Goal: Information Seeking & Learning: Check status

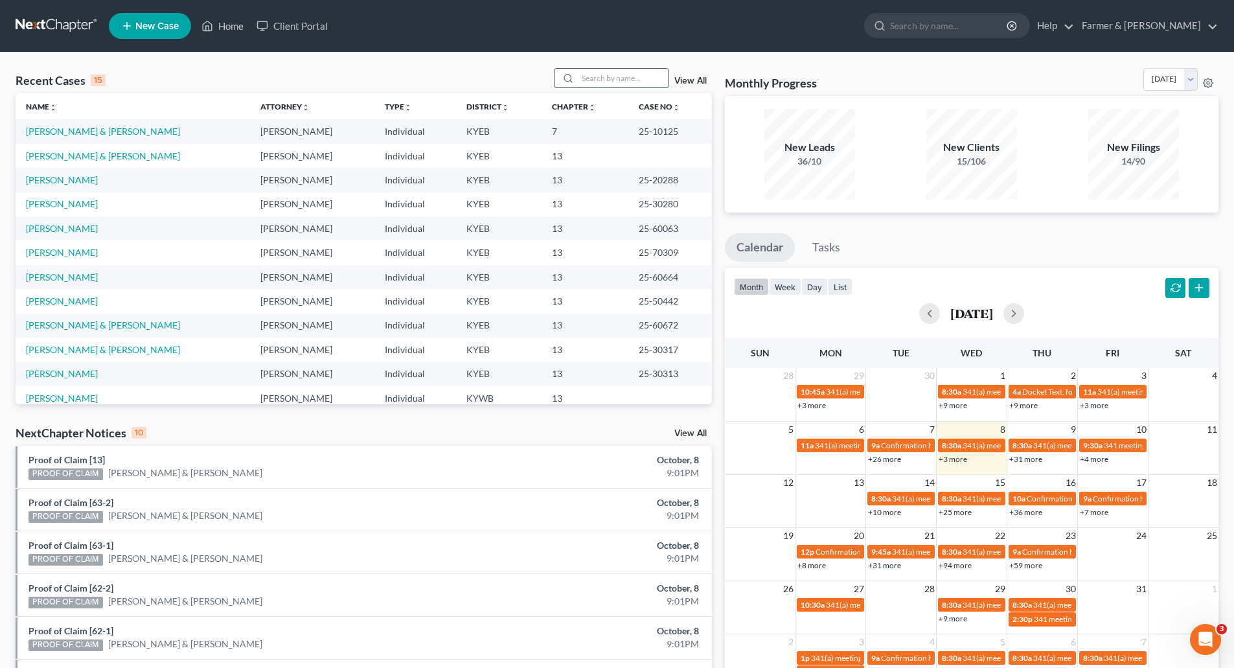
click at [608, 85] on input "search" at bounding box center [623, 78] width 91 height 19
paste input "25-10578-"
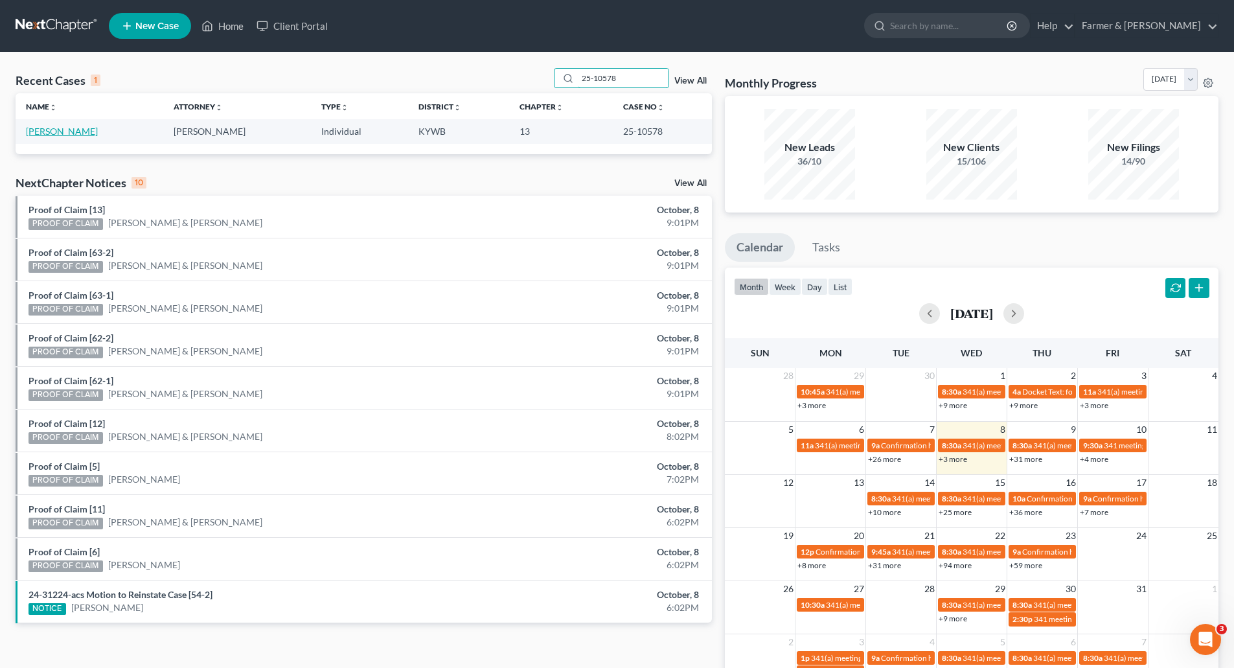
type input "25-10578"
click at [60, 132] on link "[PERSON_NAME]" at bounding box center [62, 131] width 72 height 11
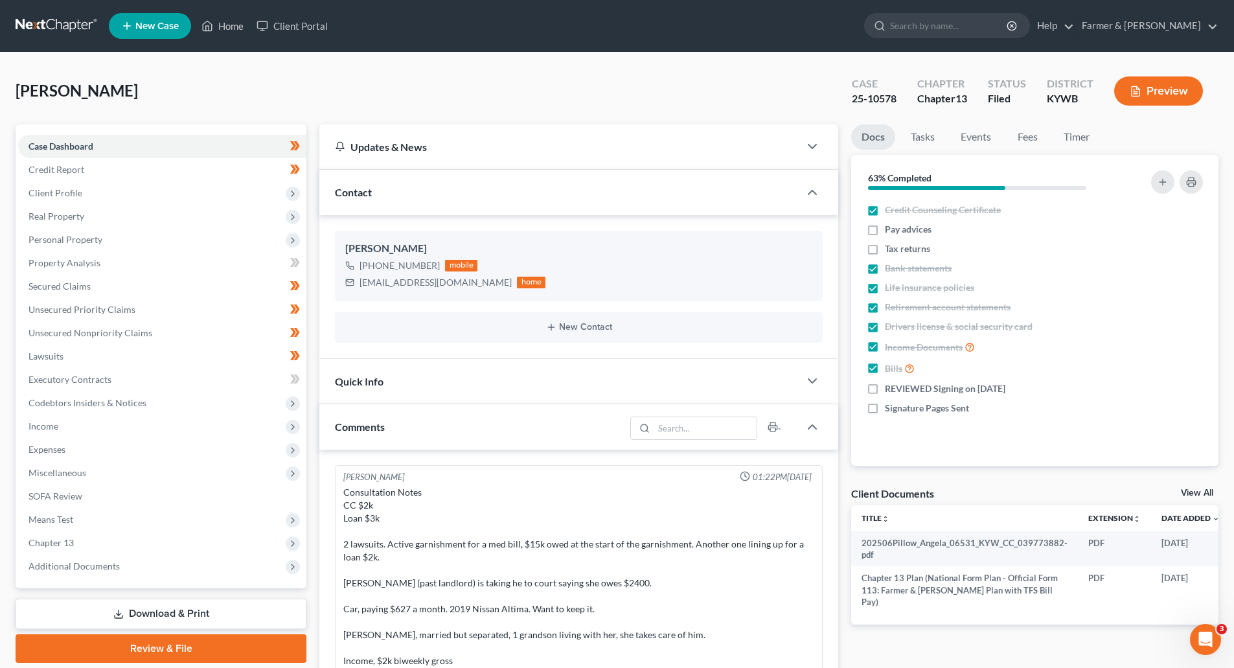
scroll to position [304, 0]
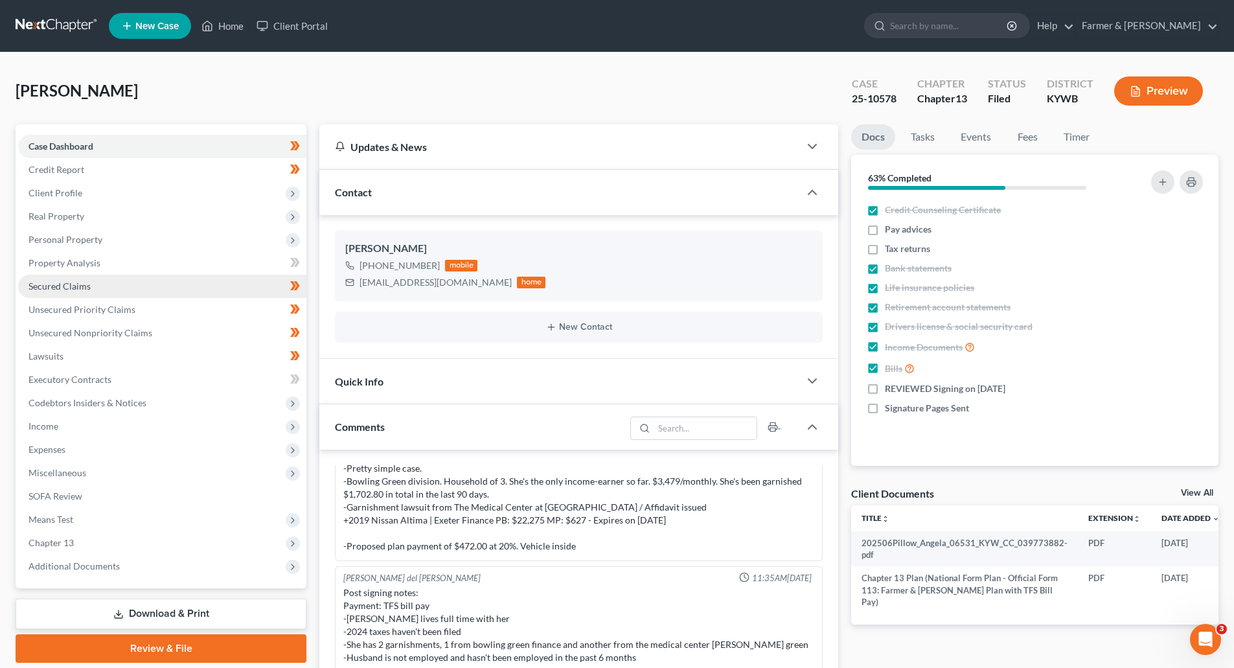
click at [52, 280] on span "Secured Claims" at bounding box center [59, 285] width 62 height 11
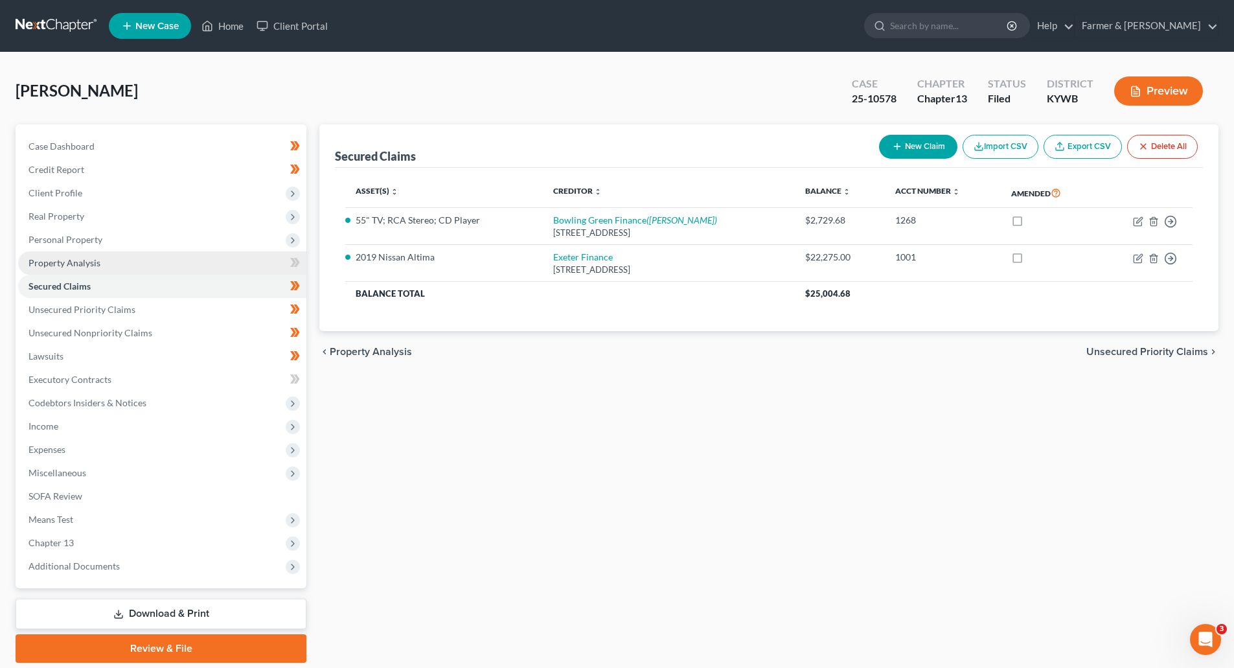
click at [57, 260] on span "Property Analysis" at bounding box center [64, 262] width 72 height 11
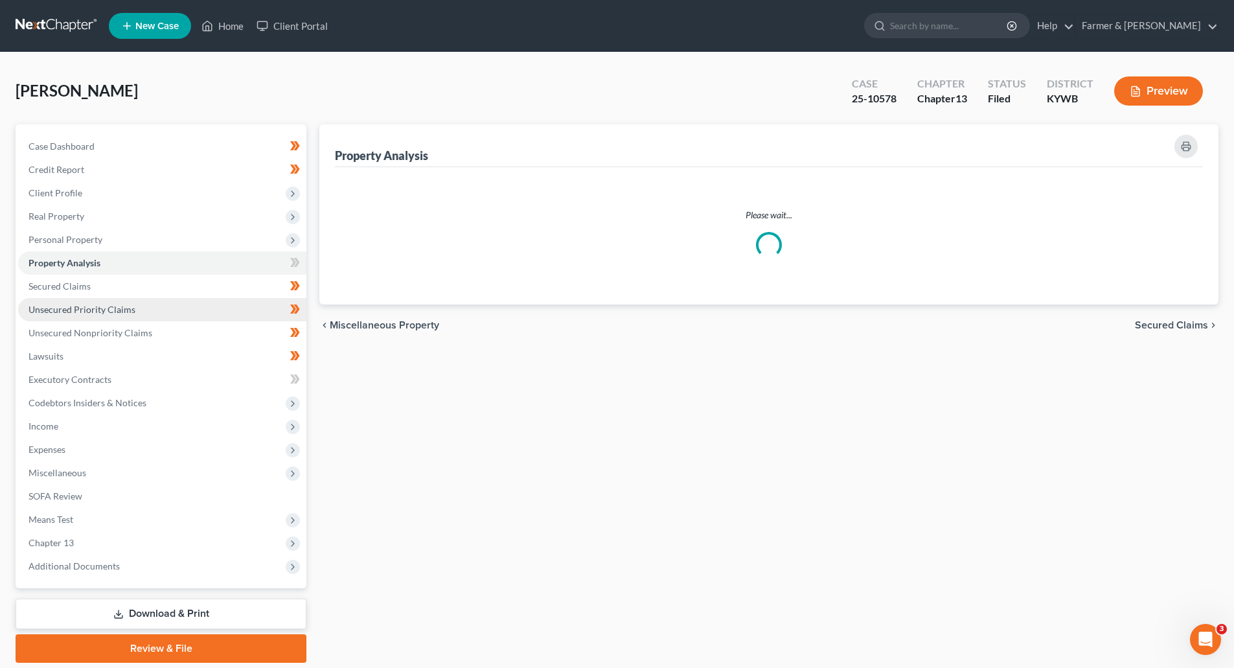
click at [65, 315] on link "Unsecured Priority Claims" at bounding box center [162, 309] width 288 height 23
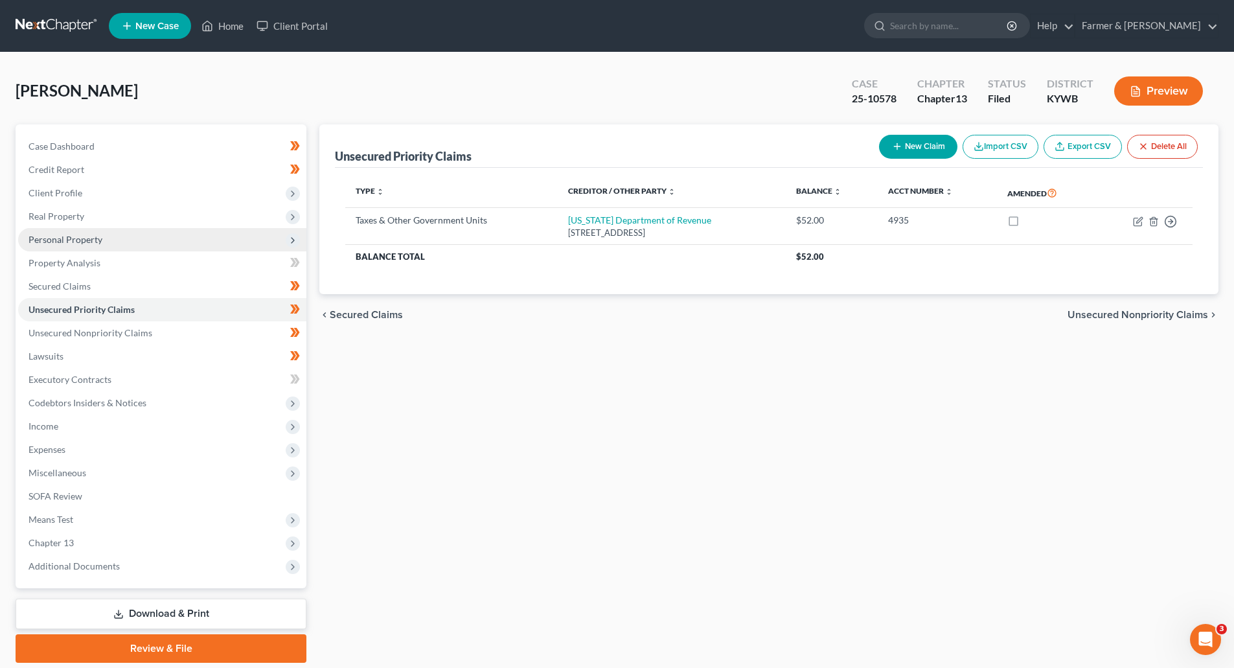
click at [53, 241] on span "Personal Property" at bounding box center [65, 239] width 74 height 11
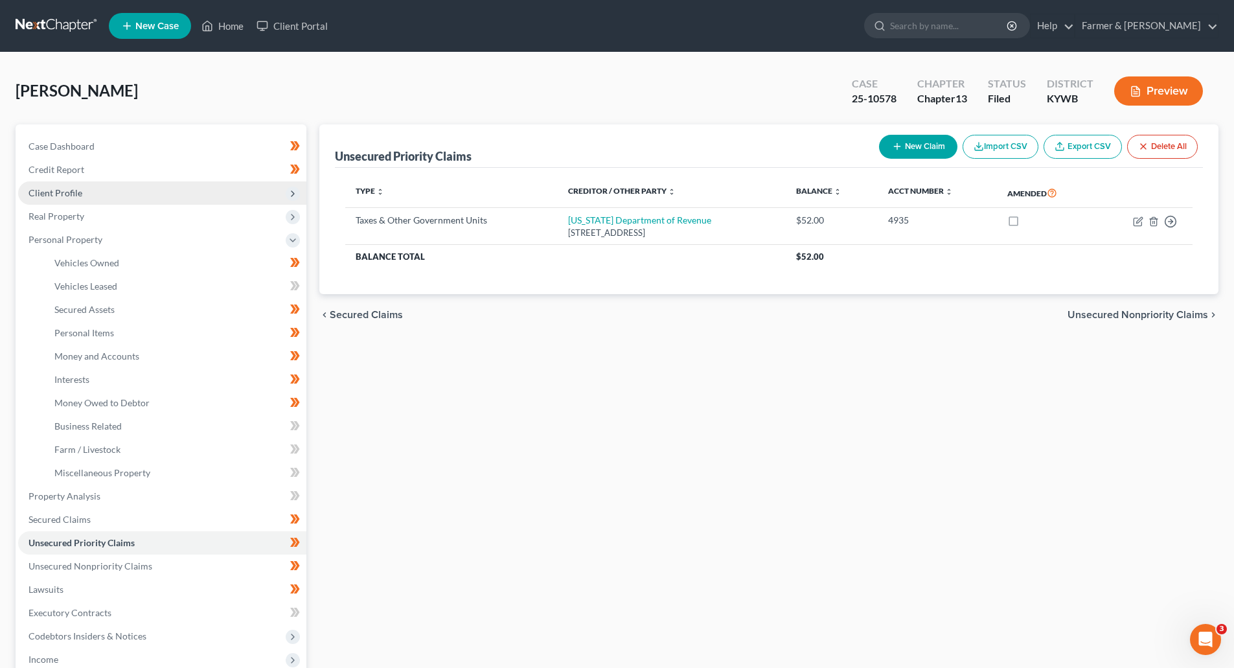
click at [47, 195] on span "Client Profile" at bounding box center [55, 192] width 54 height 11
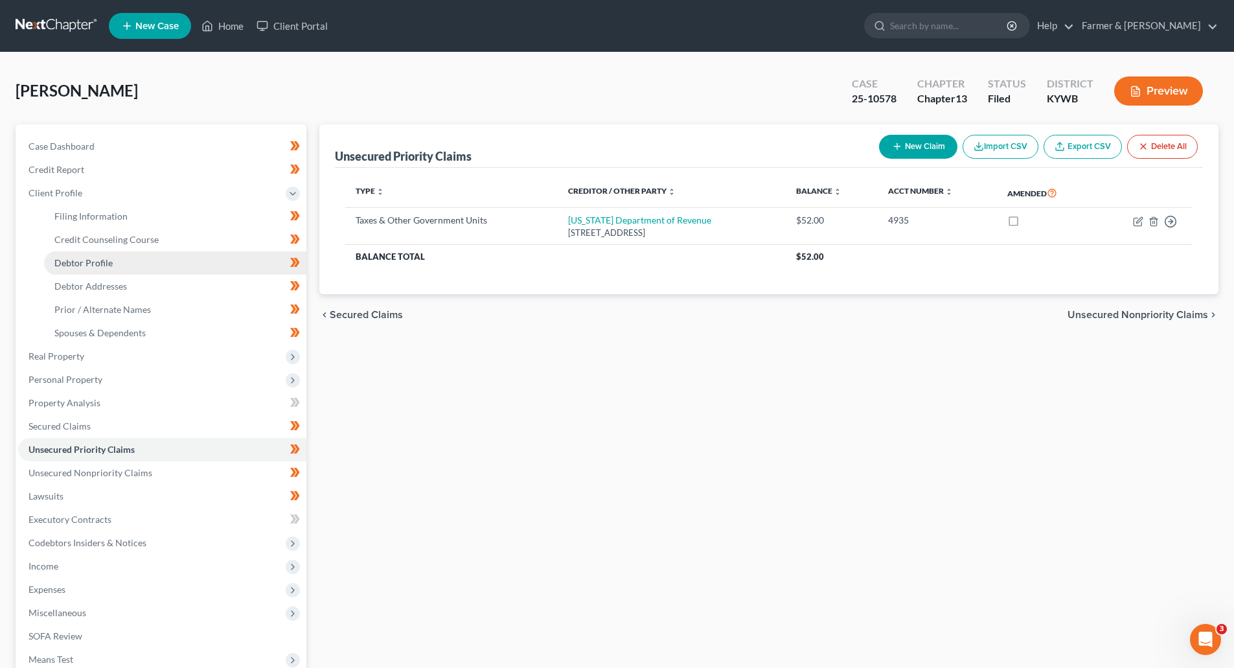
click at [54, 267] on span "Debtor Profile" at bounding box center [83, 262] width 58 height 11
select select "1"
select select "2"
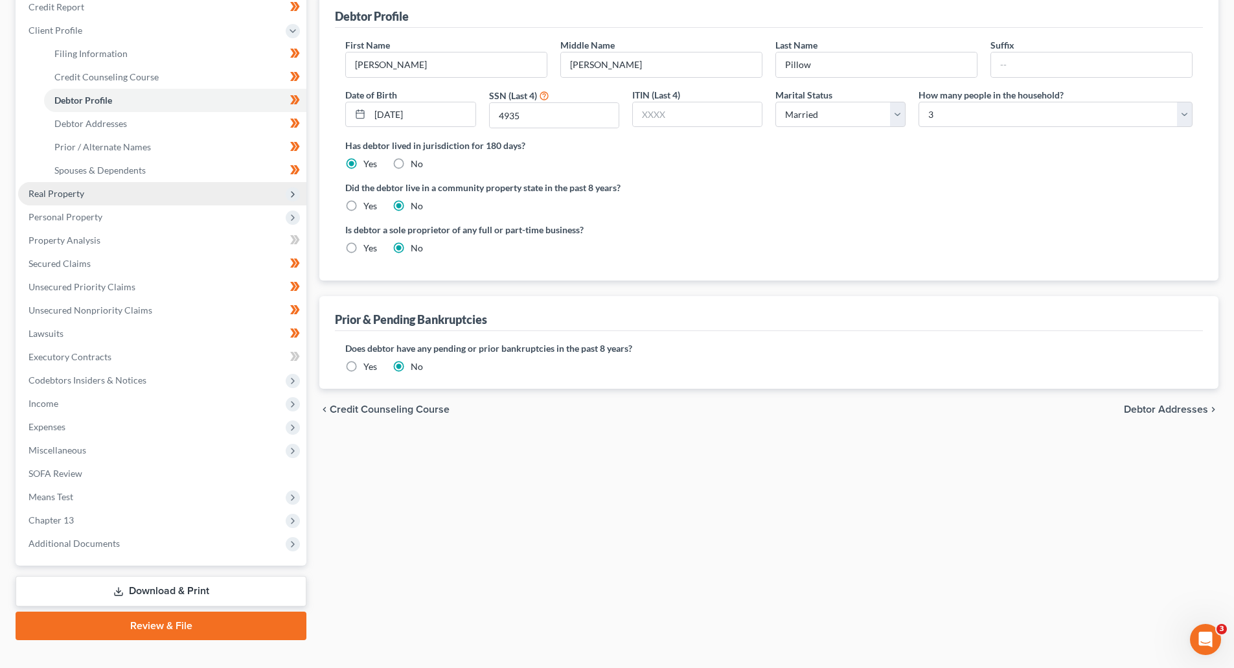
scroll to position [184, 0]
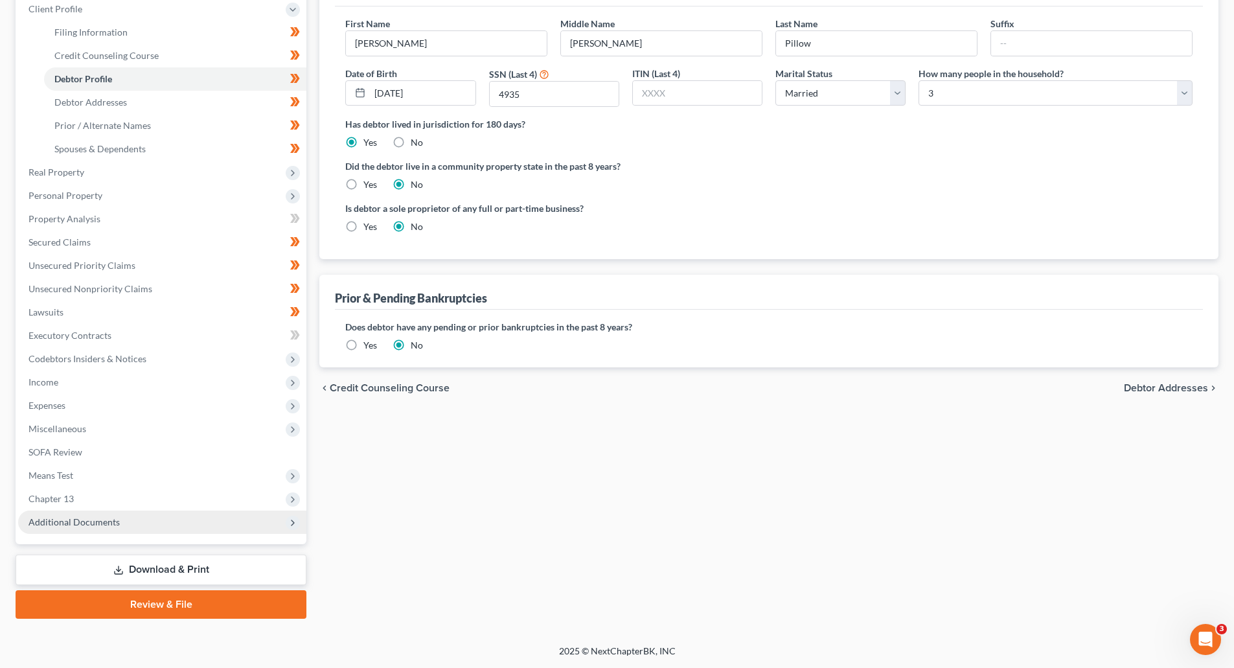
click at [72, 521] on span "Additional Documents" at bounding box center [73, 521] width 91 height 11
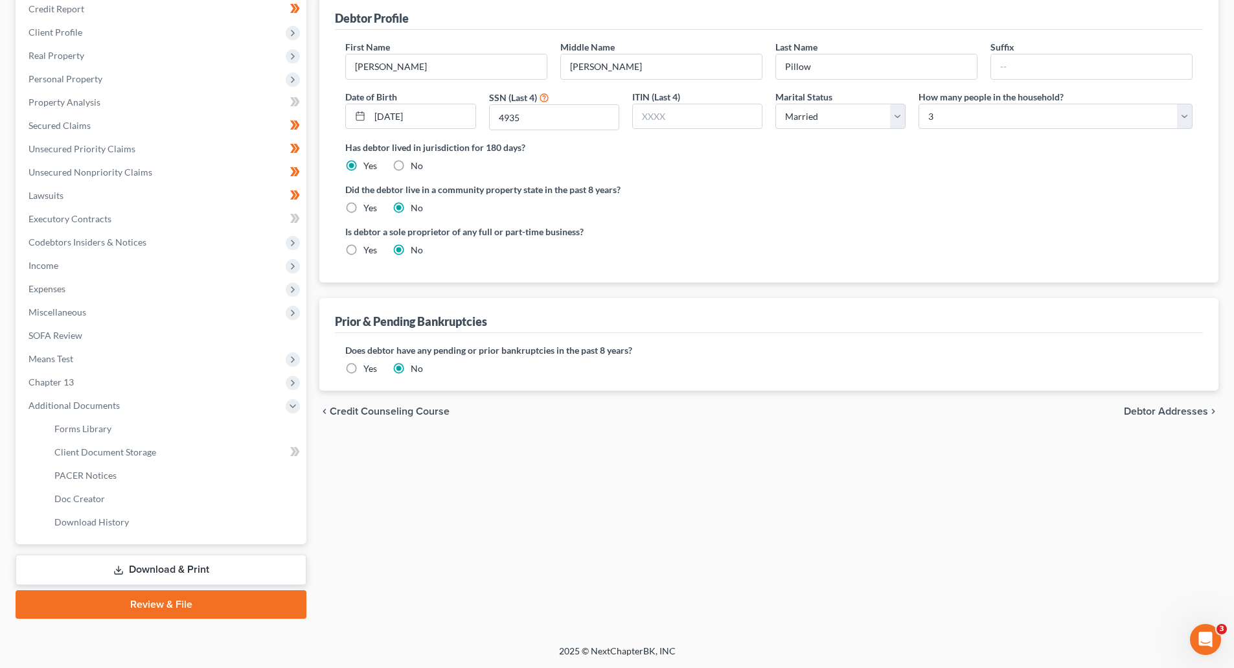
scroll to position [161, 0]
click at [71, 475] on span "PACER Notices" at bounding box center [85, 474] width 62 height 11
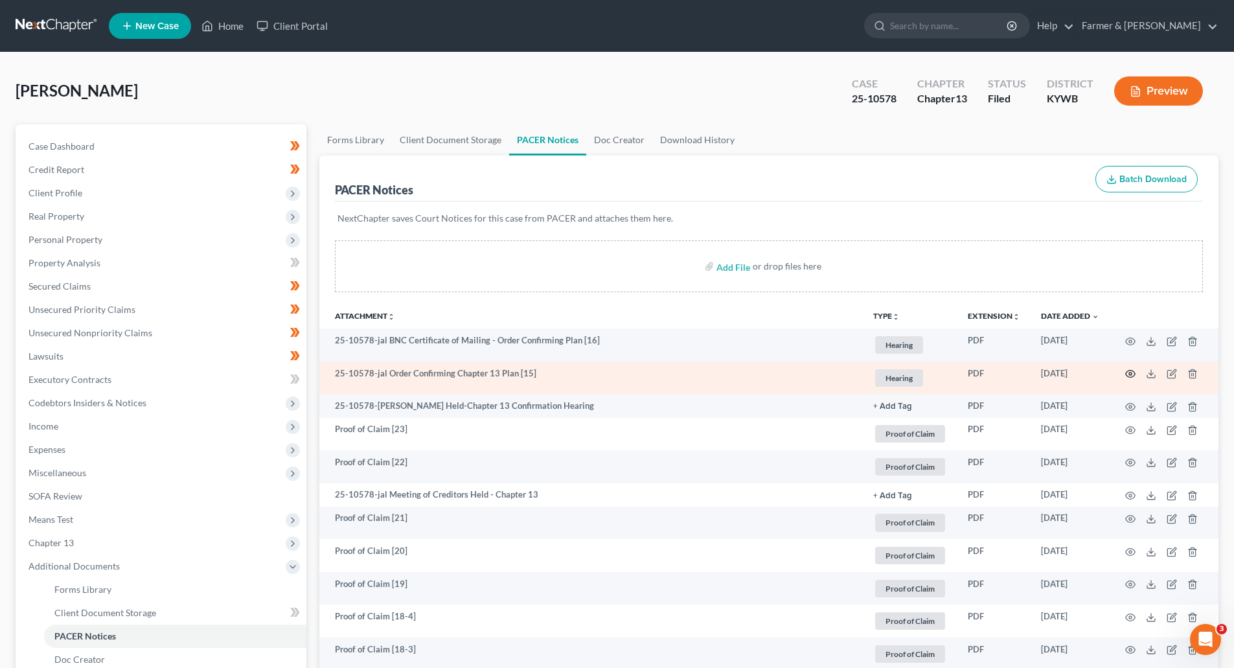
click at [1131, 374] on circle "button" at bounding box center [1130, 373] width 3 height 3
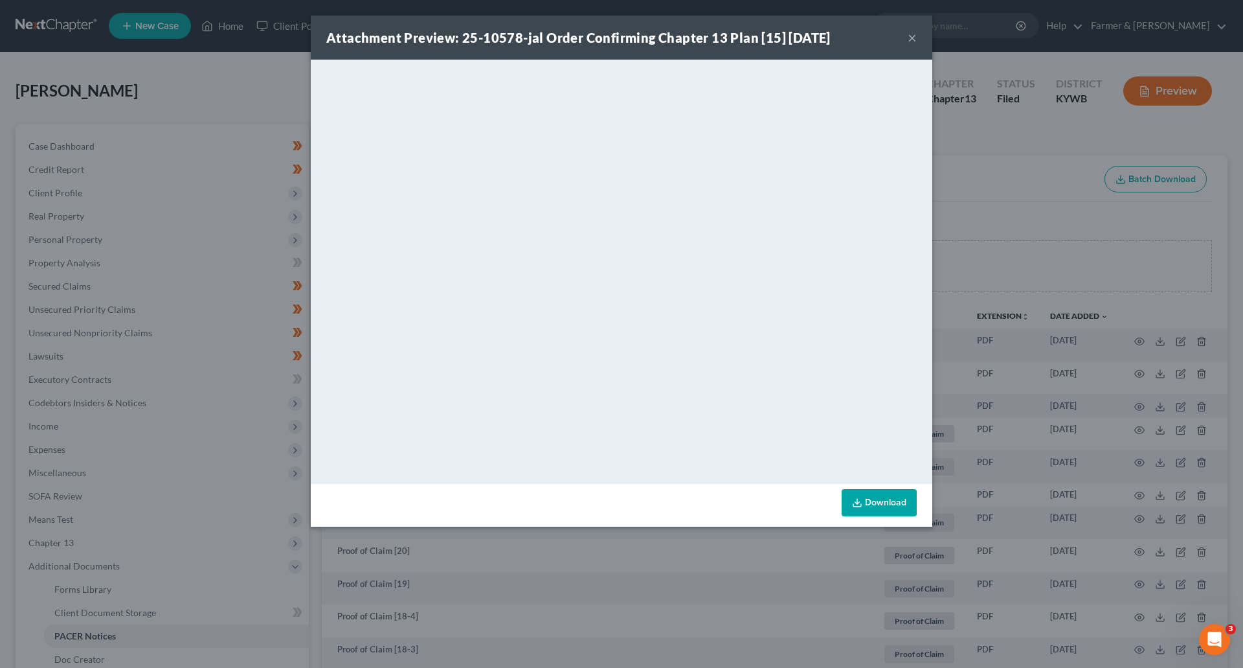
click at [910, 34] on button "×" at bounding box center [912, 38] width 9 height 16
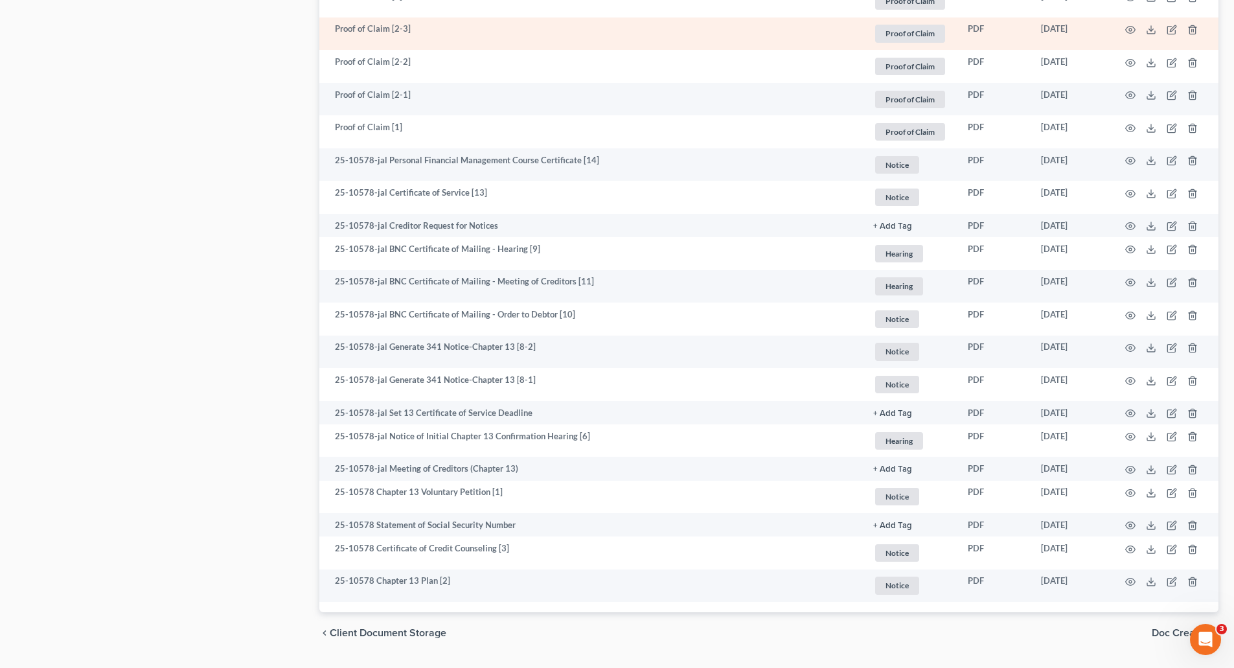
scroll to position [1244, 0]
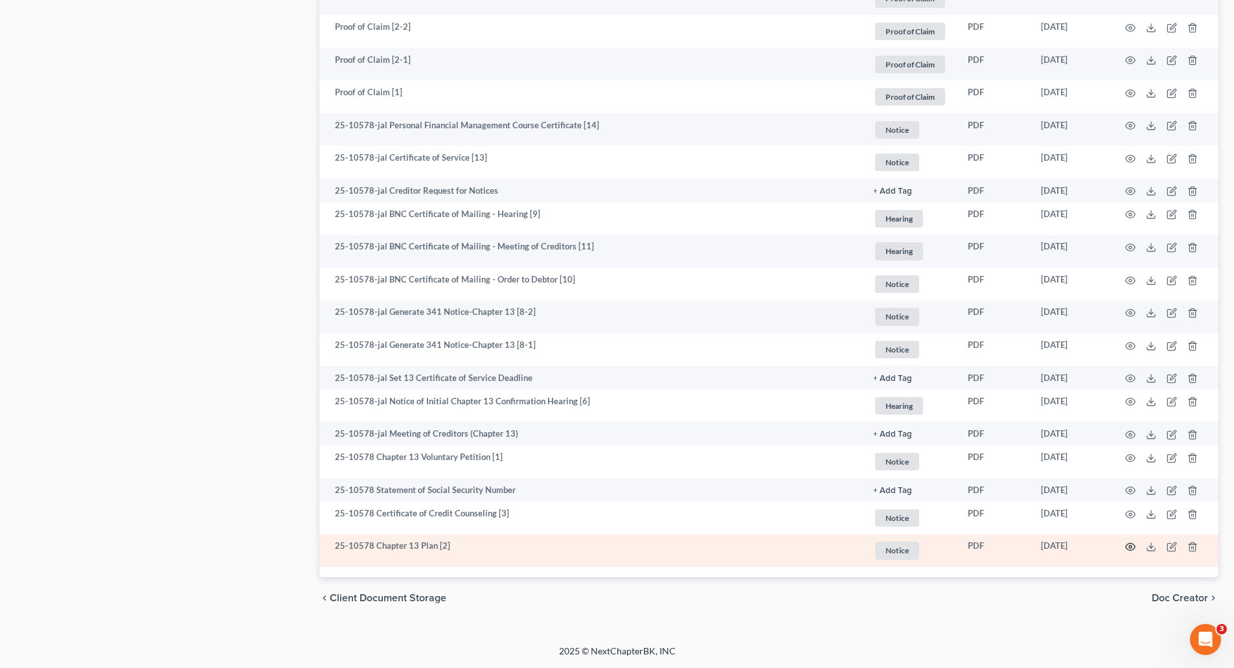
click at [1127, 548] on icon "button" at bounding box center [1130, 546] width 10 height 10
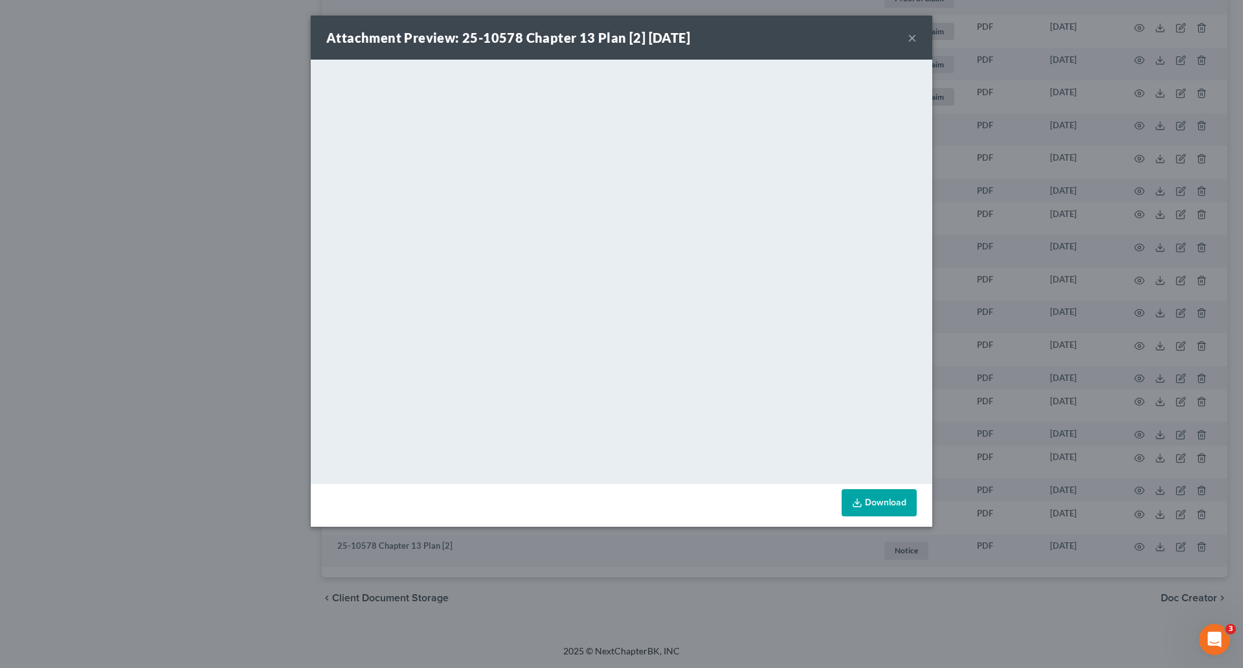
click at [914, 30] on button "×" at bounding box center [912, 38] width 9 height 16
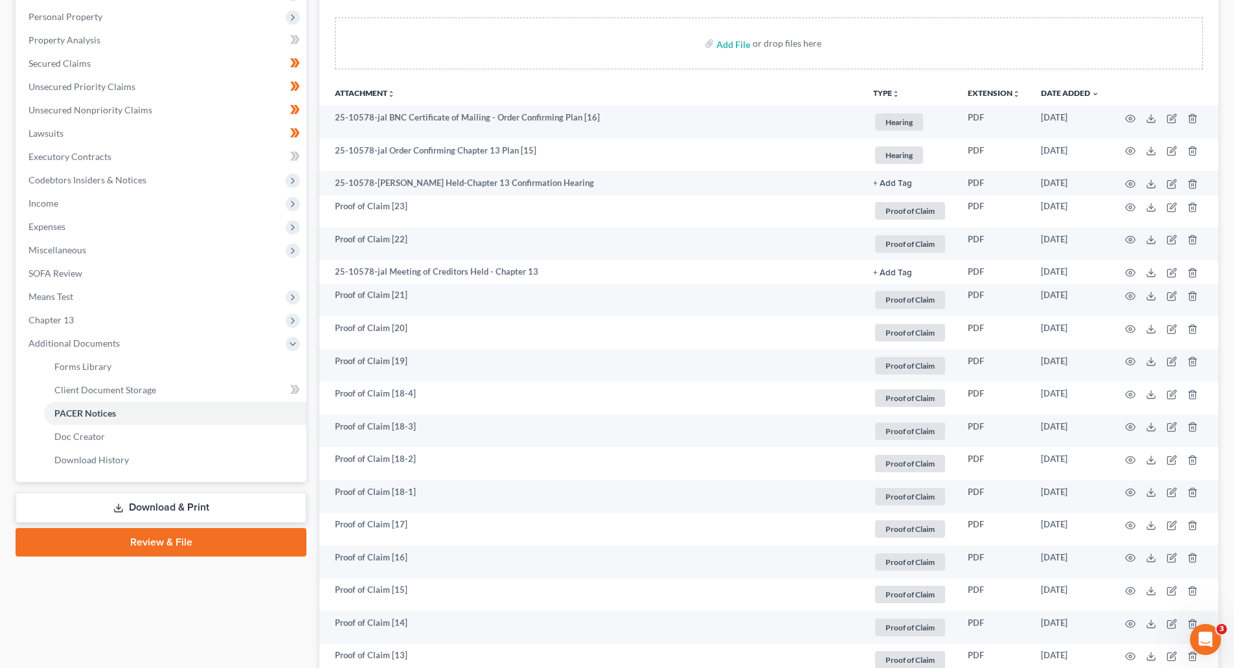
scroll to position [208, 0]
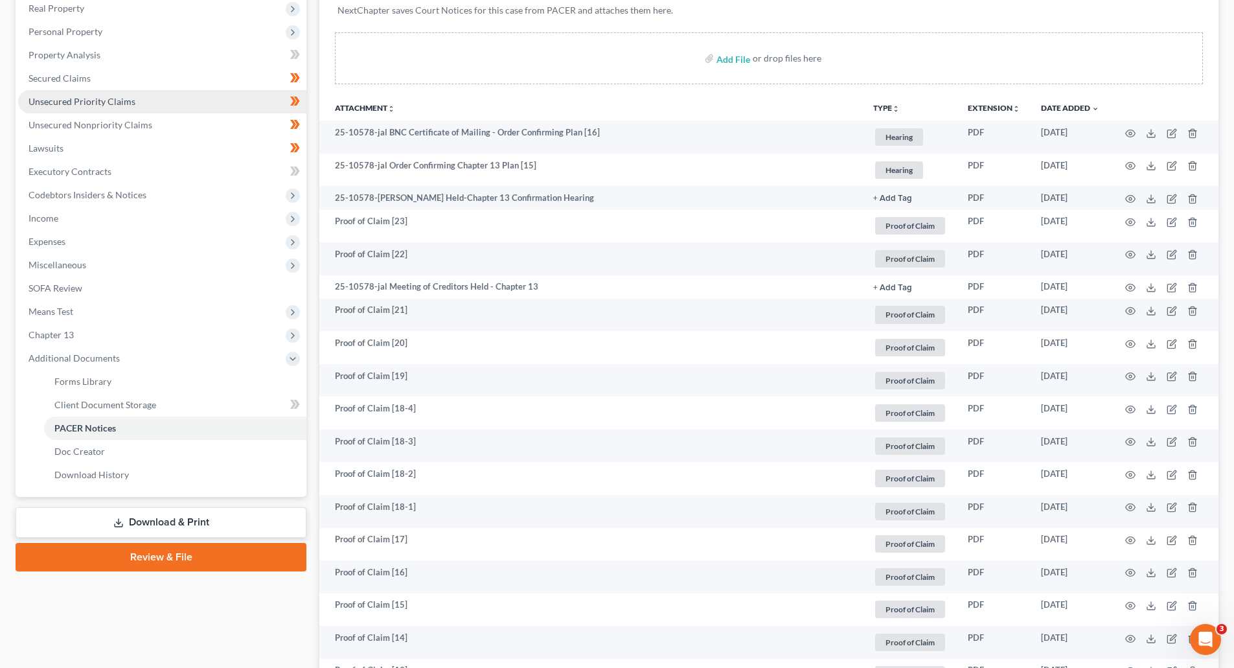
click at [64, 110] on link "Unsecured Priority Claims" at bounding box center [162, 101] width 288 height 23
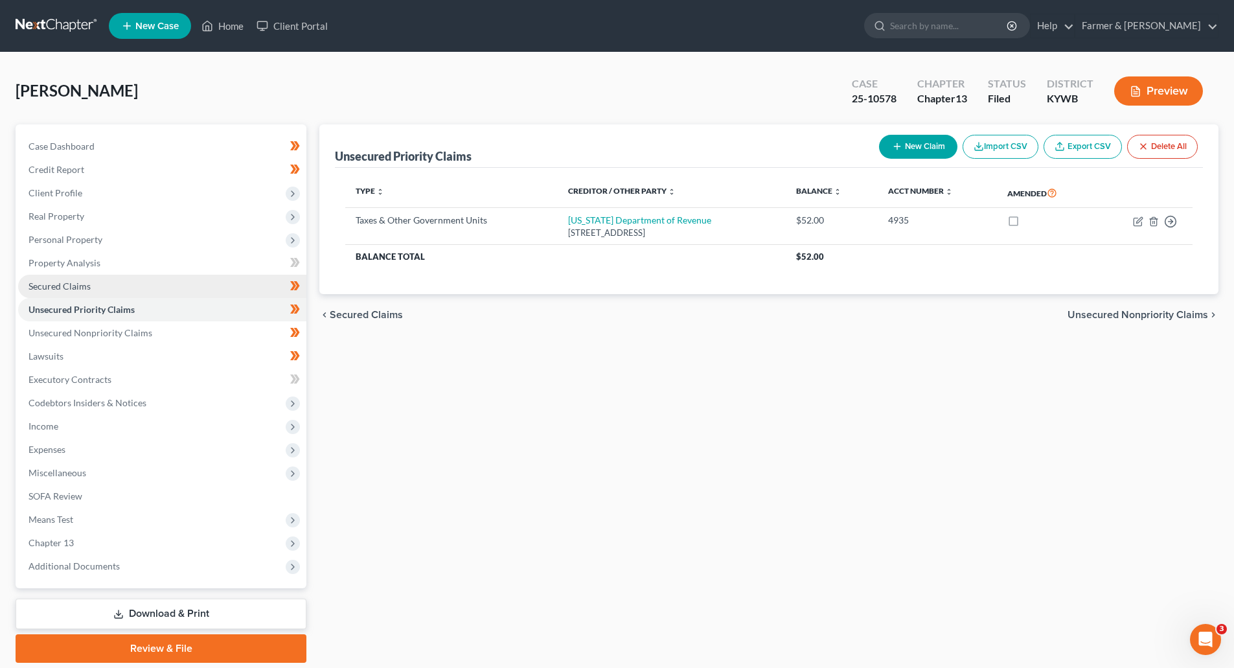
click at [47, 284] on span "Secured Claims" at bounding box center [59, 285] width 62 height 11
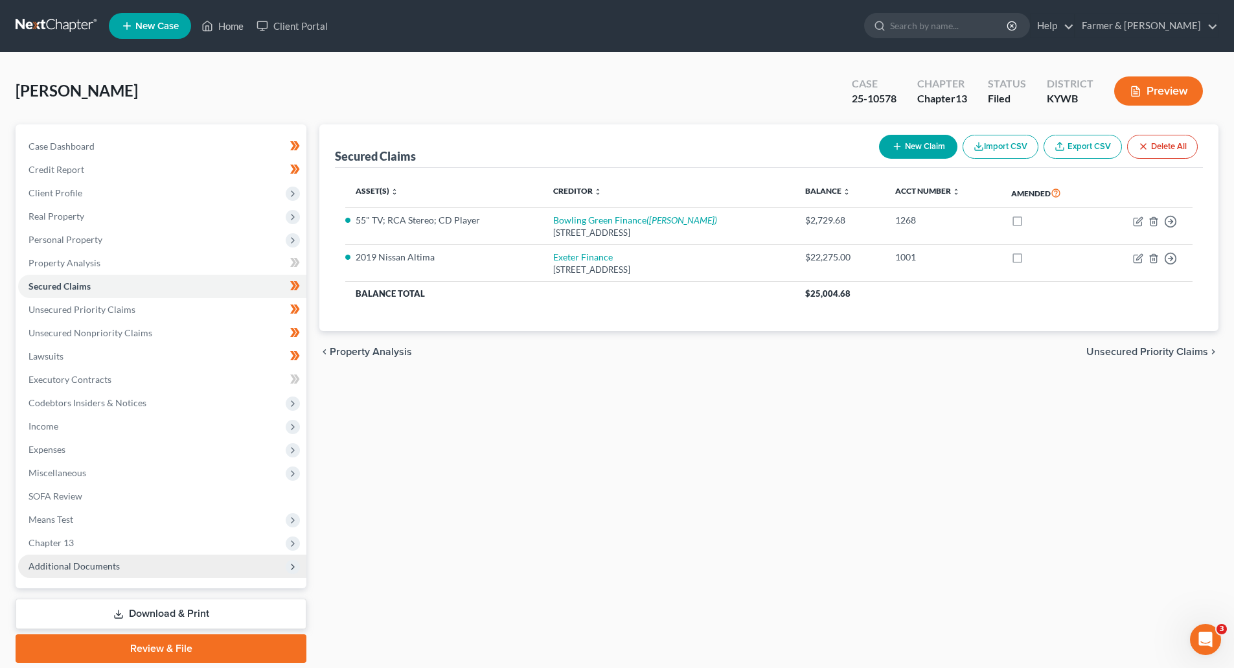
click at [117, 561] on span "Additional Documents" at bounding box center [73, 565] width 91 height 11
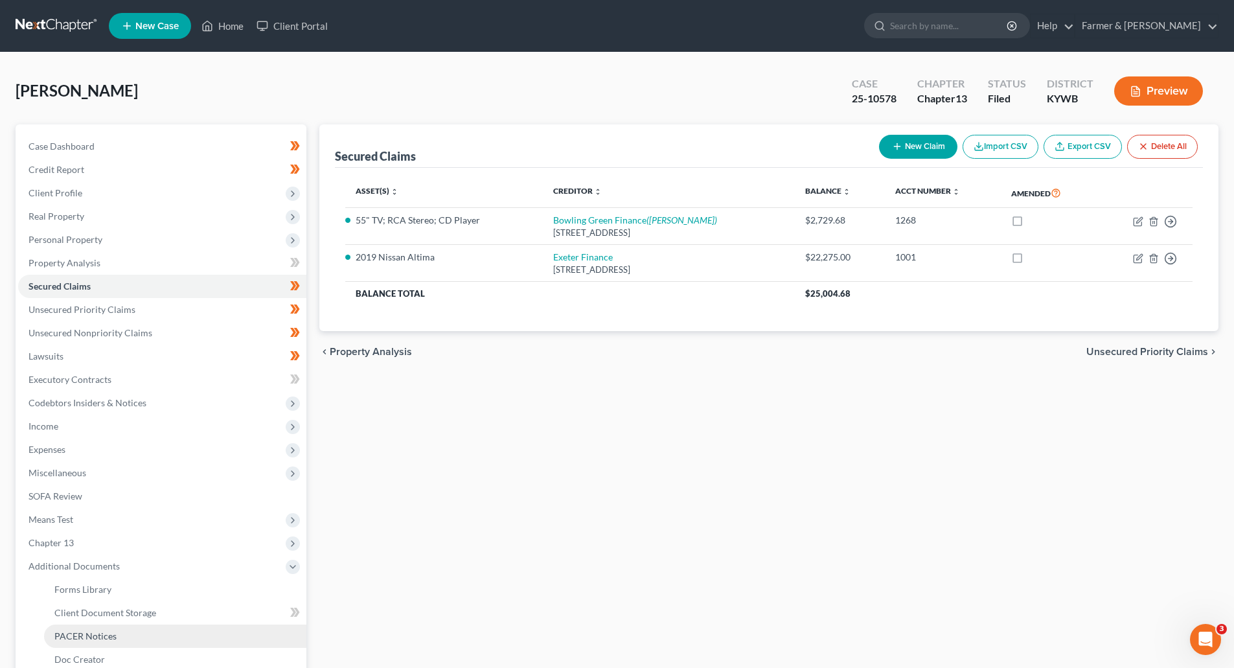
click at [114, 641] on link "PACER Notices" at bounding box center [175, 635] width 262 height 23
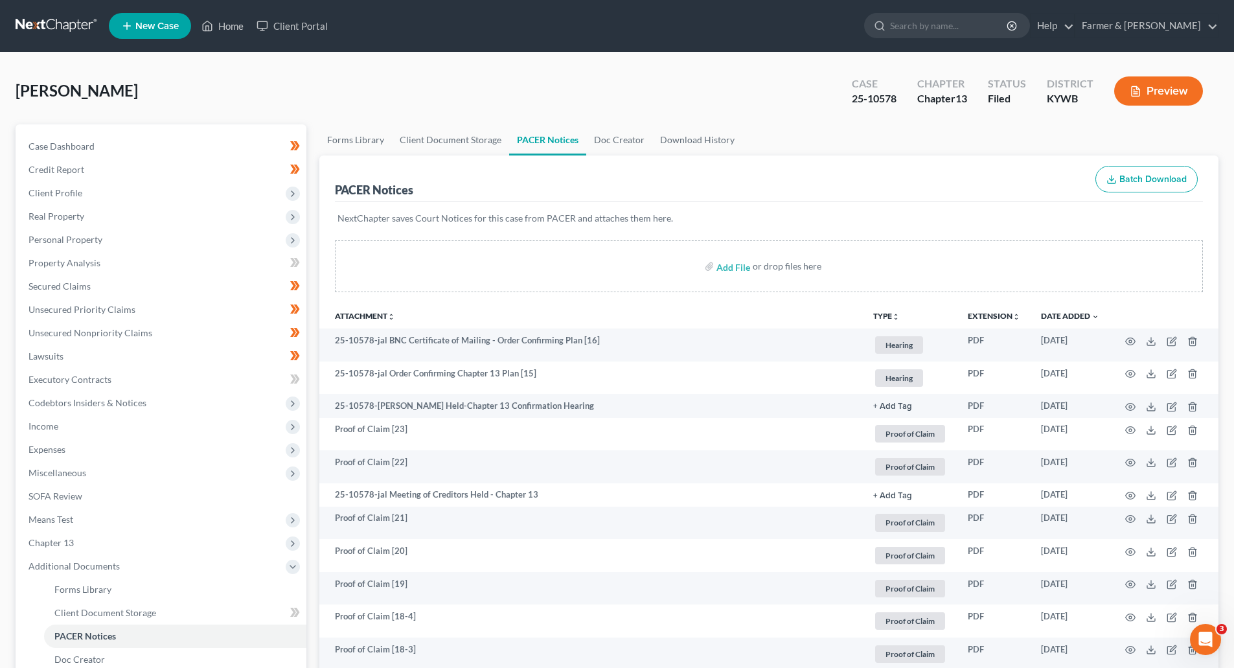
drag, startPoint x: 43, startPoint y: 23, endPoint x: 273, endPoint y: 4, distance: 230.7
click at [43, 23] on link at bounding box center [57, 25] width 83 height 23
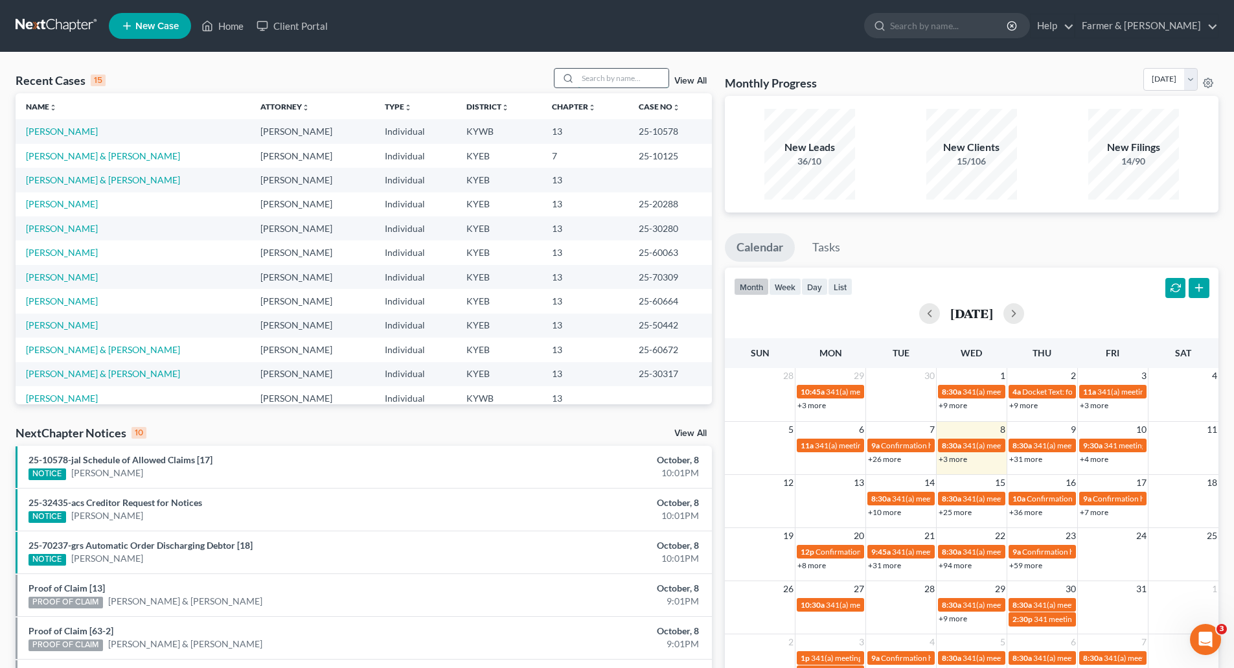
click at [605, 75] on input "search" at bounding box center [623, 78] width 91 height 19
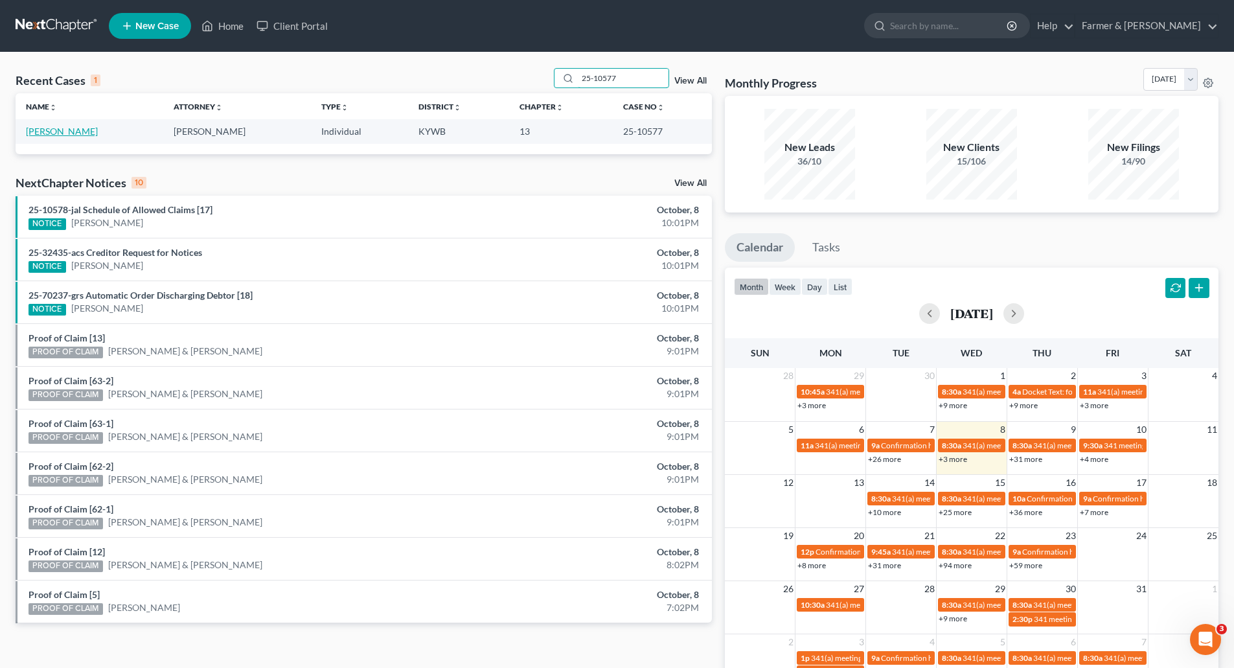
type input "25-10577"
click at [50, 130] on link "Adams, Michele" at bounding box center [62, 131] width 72 height 11
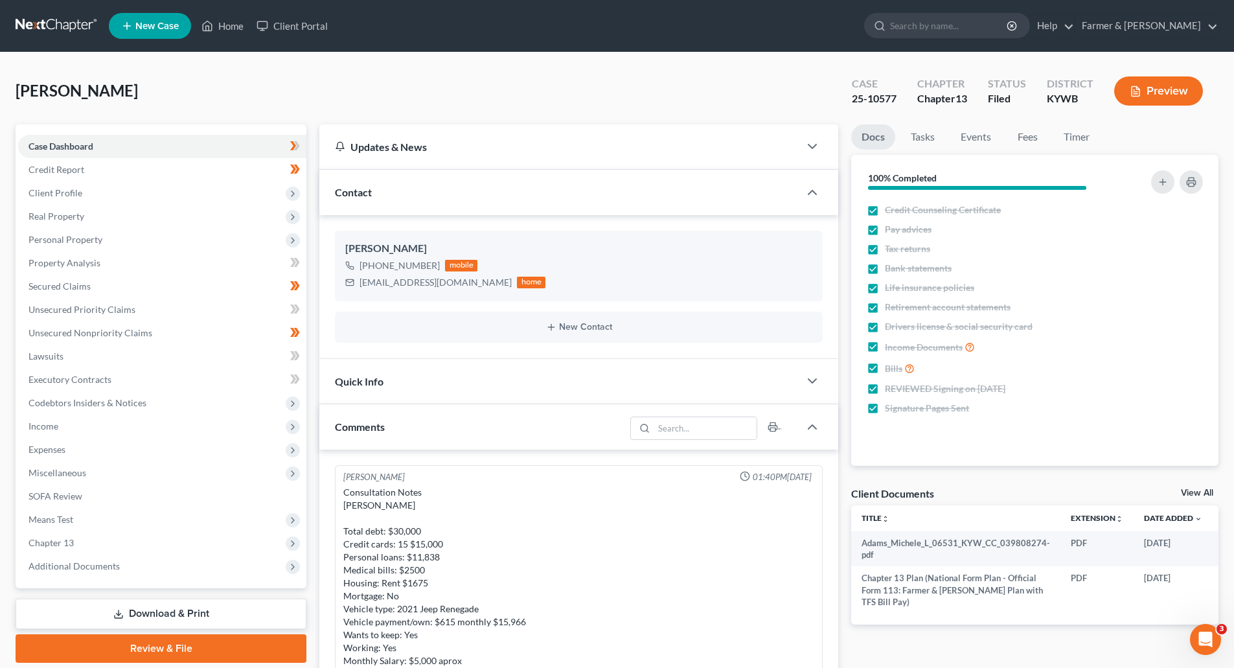
scroll to position [330, 0]
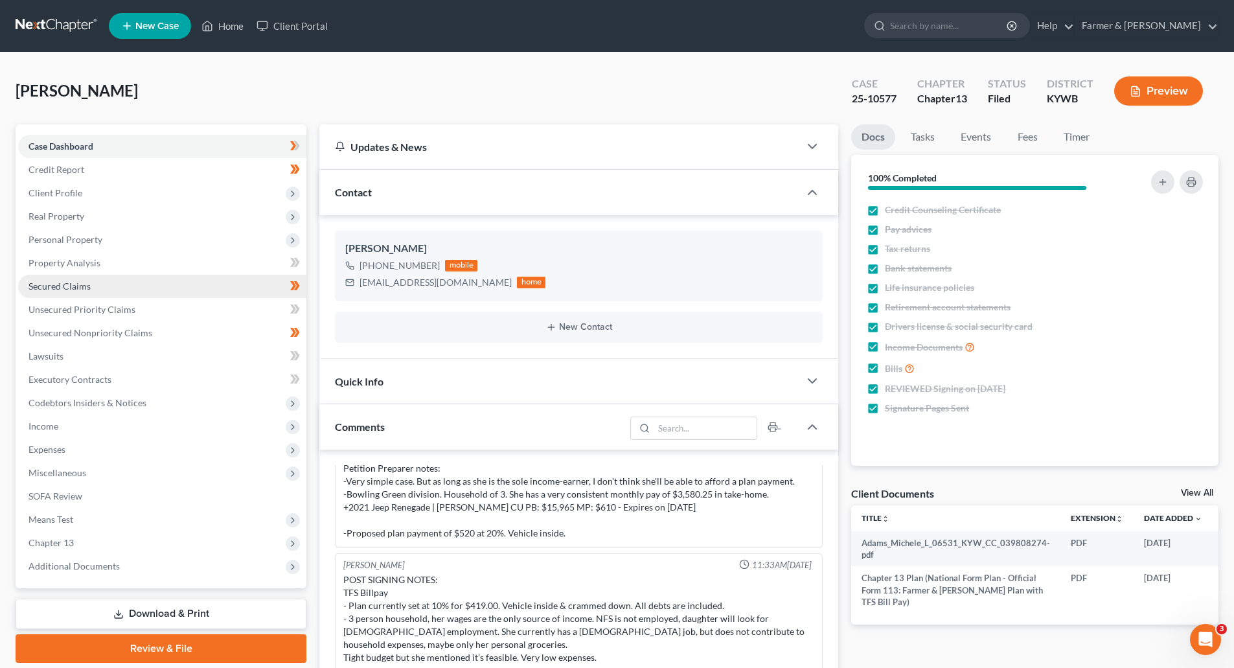
click at [38, 291] on link "Secured Claims" at bounding box center [162, 286] width 288 height 23
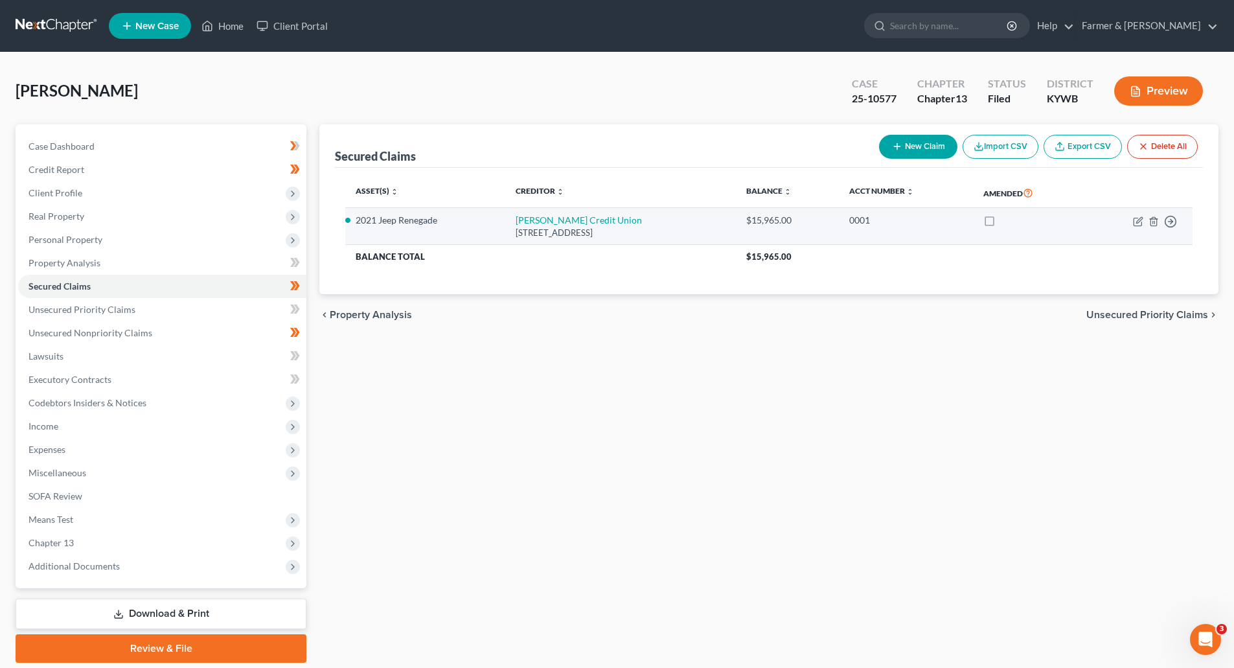
click at [435, 220] on li "2021 Jeep Renegade" at bounding box center [425, 220] width 139 height 13
drag, startPoint x: 442, startPoint y: 223, endPoint x: 354, endPoint y: 218, distance: 88.2
click at [354, 218] on td "2021 Jeep Renegade" at bounding box center [425, 226] width 160 height 37
copy li "2021 Jeep Renegade"
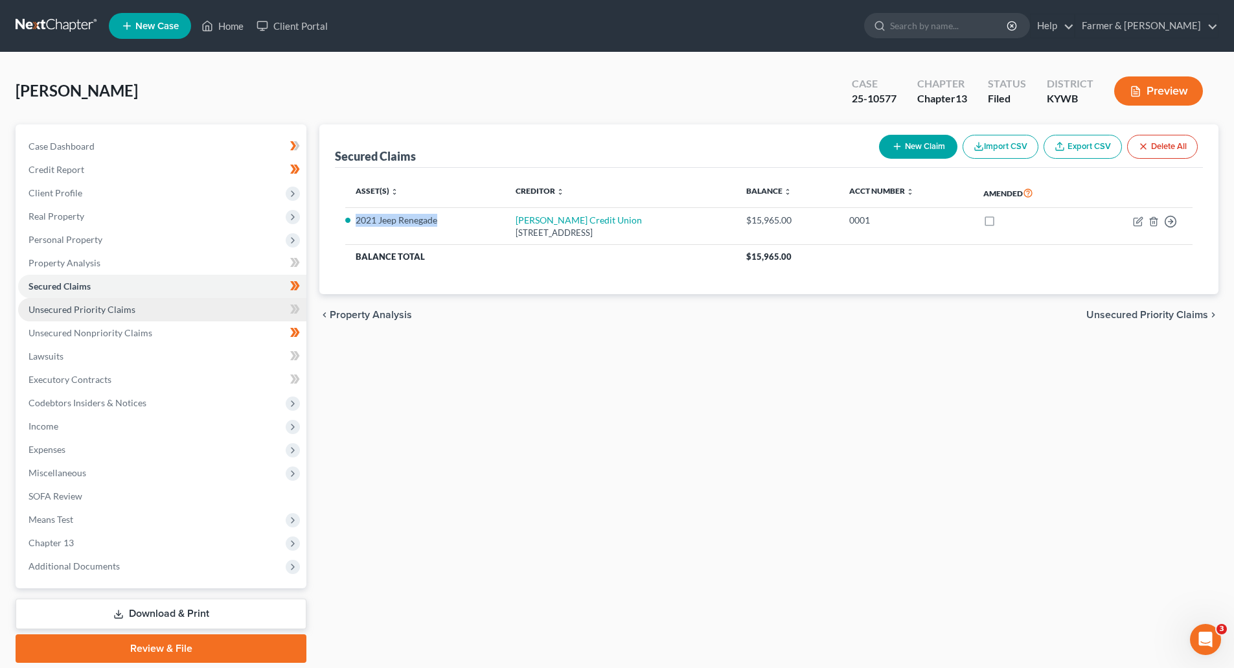
click at [68, 318] on link "Unsecured Priority Claims" at bounding box center [162, 309] width 288 height 23
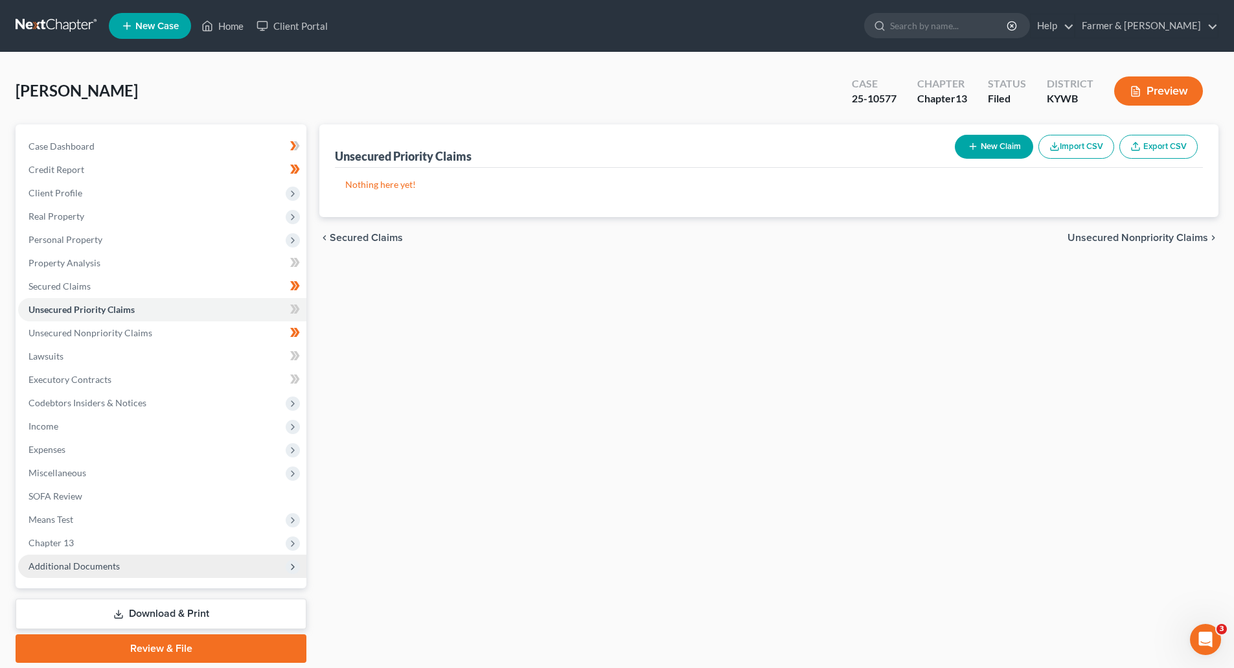
click at [57, 568] on span "Additional Documents" at bounding box center [73, 565] width 91 height 11
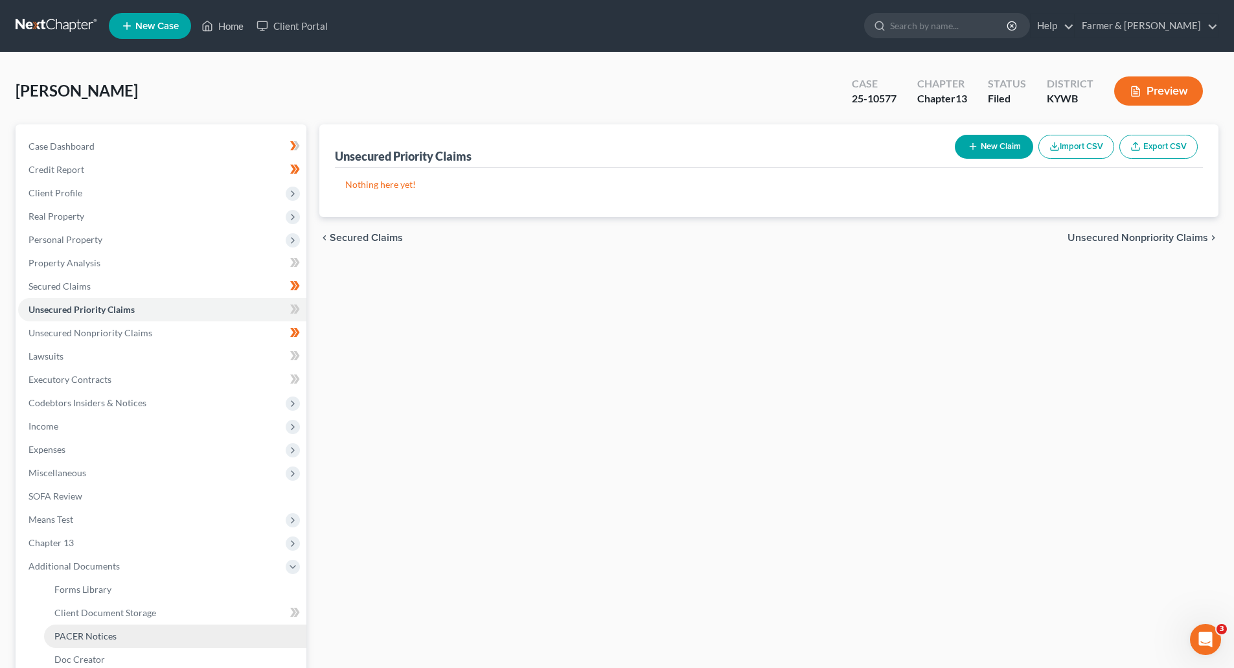
click at [73, 640] on span "PACER Notices" at bounding box center [85, 635] width 62 height 11
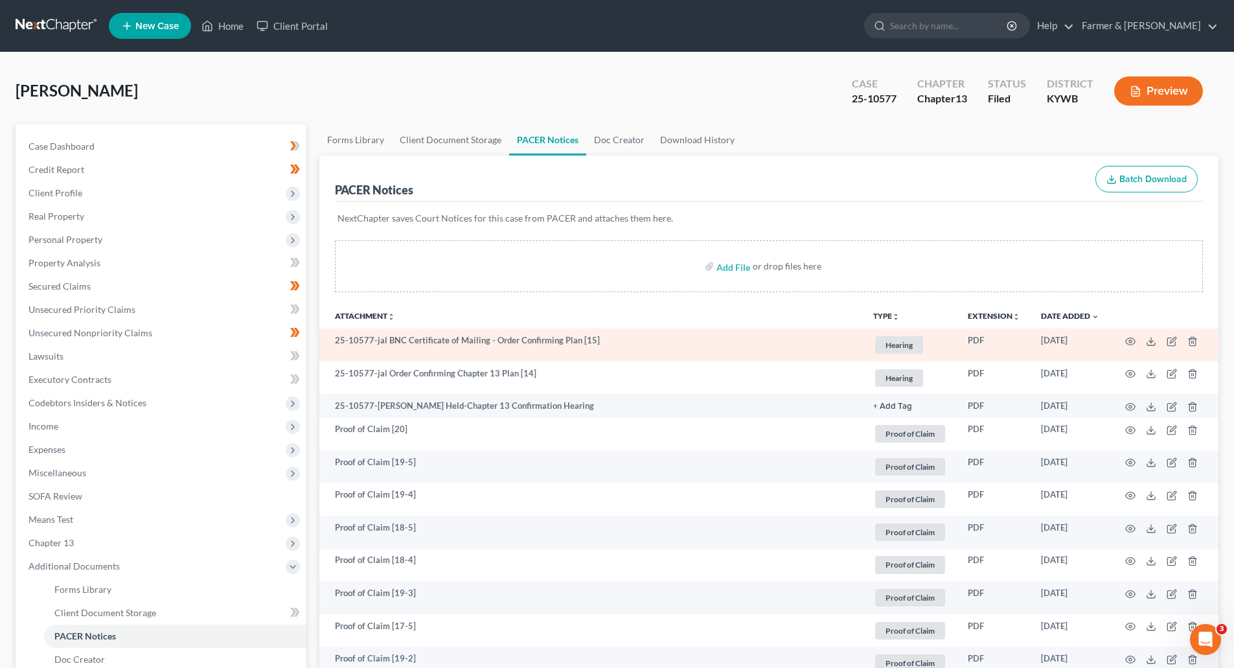
scroll to position [259, 0]
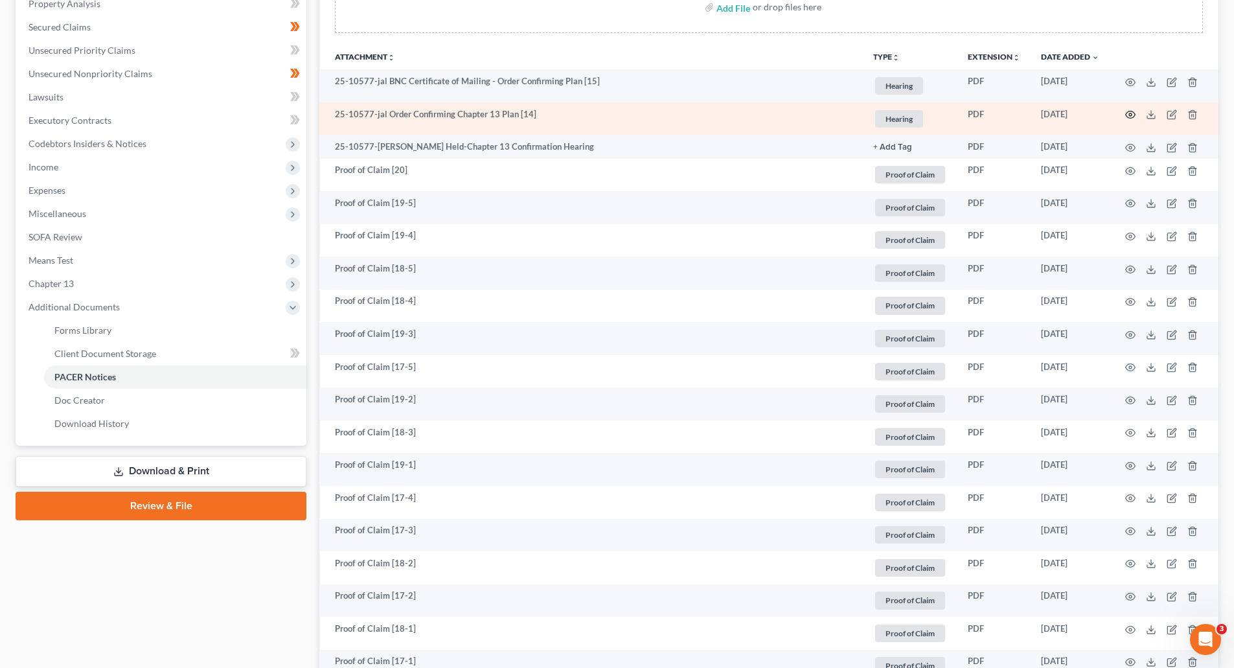
click at [1125, 118] on icon "button" at bounding box center [1130, 114] width 10 height 10
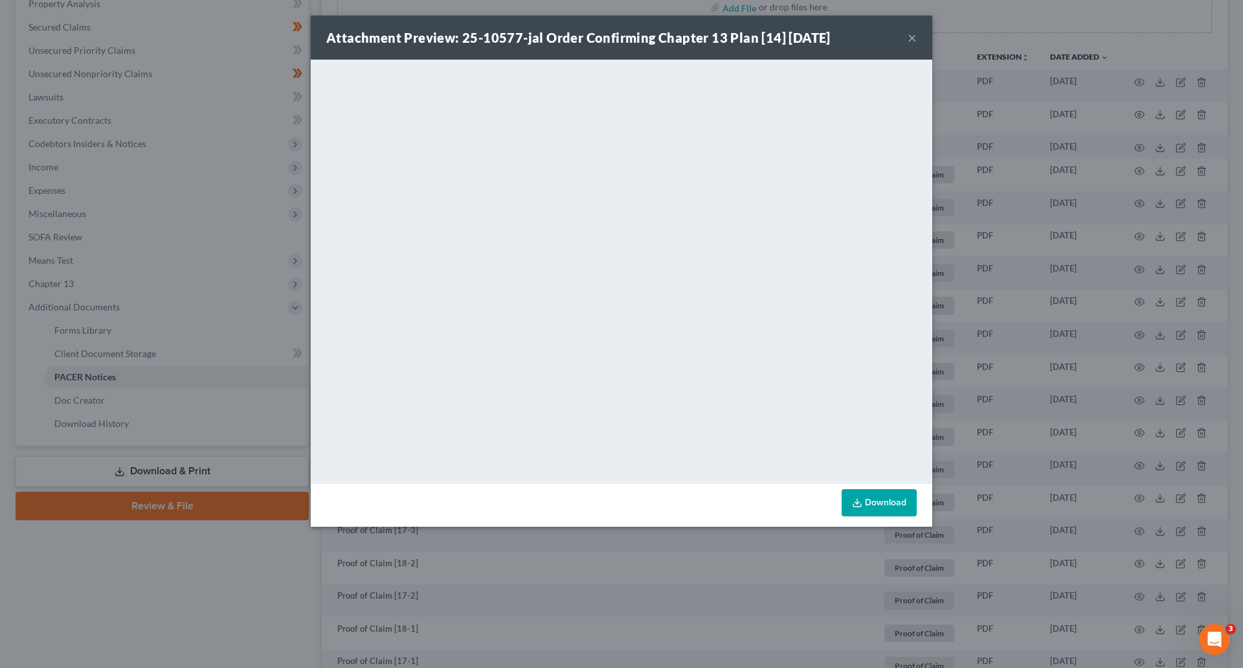
click at [916, 38] on button "×" at bounding box center [912, 38] width 9 height 16
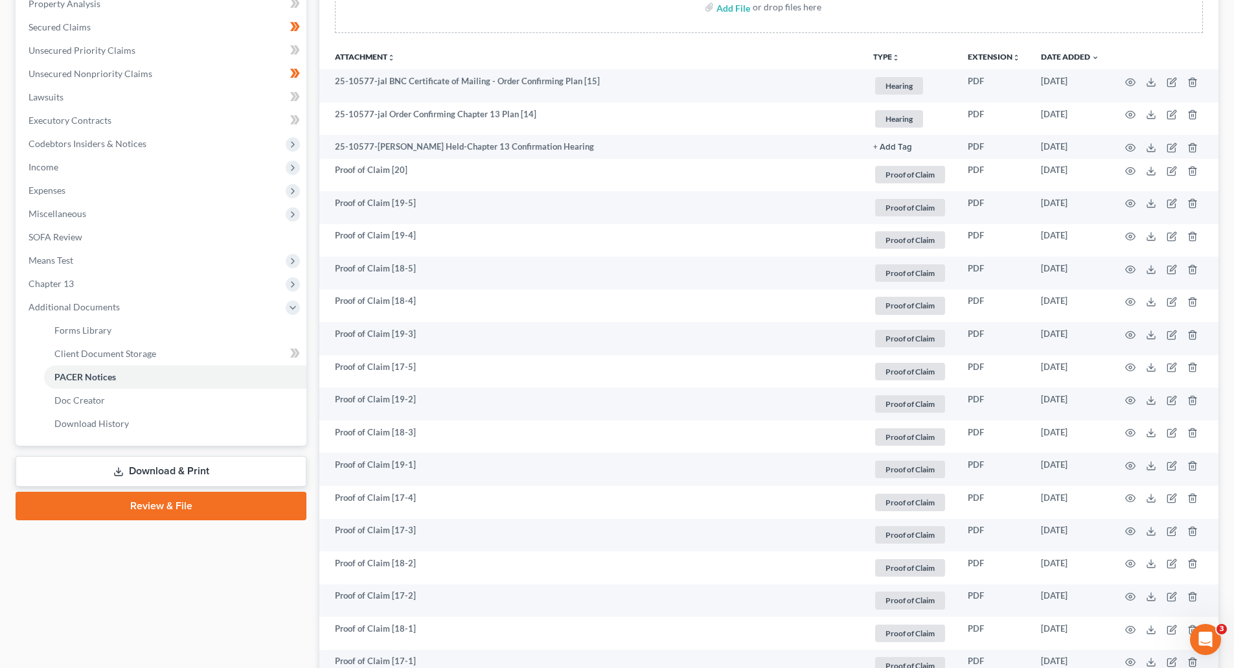
scroll to position [0, 0]
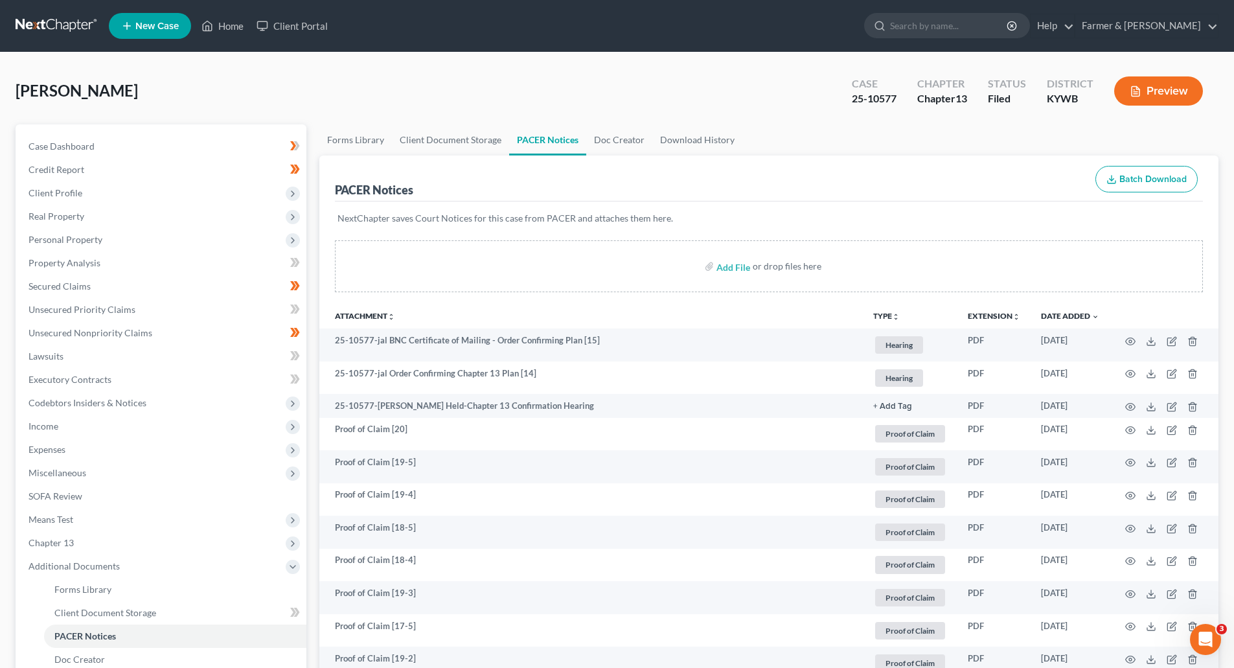
click at [37, 23] on link at bounding box center [57, 25] width 83 height 23
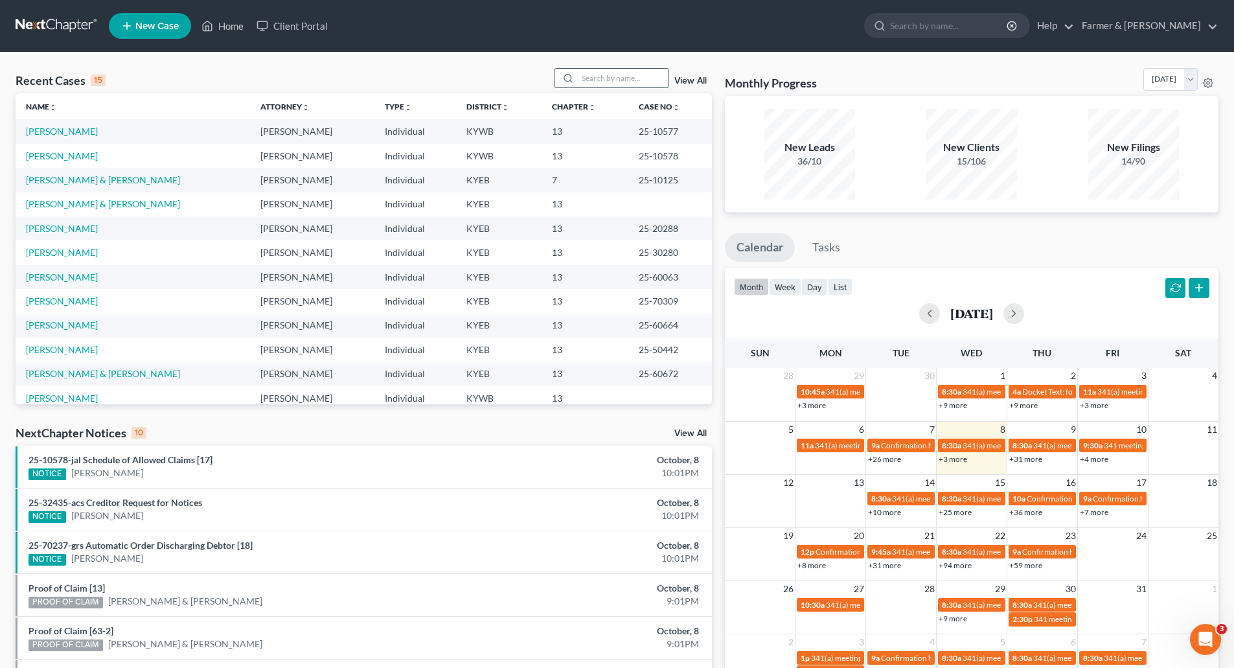
click at [619, 84] on input "search" at bounding box center [623, 78] width 91 height 19
paste input "25-10526"
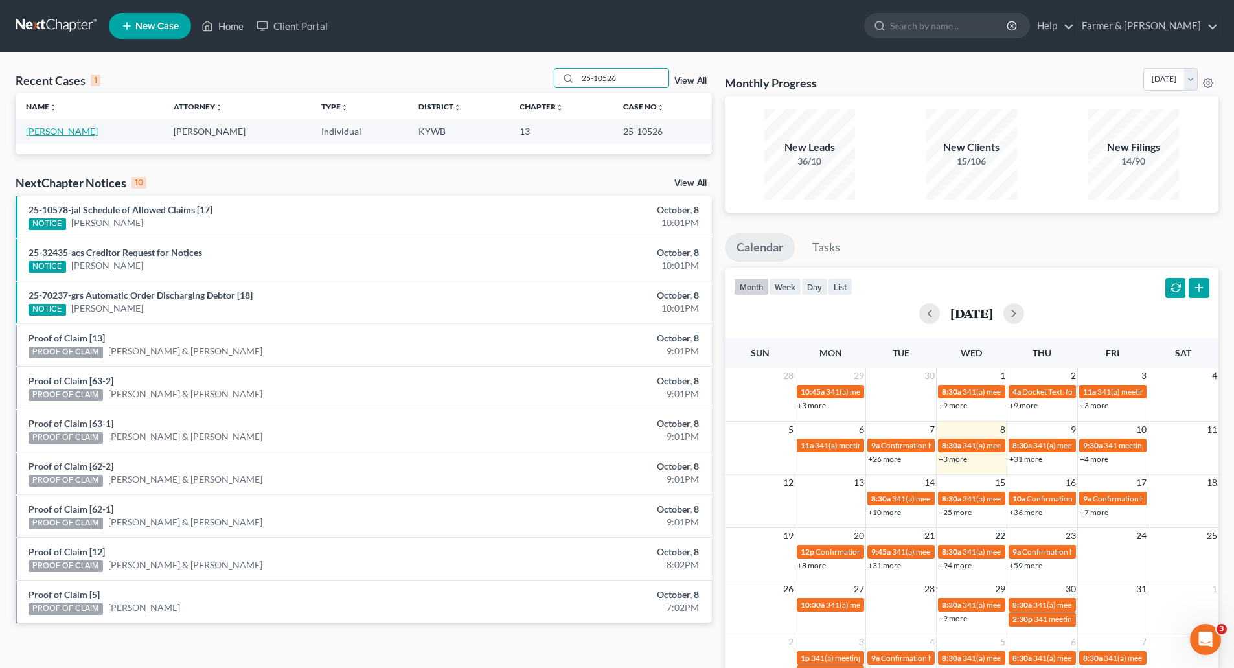
type input "25-10526"
click at [40, 134] on link "Dorman, Rita" at bounding box center [62, 131] width 72 height 11
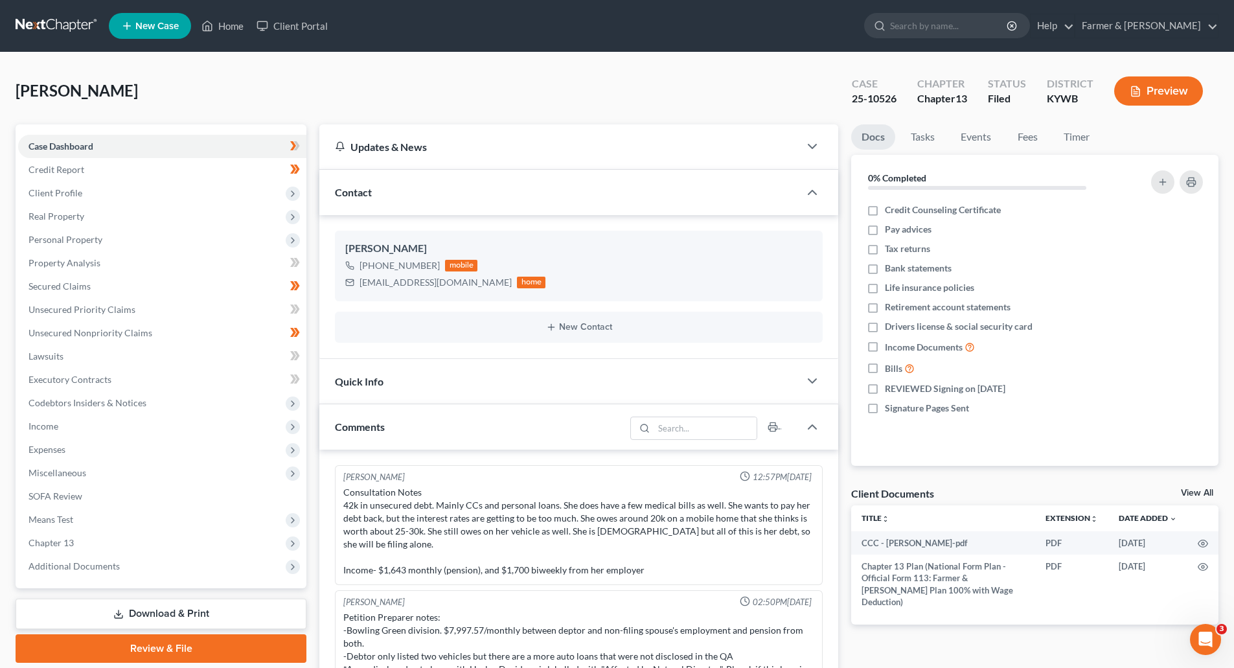
scroll to position [278, 0]
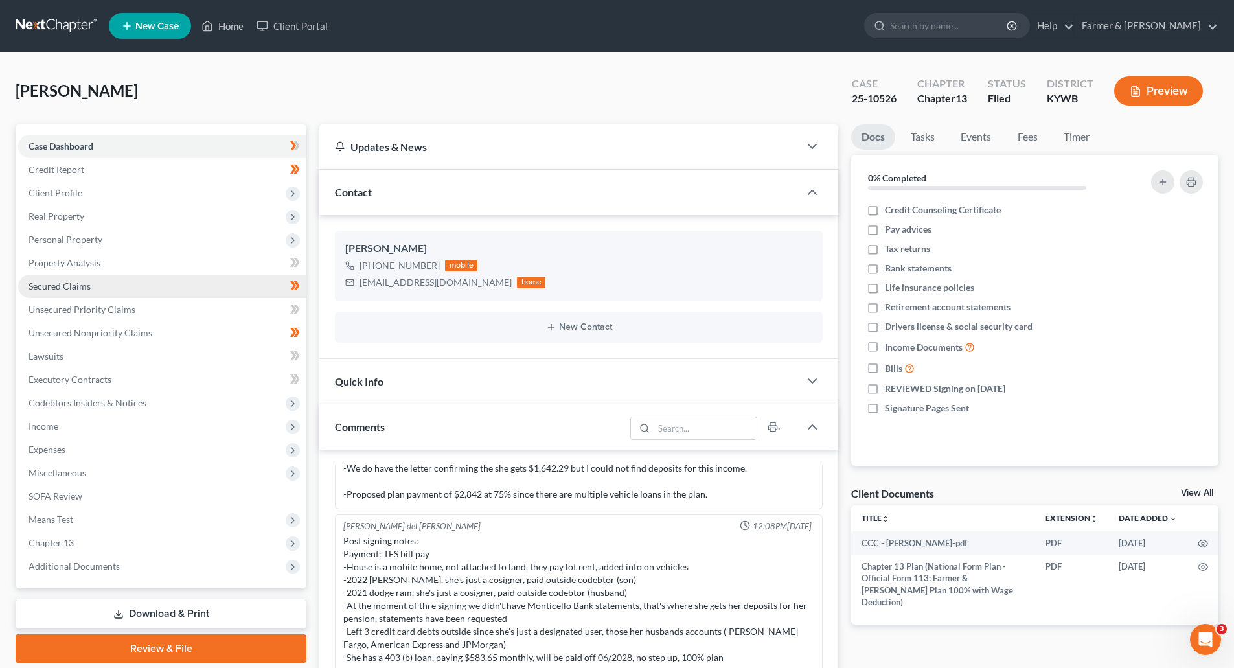
click at [82, 286] on span "Secured Claims" at bounding box center [59, 285] width 62 height 11
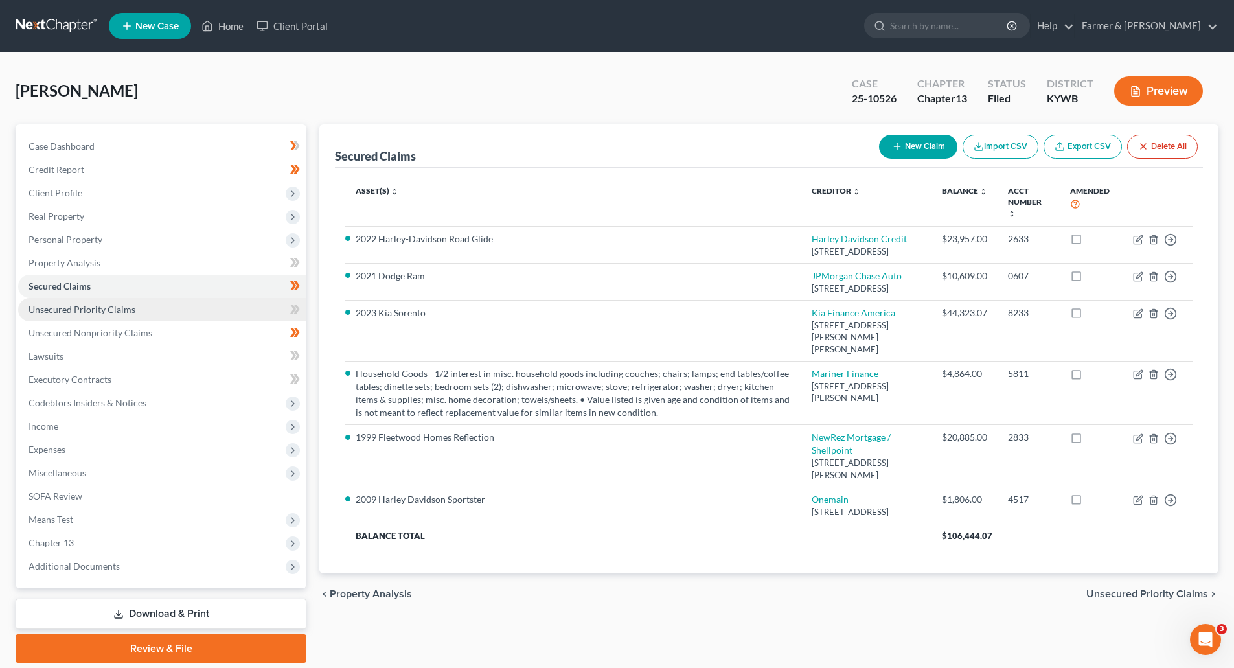
click at [108, 310] on span "Unsecured Priority Claims" at bounding box center [81, 309] width 107 height 11
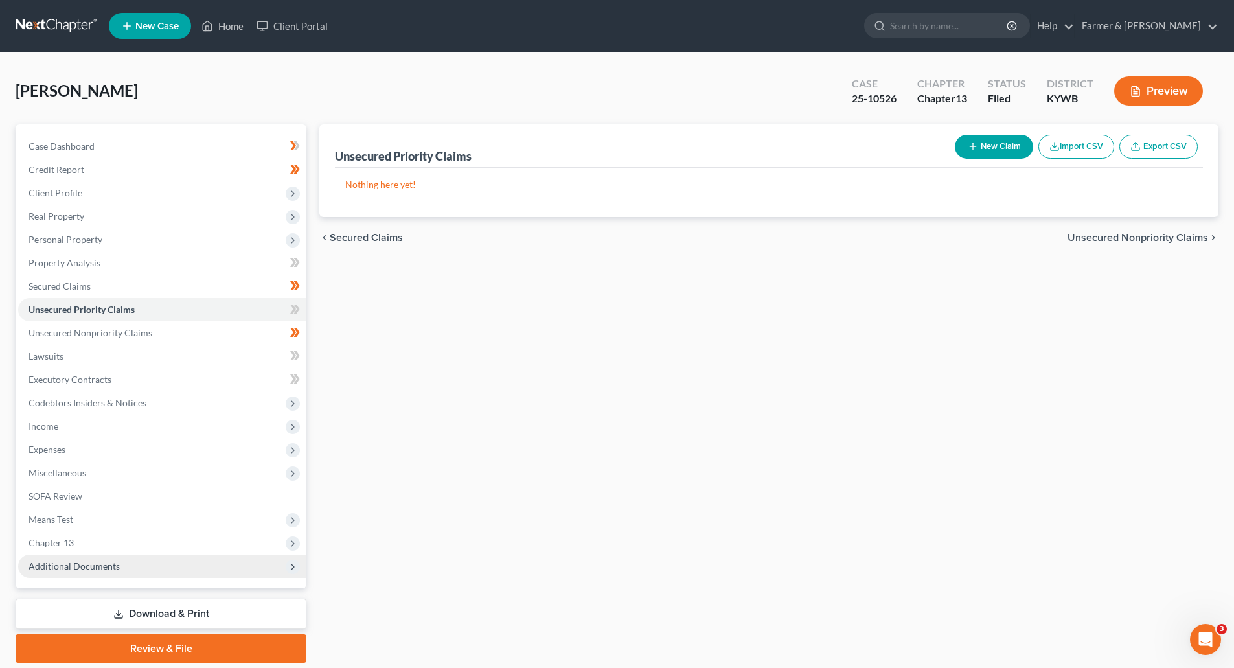
click at [76, 574] on span "Additional Documents" at bounding box center [162, 565] width 288 height 23
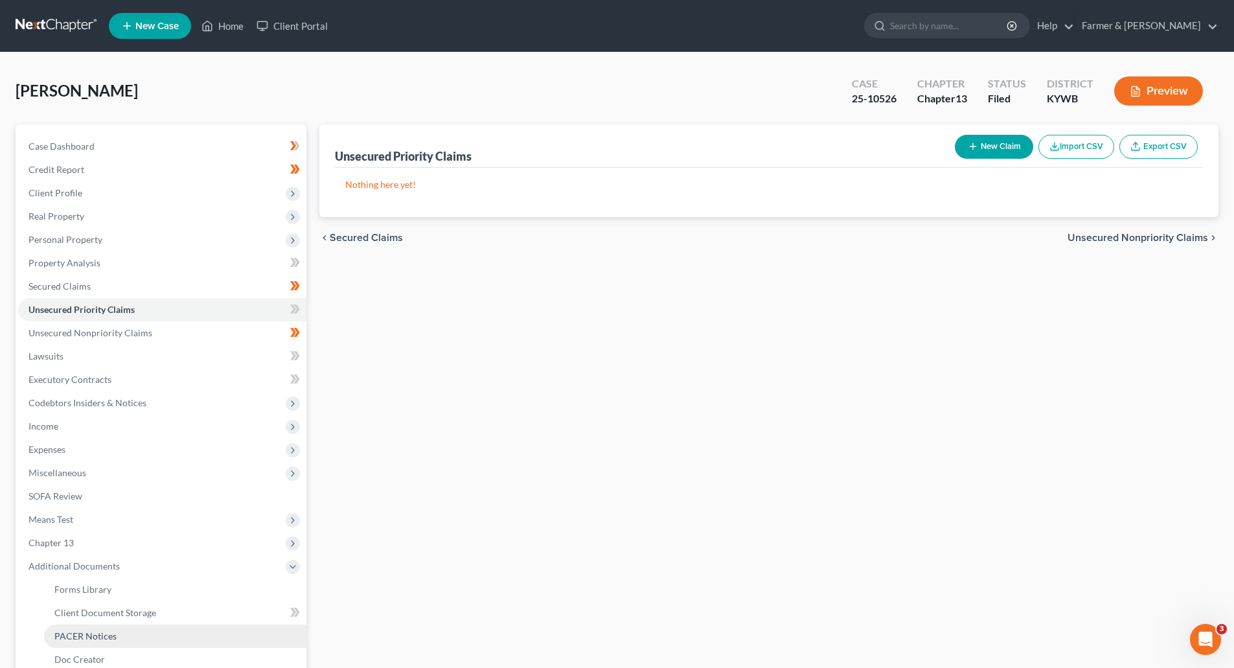
click at [67, 640] on span "PACER Notices" at bounding box center [85, 635] width 62 height 11
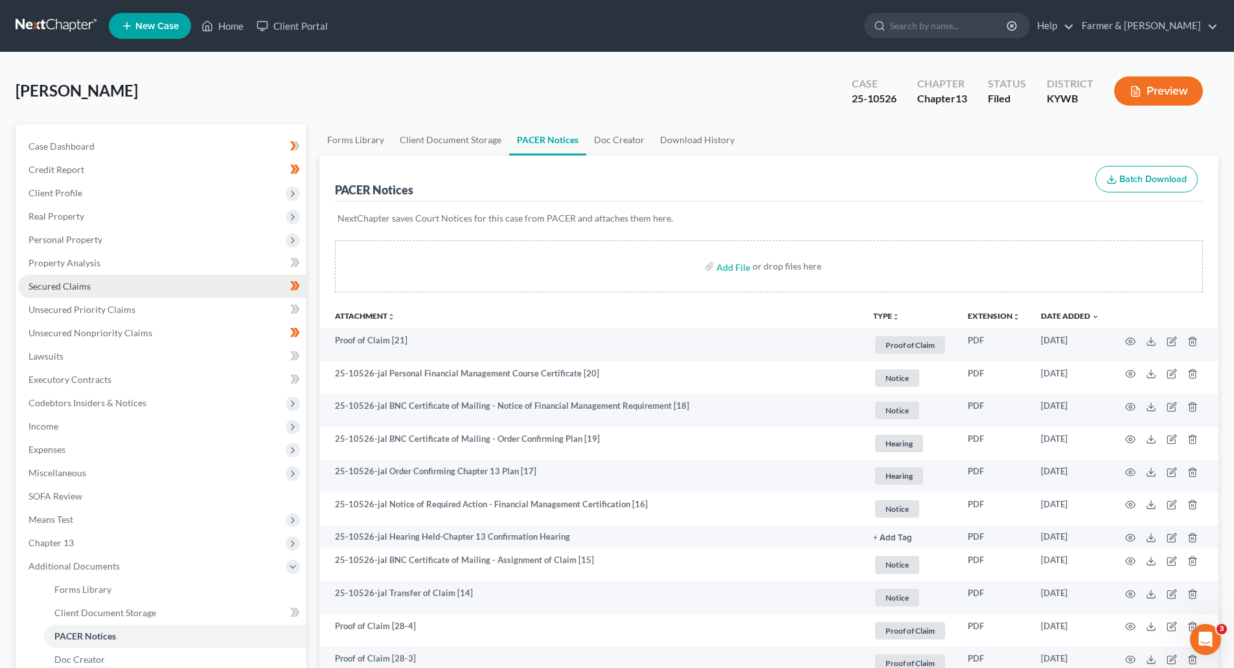
click at [63, 289] on span "Secured Claims" at bounding box center [59, 285] width 62 height 11
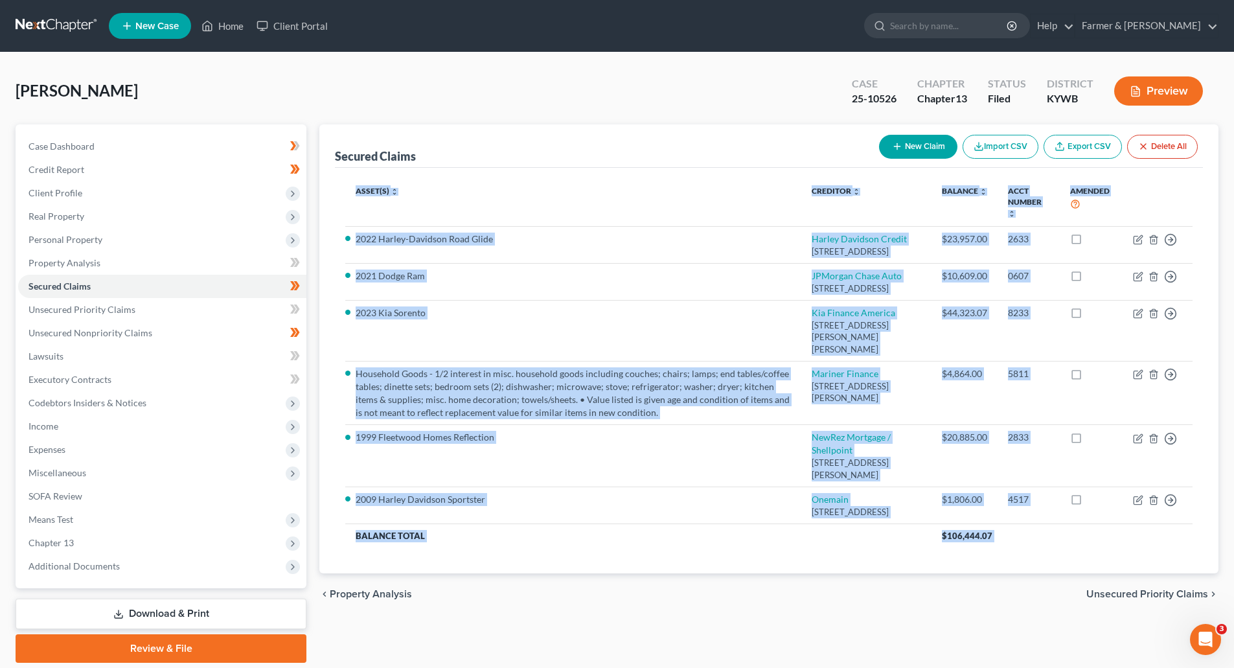
scroll to position [82, 0]
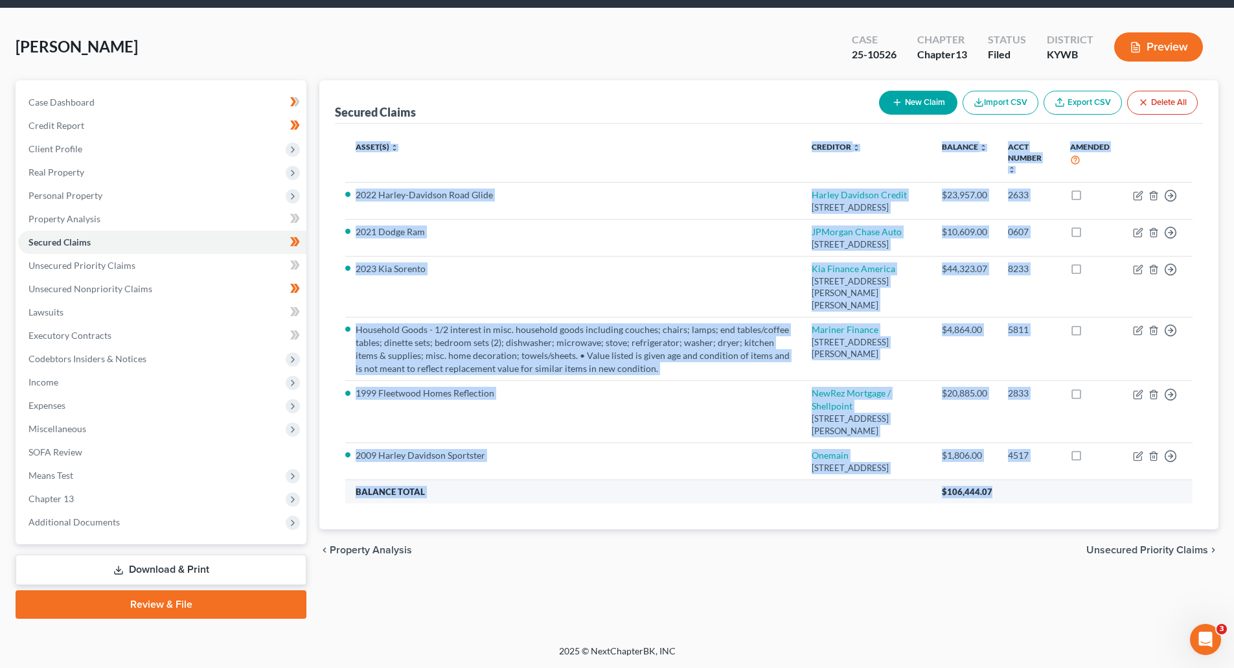
drag, startPoint x: 339, startPoint y: 242, endPoint x: 995, endPoint y: 543, distance: 720.9
click at [995, 529] on div "Asset(s) expand_more expand_less unfold_more Creditor expand_more expand_less u…" at bounding box center [769, 326] width 868 height 405
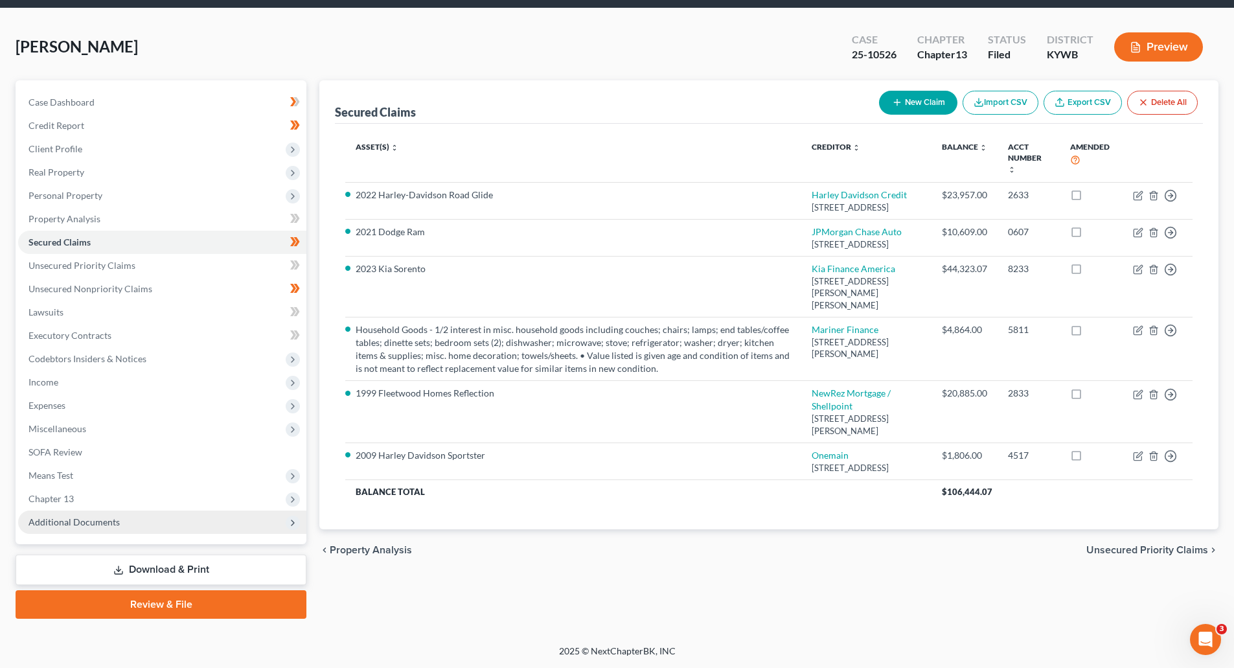
click at [34, 516] on span "Additional Documents" at bounding box center [73, 521] width 91 height 11
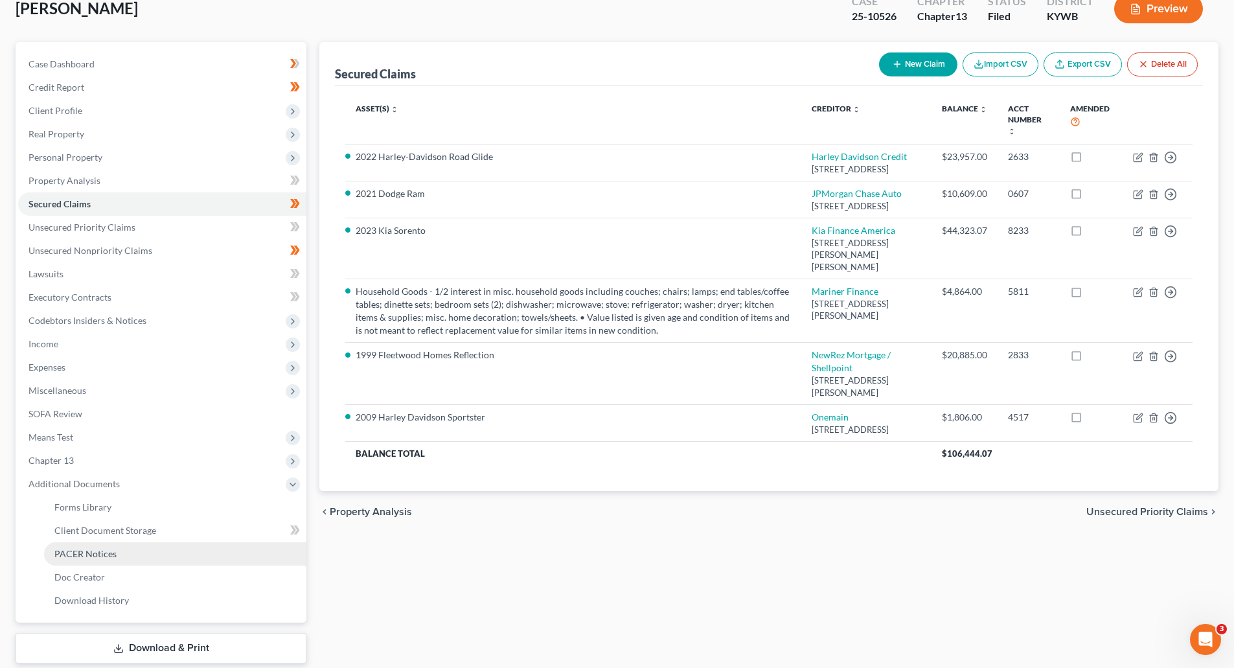
click at [87, 550] on span "PACER Notices" at bounding box center [85, 553] width 62 height 11
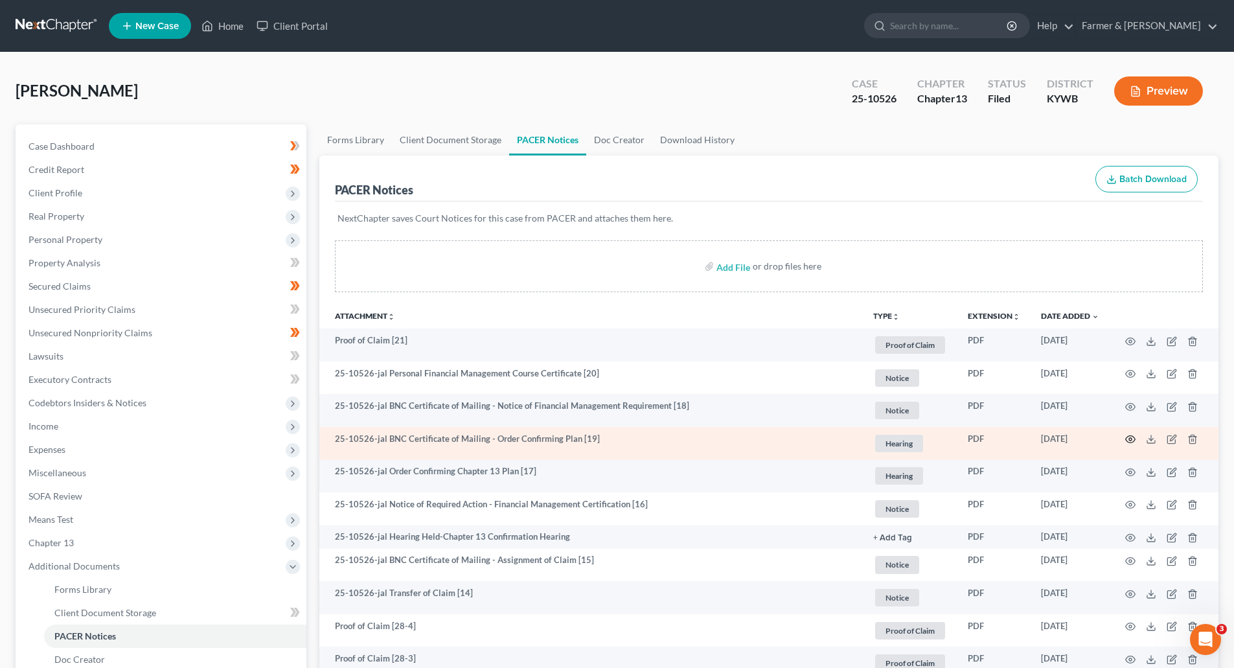
click at [1129, 439] on icon "button" at bounding box center [1130, 439] width 10 height 10
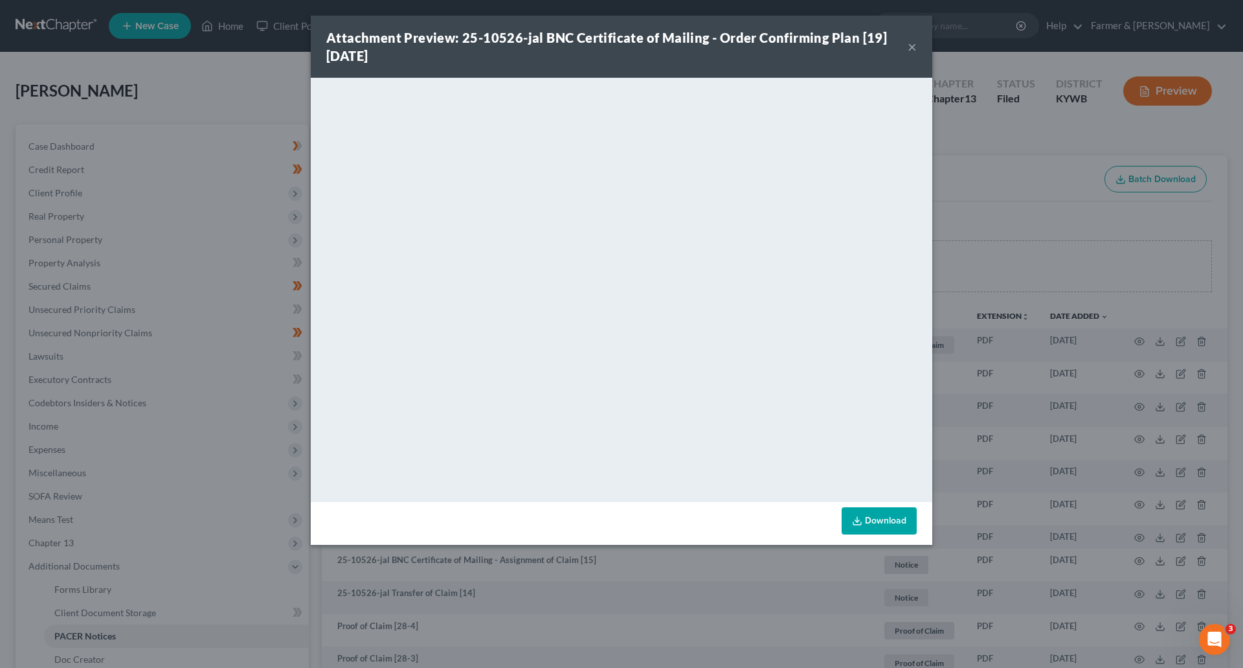
click at [908, 45] on button "×" at bounding box center [912, 47] width 9 height 16
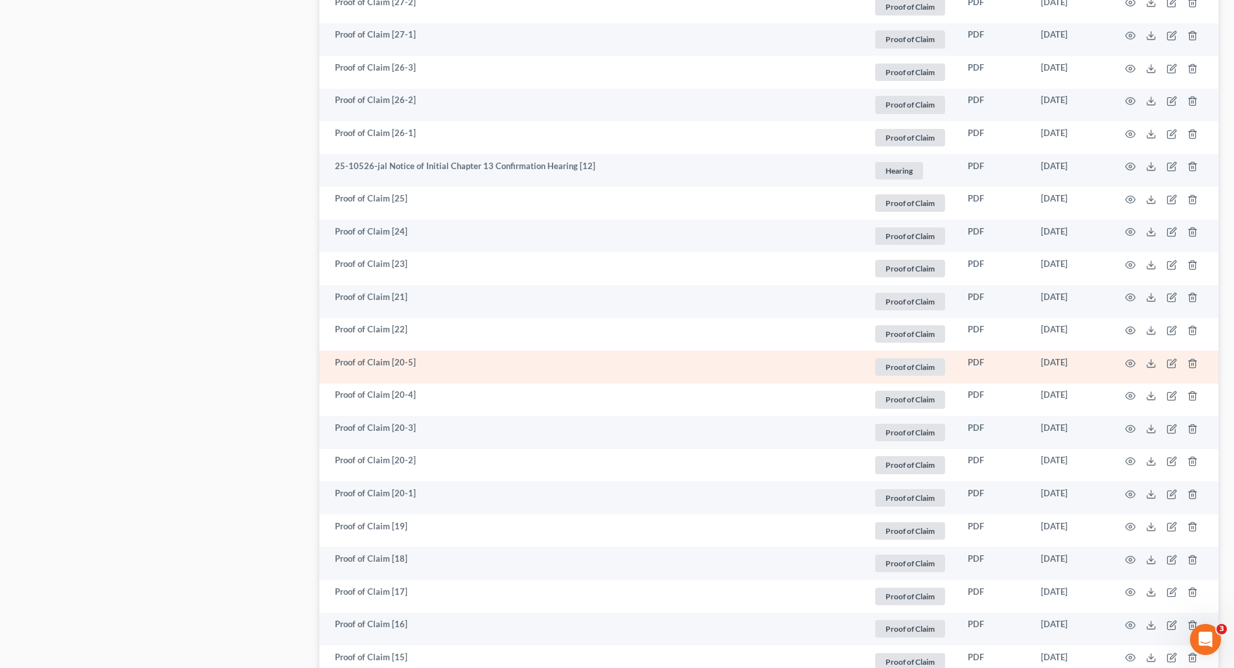
scroll to position [1036, 0]
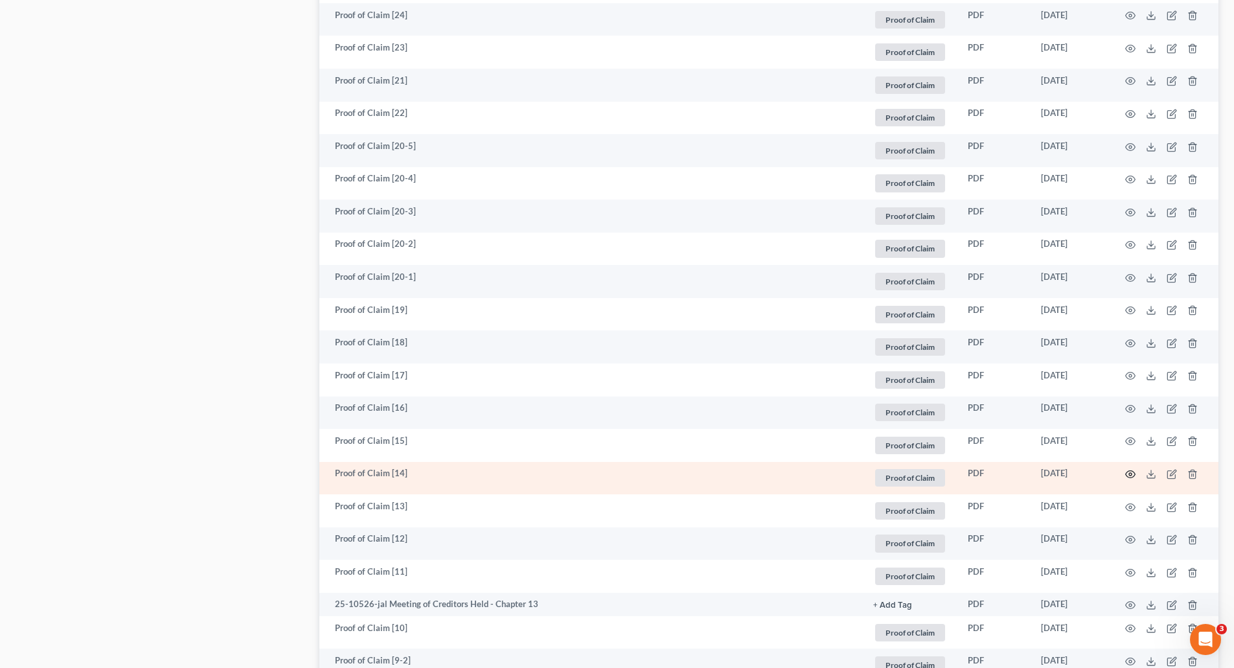
click at [1132, 474] on icon "button" at bounding box center [1130, 474] width 10 height 10
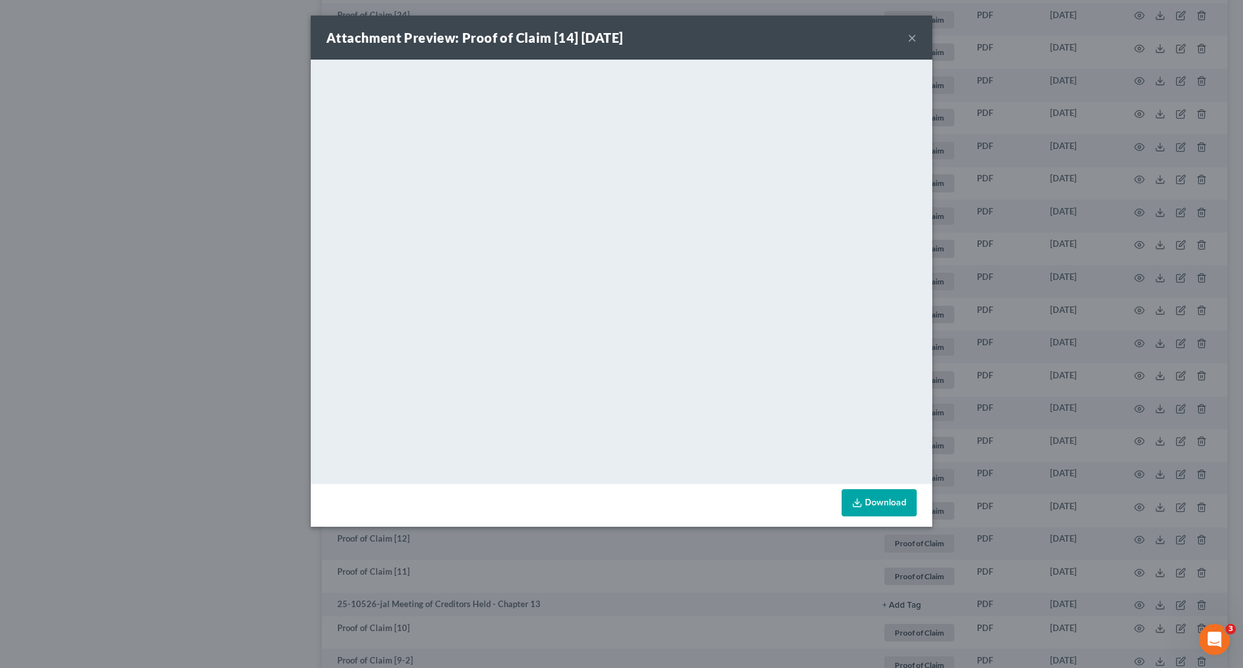
click at [914, 35] on button "×" at bounding box center [912, 38] width 9 height 16
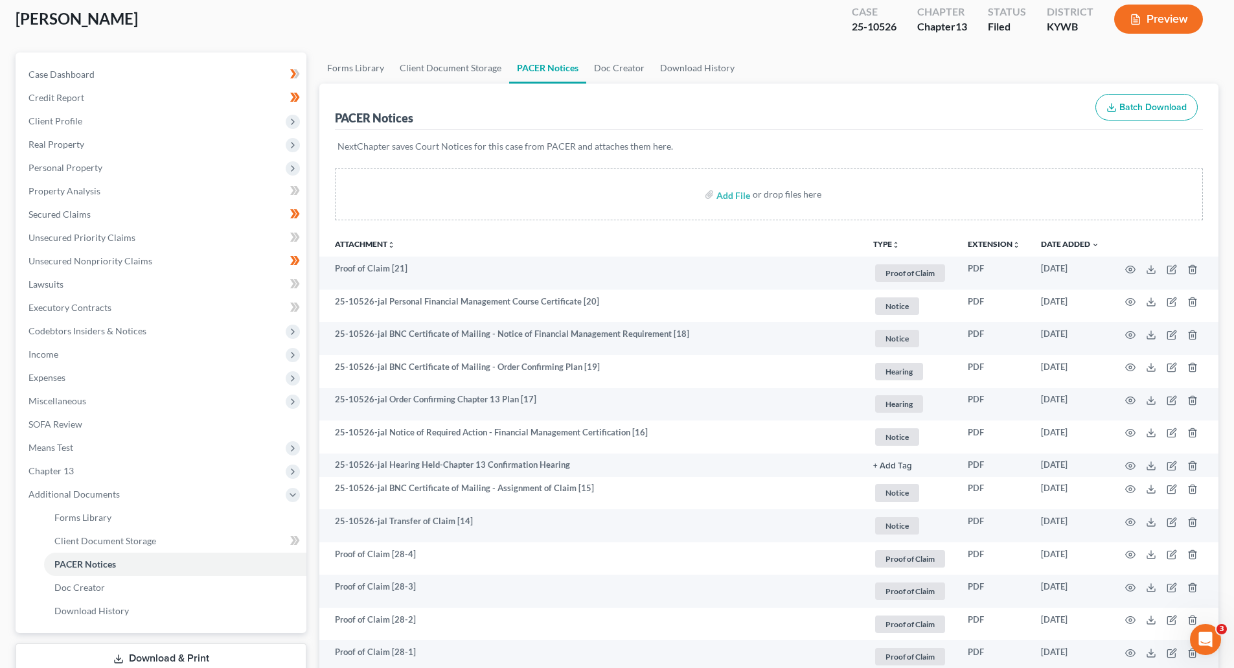
scroll to position [0, 0]
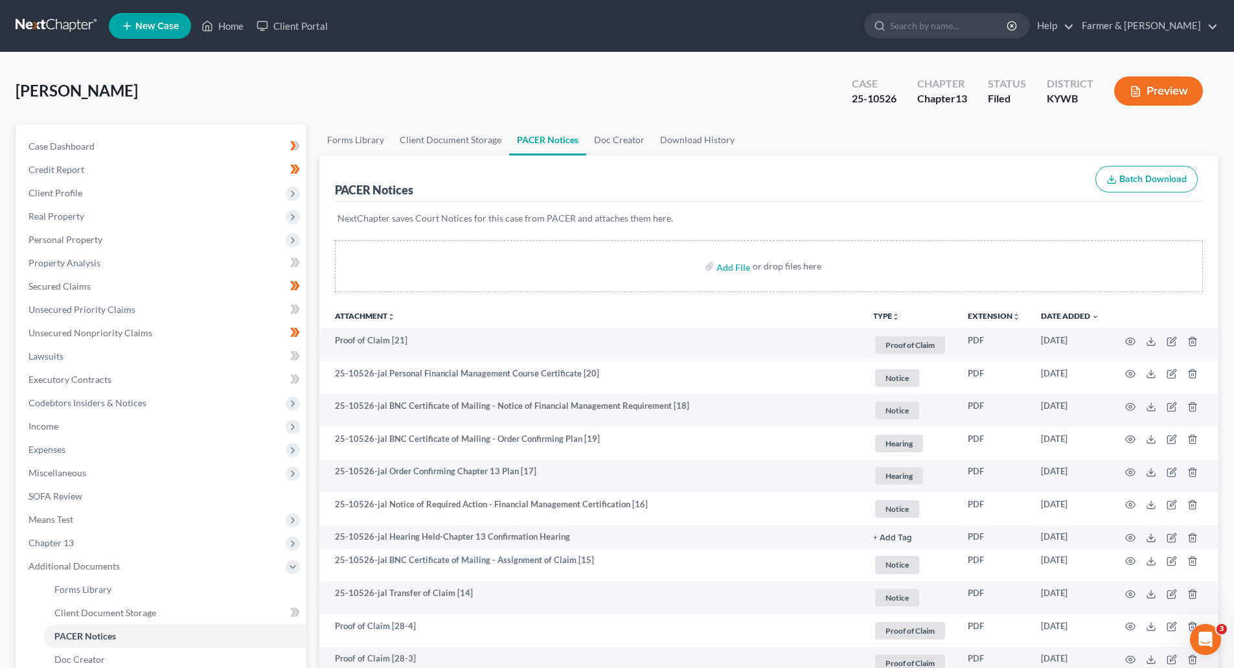
click at [47, 33] on link at bounding box center [57, 25] width 83 height 23
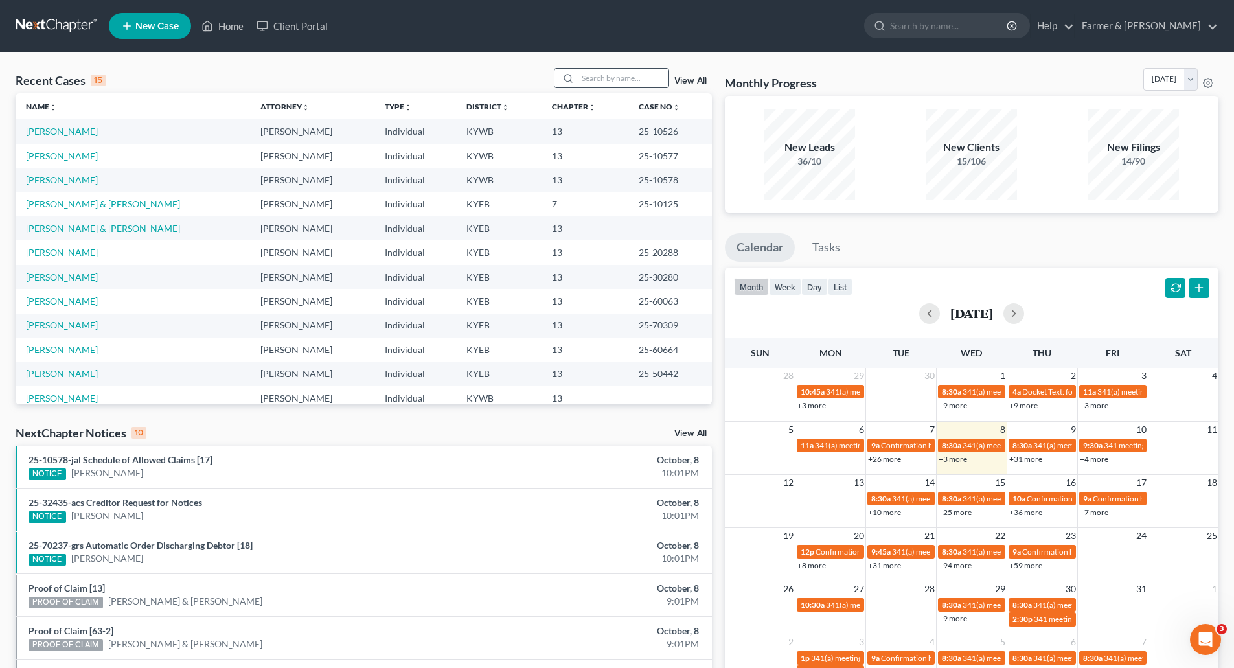
click at [620, 80] on input "search" at bounding box center [623, 78] width 91 height 19
paste input "25-10518"
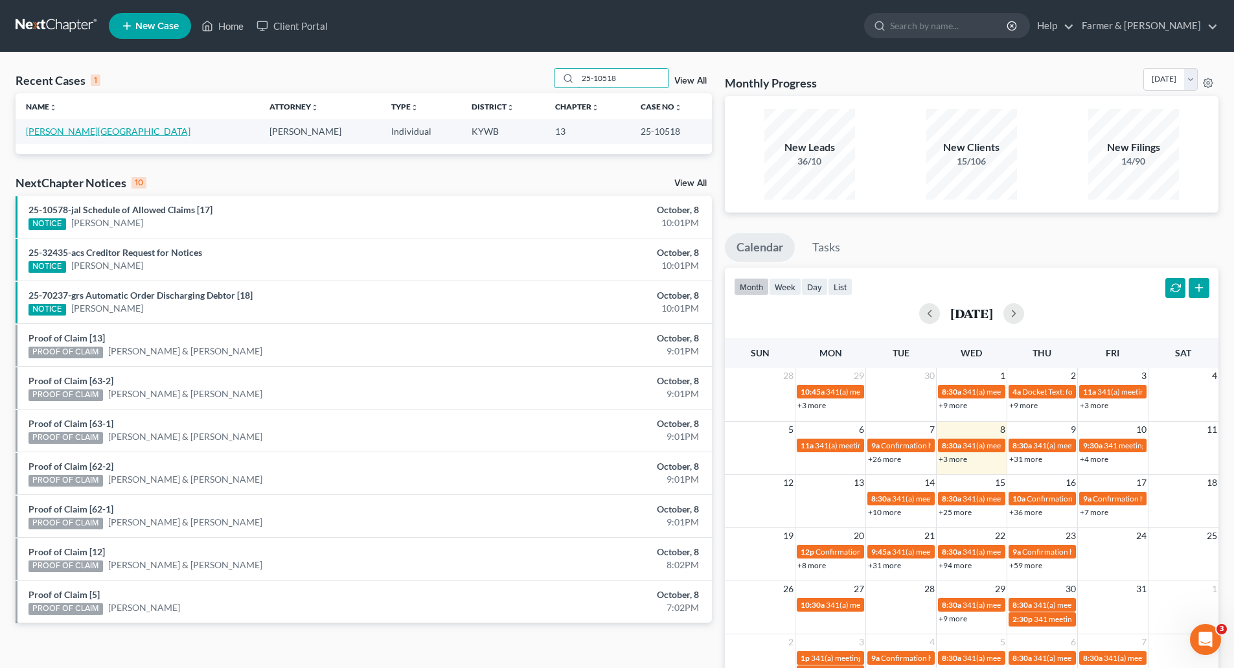
type input "25-10518"
click at [63, 132] on link "Barber, Kenya" at bounding box center [108, 131] width 164 height 11
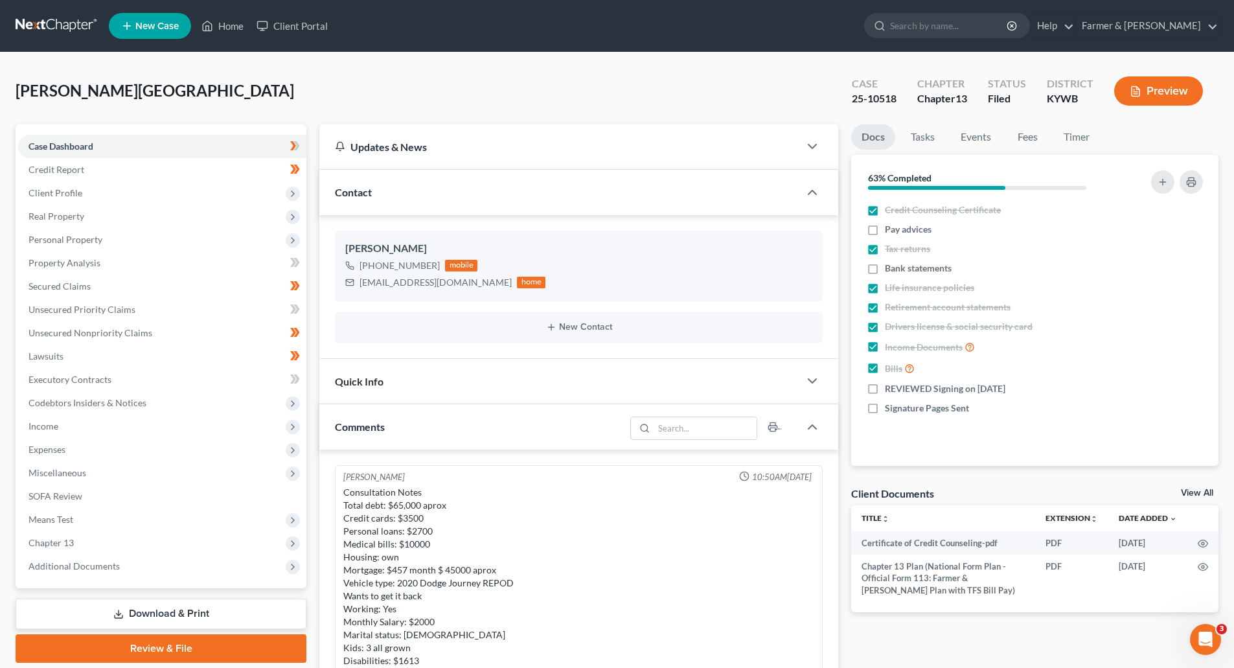
scroll to position [348, 0]
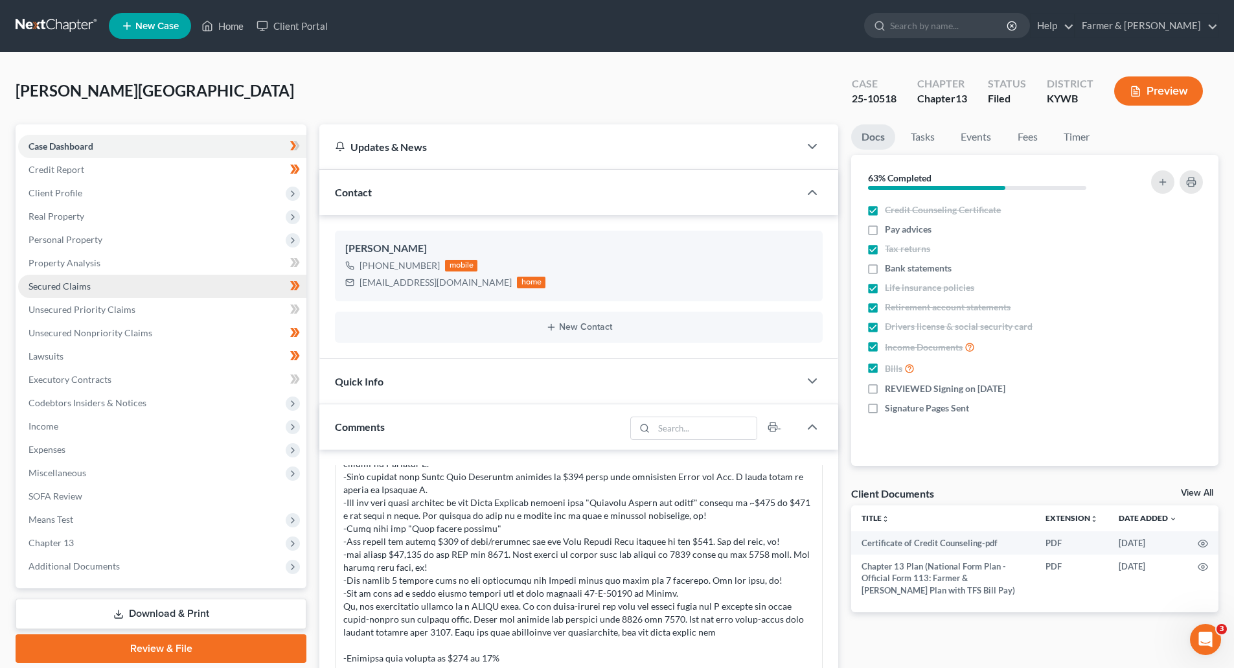
click at [103, 291] on link "Secured Claims" at bounding box center [162, 286] width 288 height 23
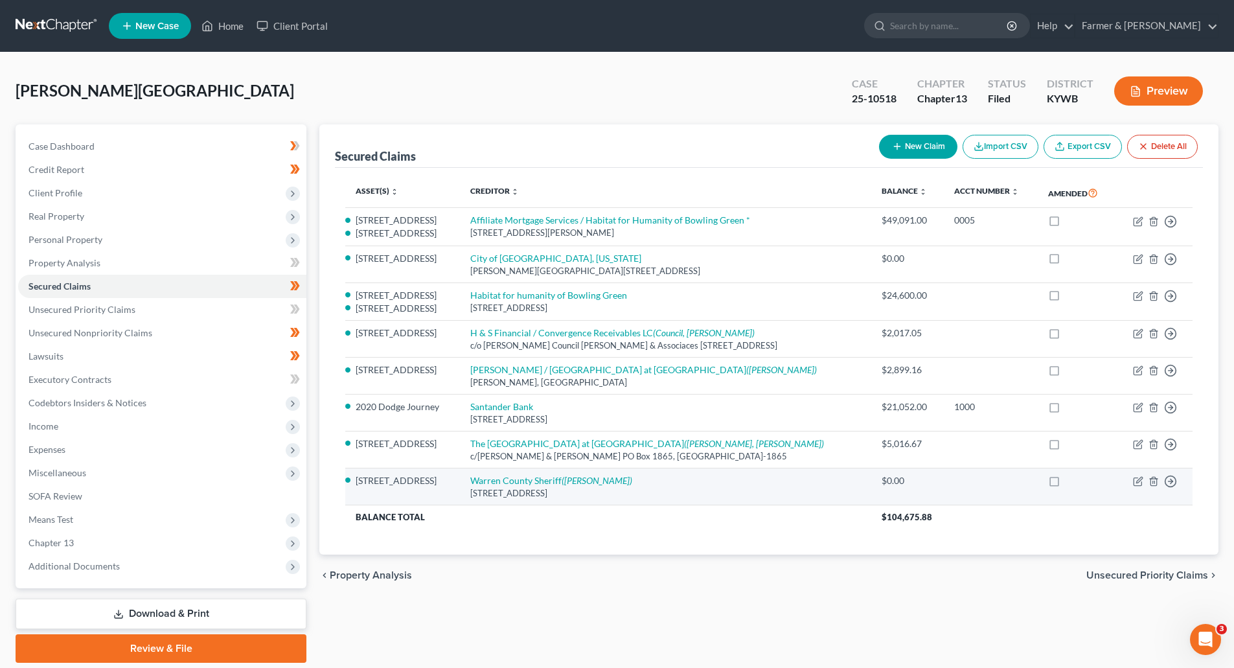
drag, startPoint x: 358, startPoint y: 210, endPoint x: 837, endPoint y: 493, distance: 555.6
click at [837, 493] on tbody "245 W 15th Ave 239 W 15th Ave Affiliate Mortgage Services / Habitat for Humanit…" at bounding box center [768, 368] width 847 height 321
copy tbody "245 W 15th Ave 239 W 15th Ave Affiliate Mortgage Services / Habitat for Humanit…"
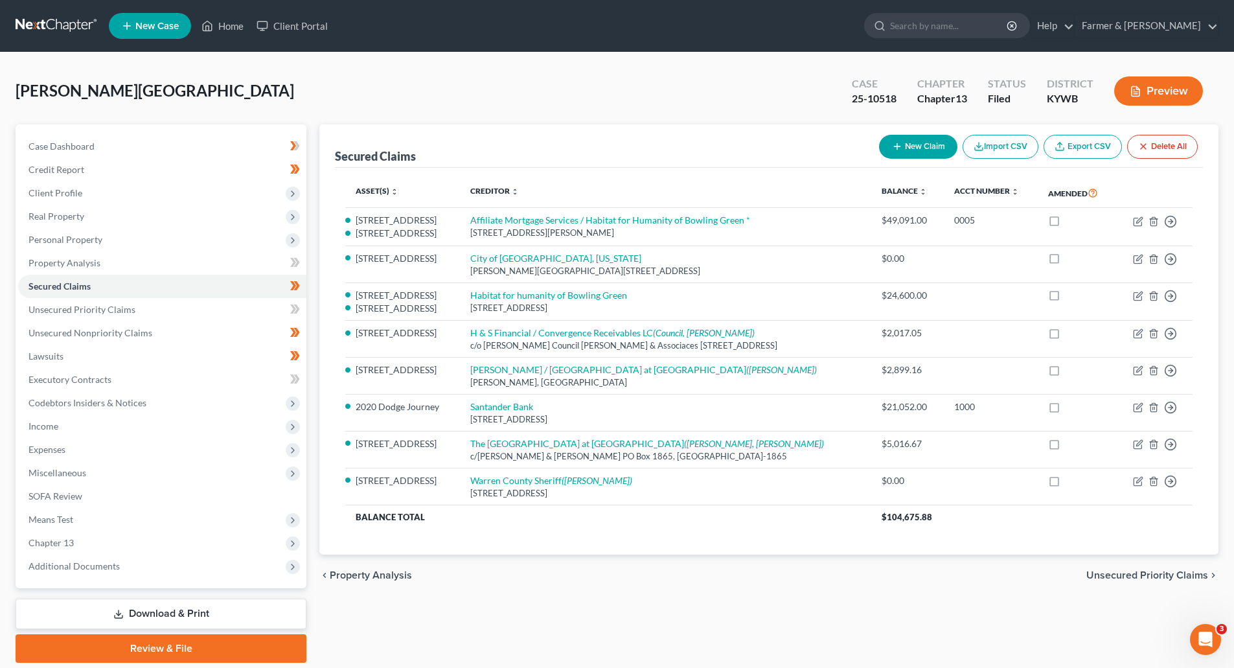
click at [879, 600] on div "Secured Claims New Claim Import CSV Export CSV Delete All Asset(s) expand_more …" at bounding box center [769, 393] width 912 height 538
click at [56, 574] on span "Additional Documents" at bounding box center [162, 565] width 288 height 23
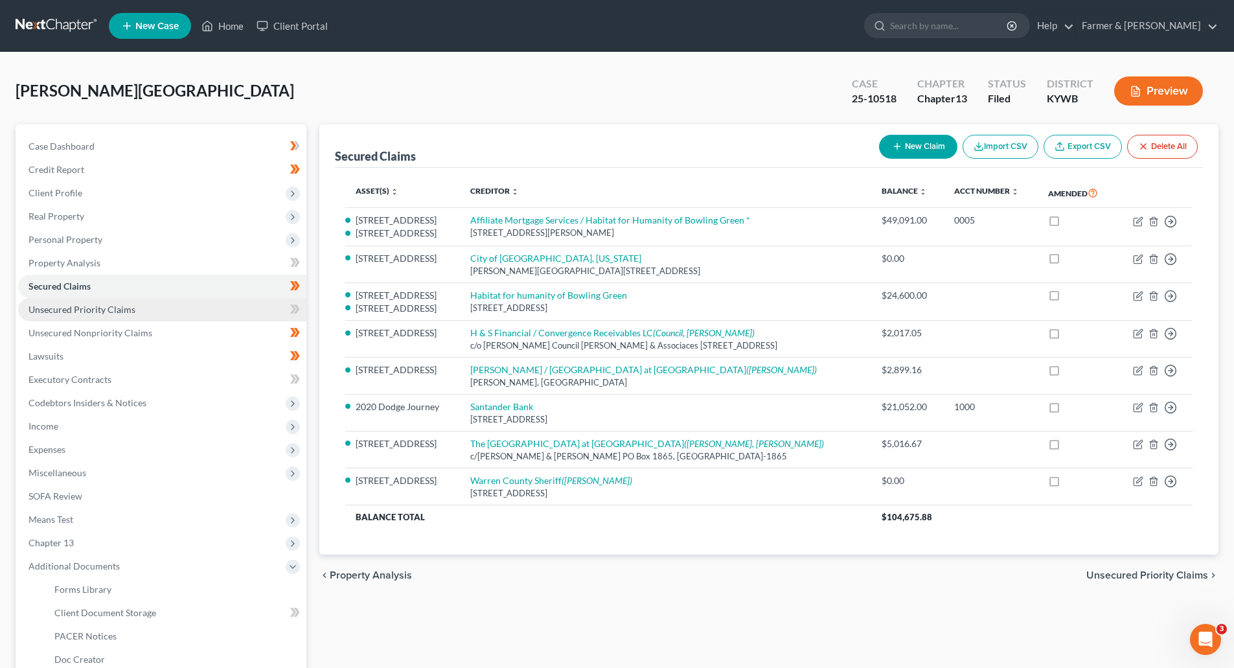
click at [56, 314] on span "Unsecured Priority Claims" at bounding box center [81, 309] width 107 height 11
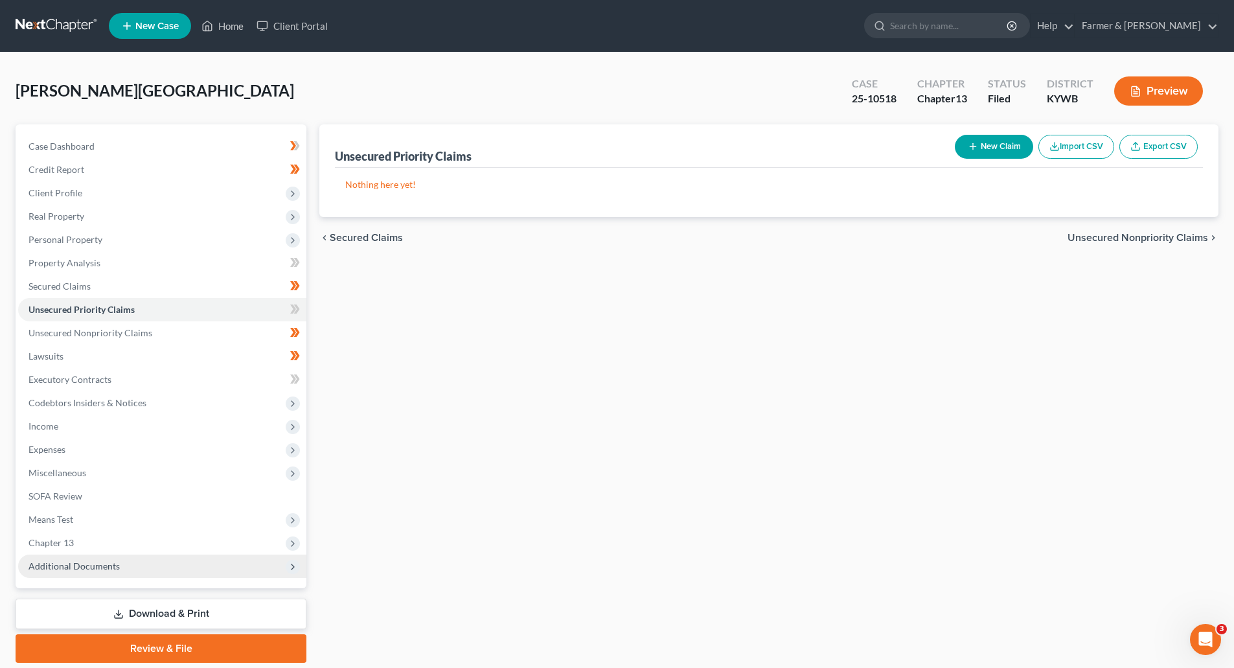
click at [75, 576] on span "Additional Documents" at bounding box center [162, 565] width 288 height 23
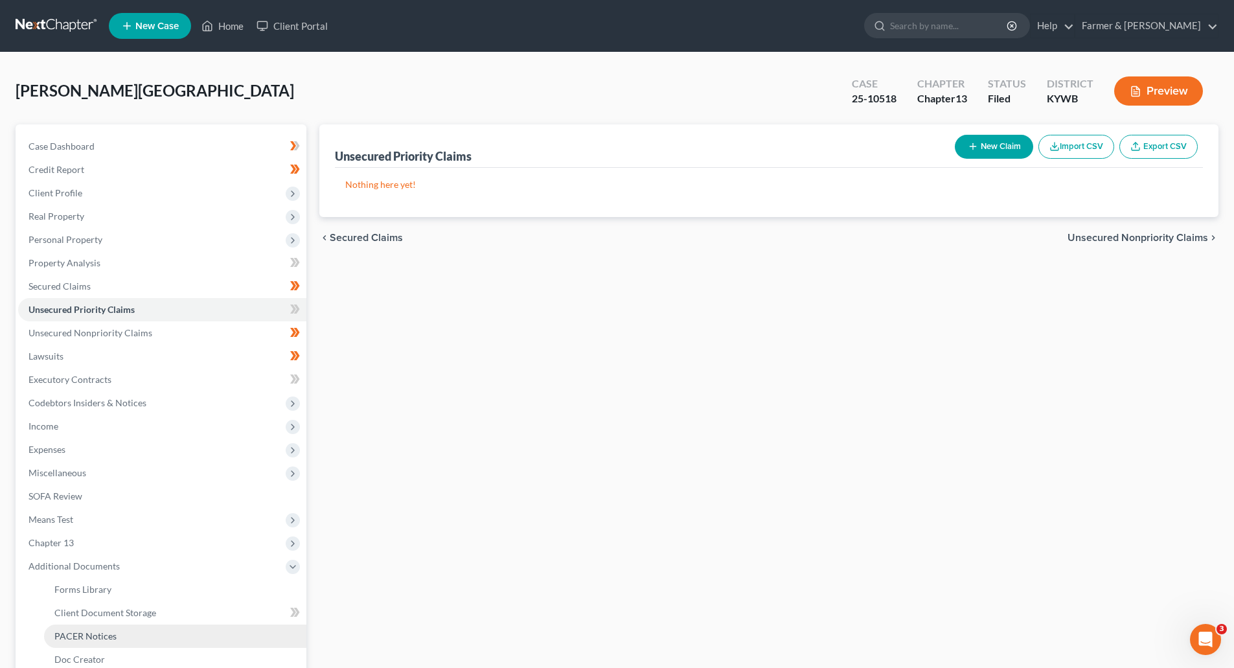
click at [117, 639] on link "PACER Notices" at bounding box center [175, 635] width 262 height 23
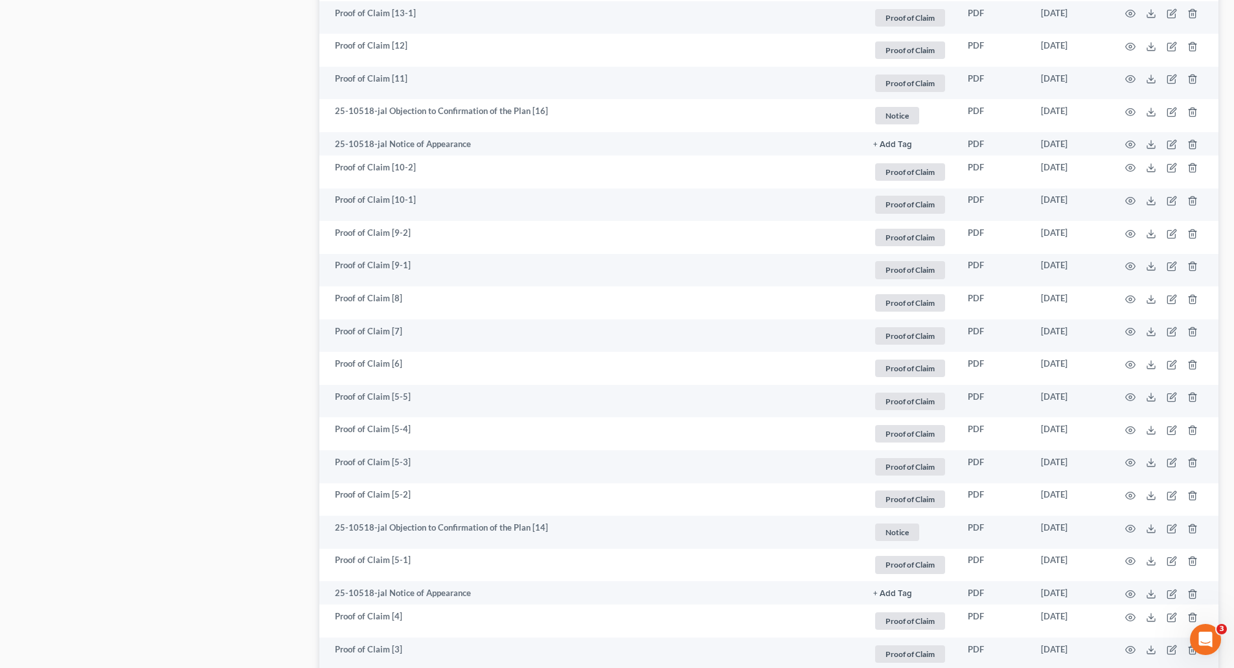
scroll to position [1295, 0]
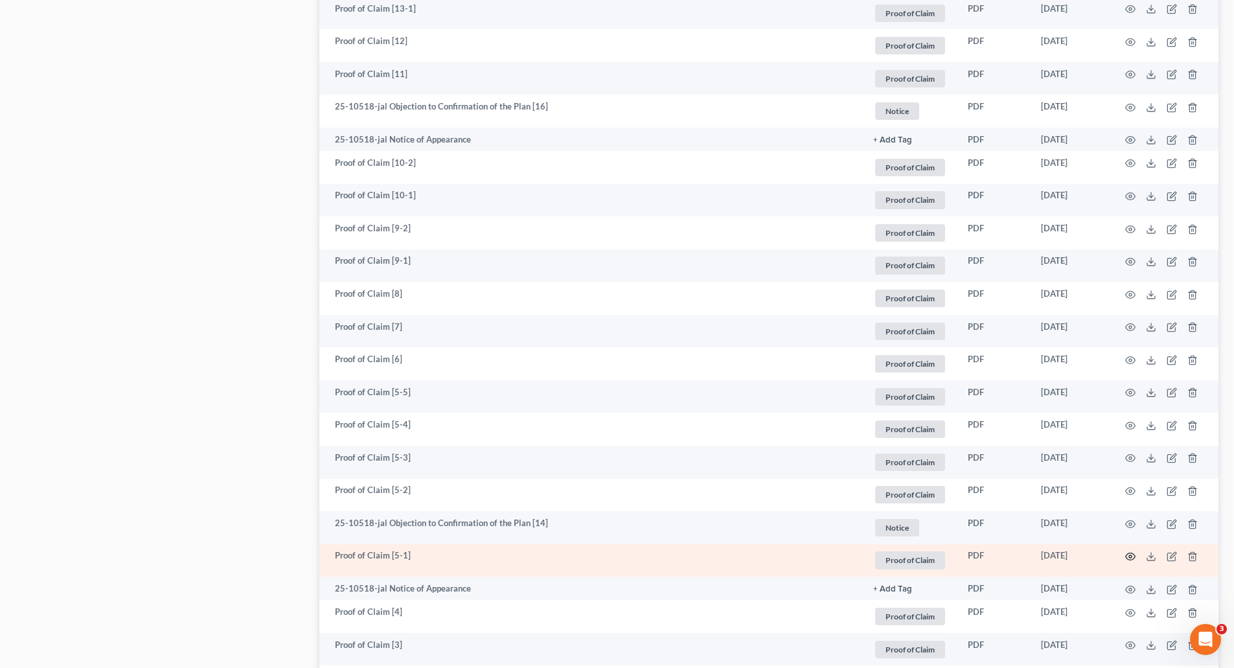
click at [1126, 558] on icon "button" at bounding box center [1130, 556] width 10 height 7
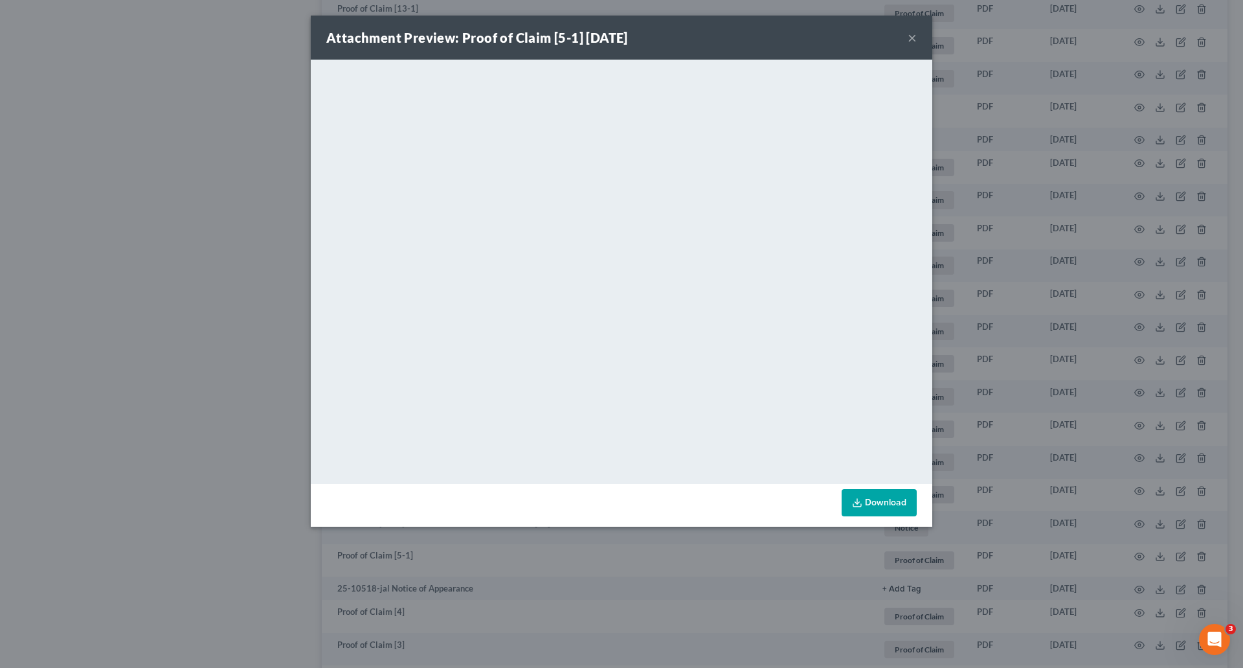
click at [912, 43] on button "×" at bounding box center [912, 38] width 9 height 16
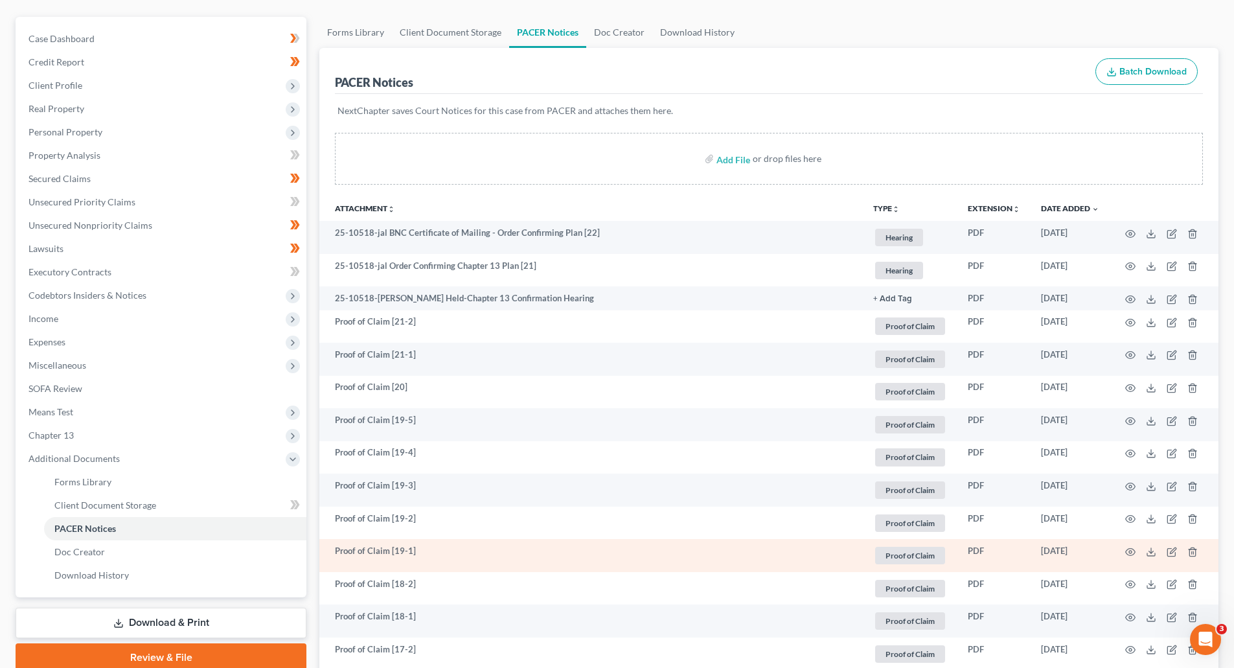
scroll to position [0, 0]
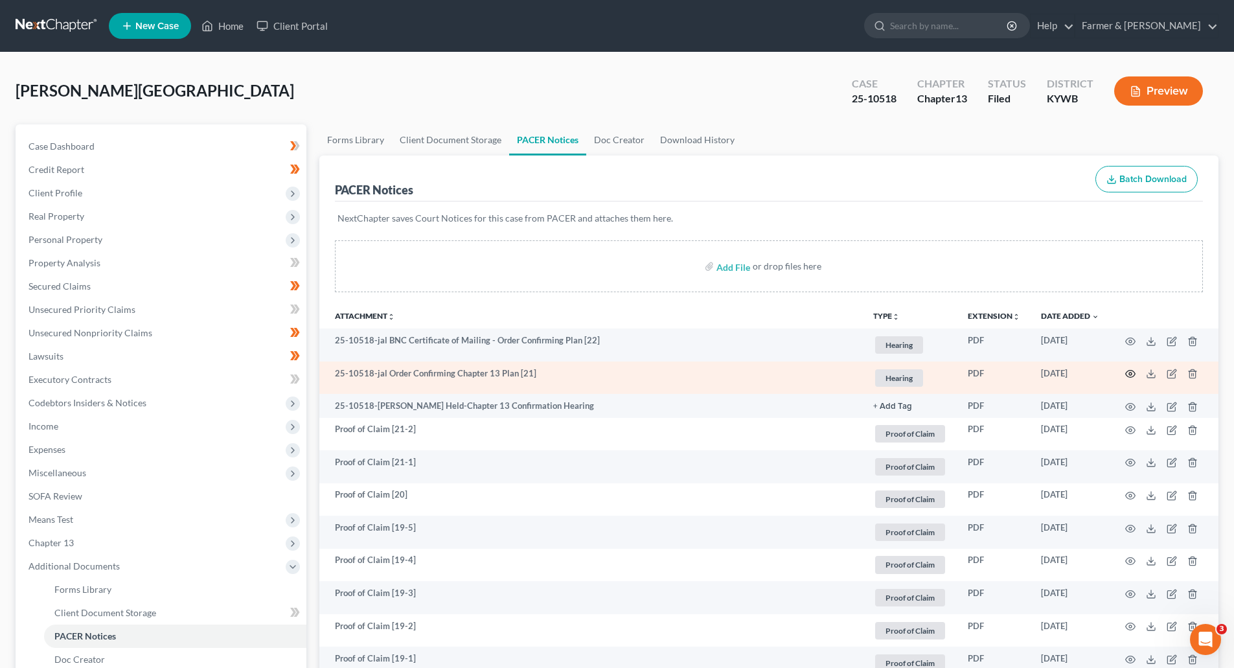
click at [1135, 371] on icon "button" at bounding box center [1130, 373] width 10 height 10
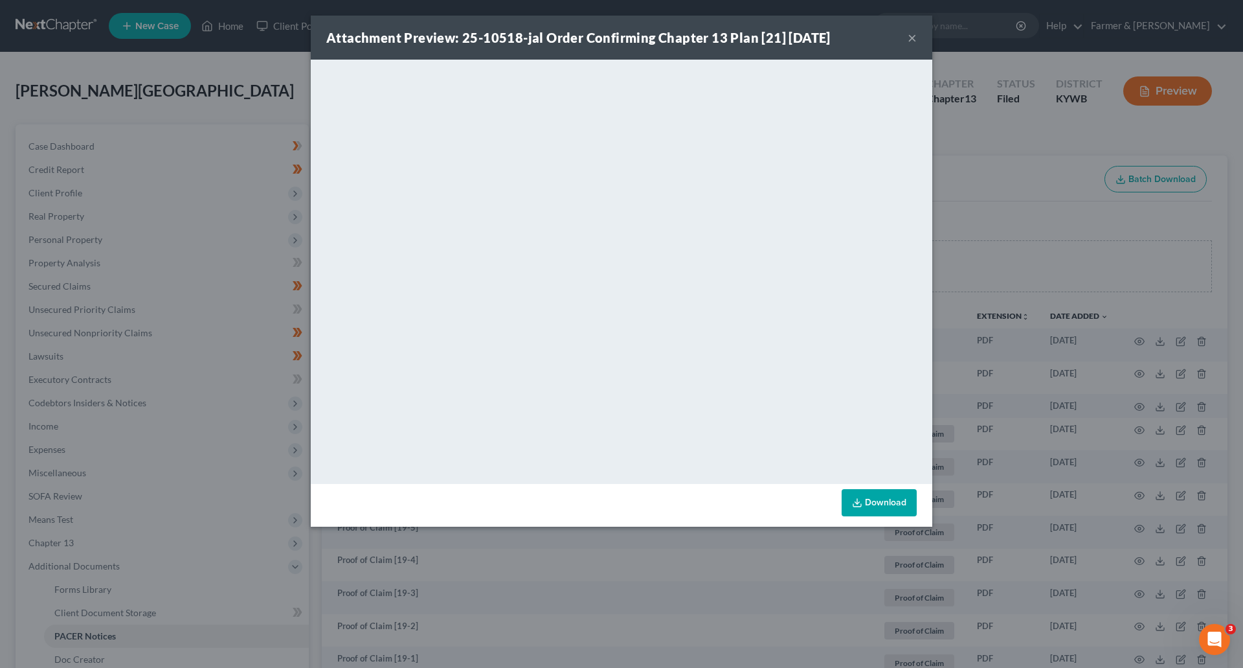
click at [910, 41] on button "×" at bounding box center [912, 38] width 9 height 16
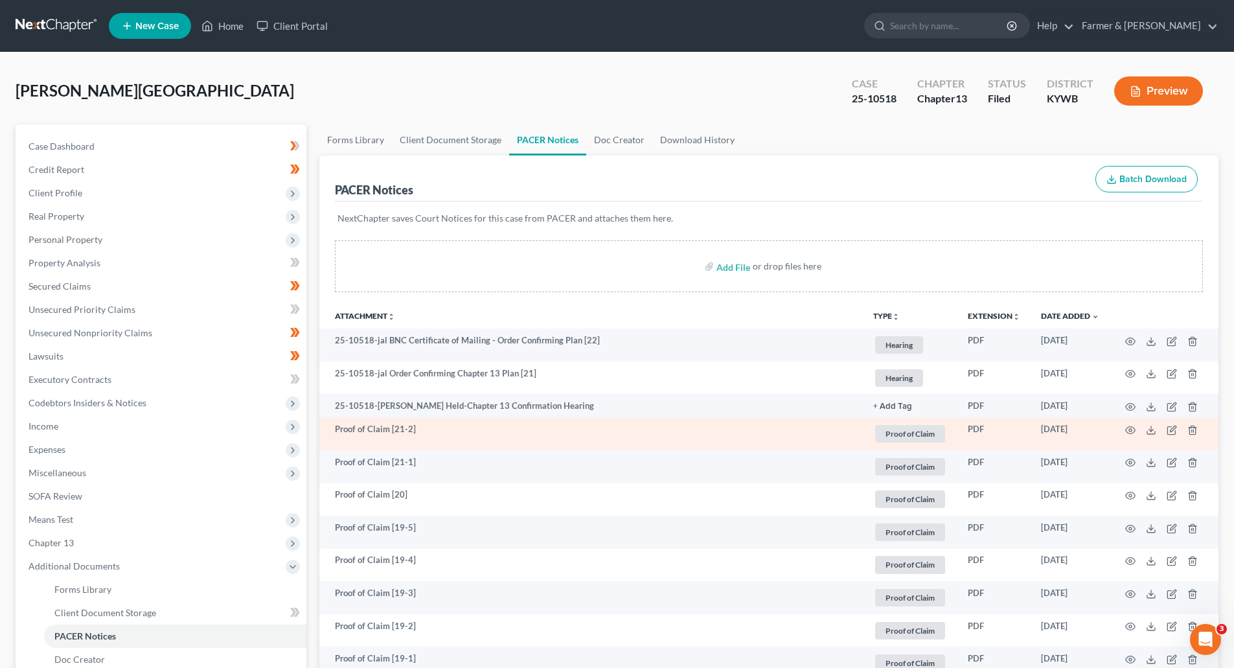
scroll to position [259, 0]
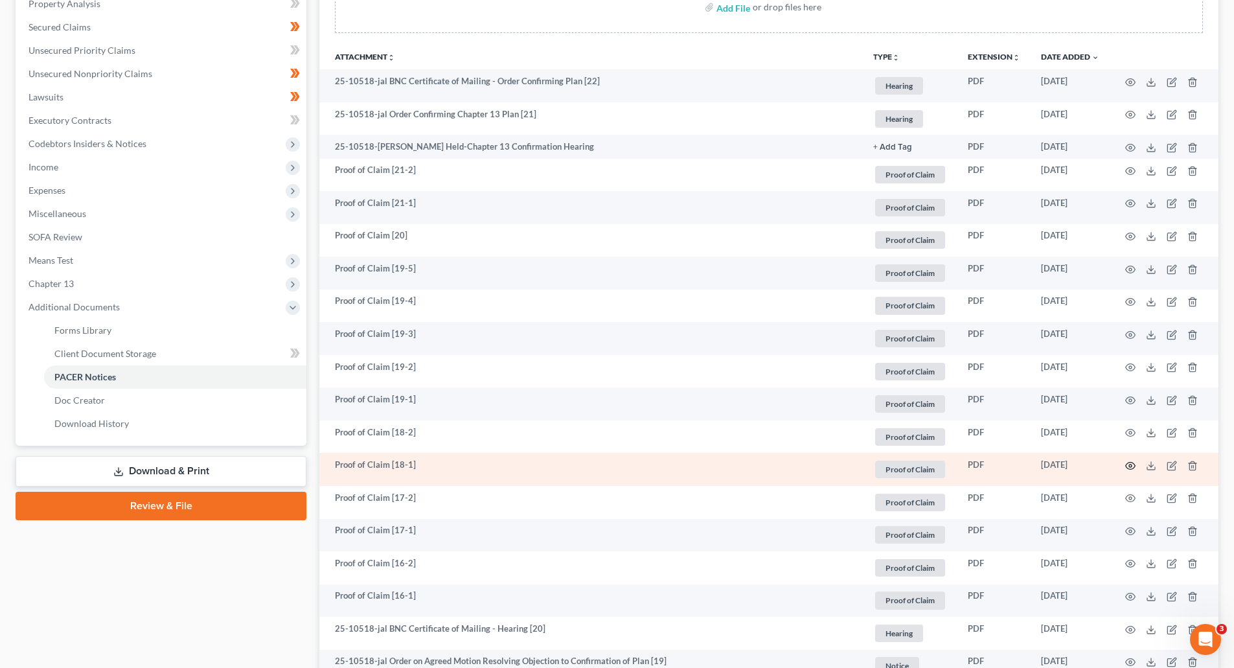
click at [1132, 464] on icon "button" at bounding box center [1130, 465] width 10 height 10
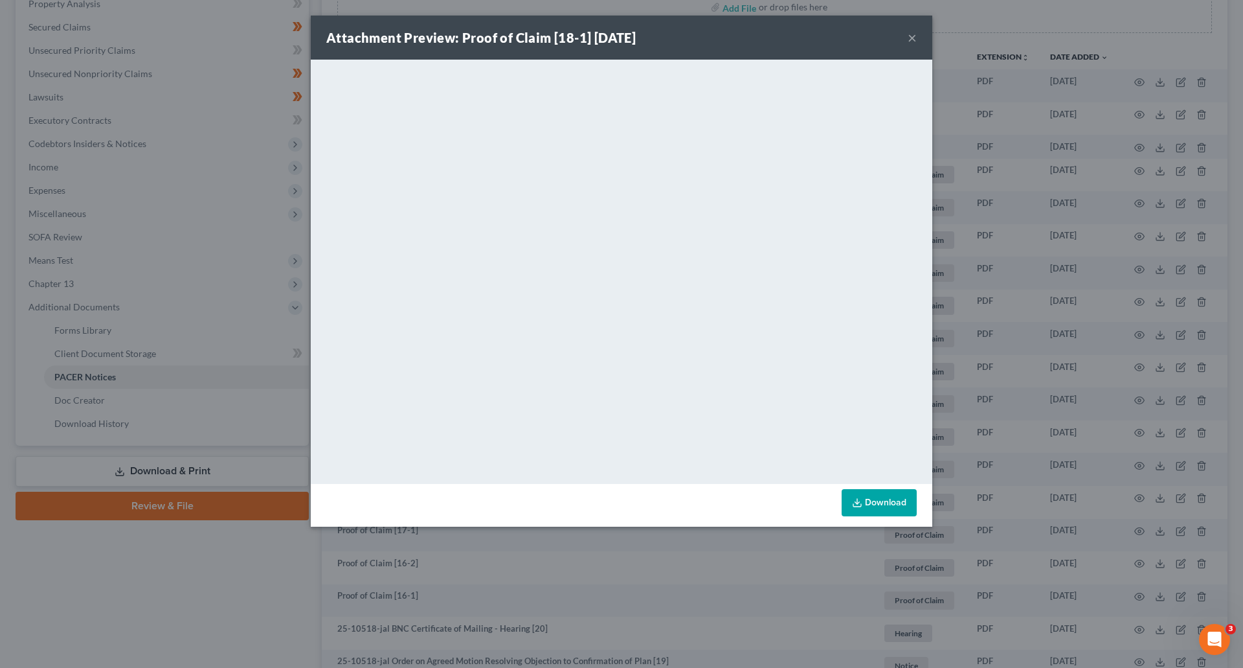
click at [911, 32] on button "×" at bounding box center [912, 38] width 9 height 16
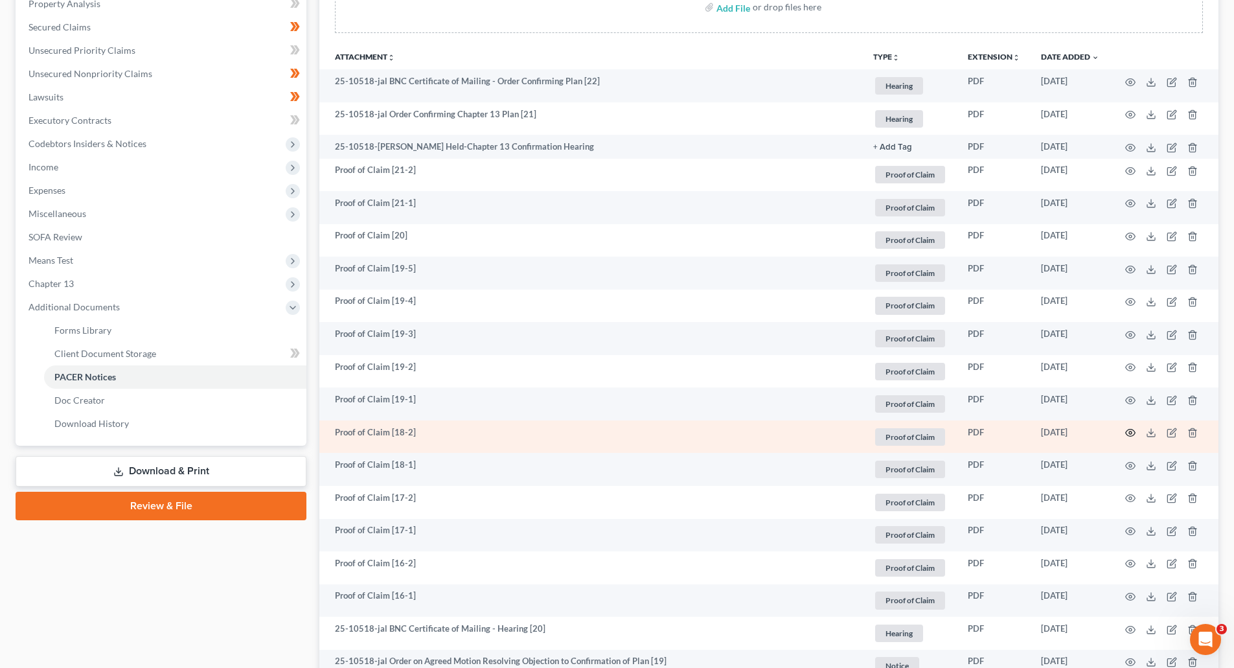
click at [1129, 432] on circle "button" at bounding box center [1130, 432] width 3 height 3
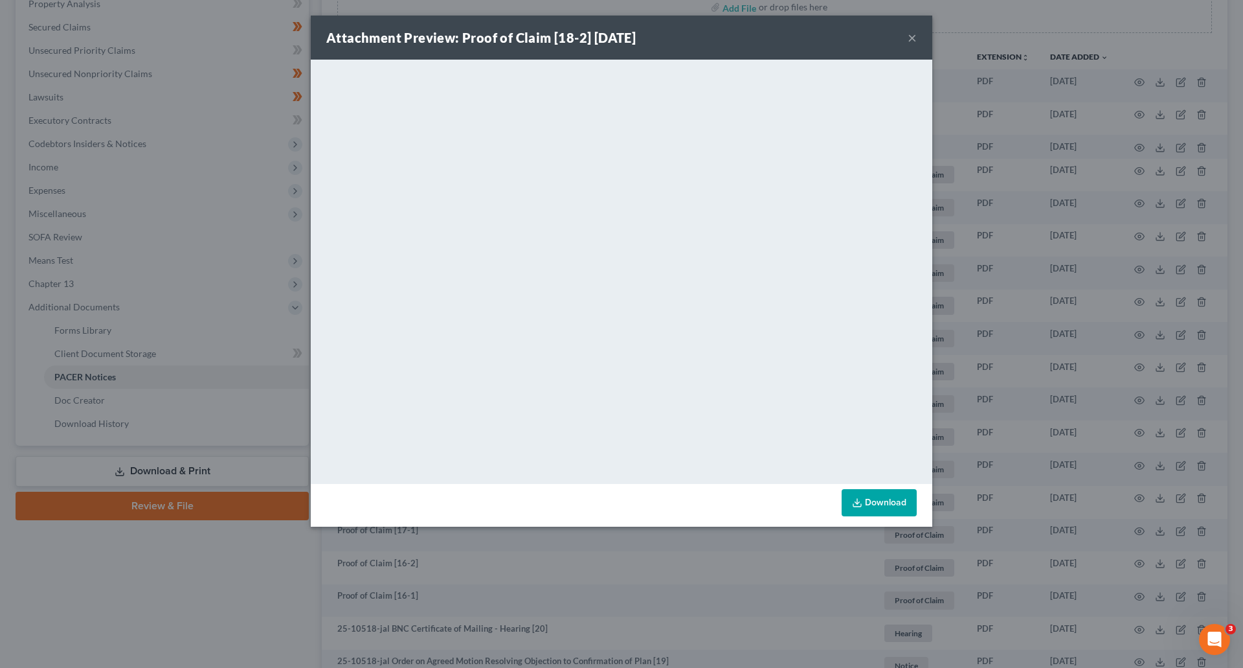
click at [911, 38] on button "×" at bounding box center [912, 38] width 9 height 16
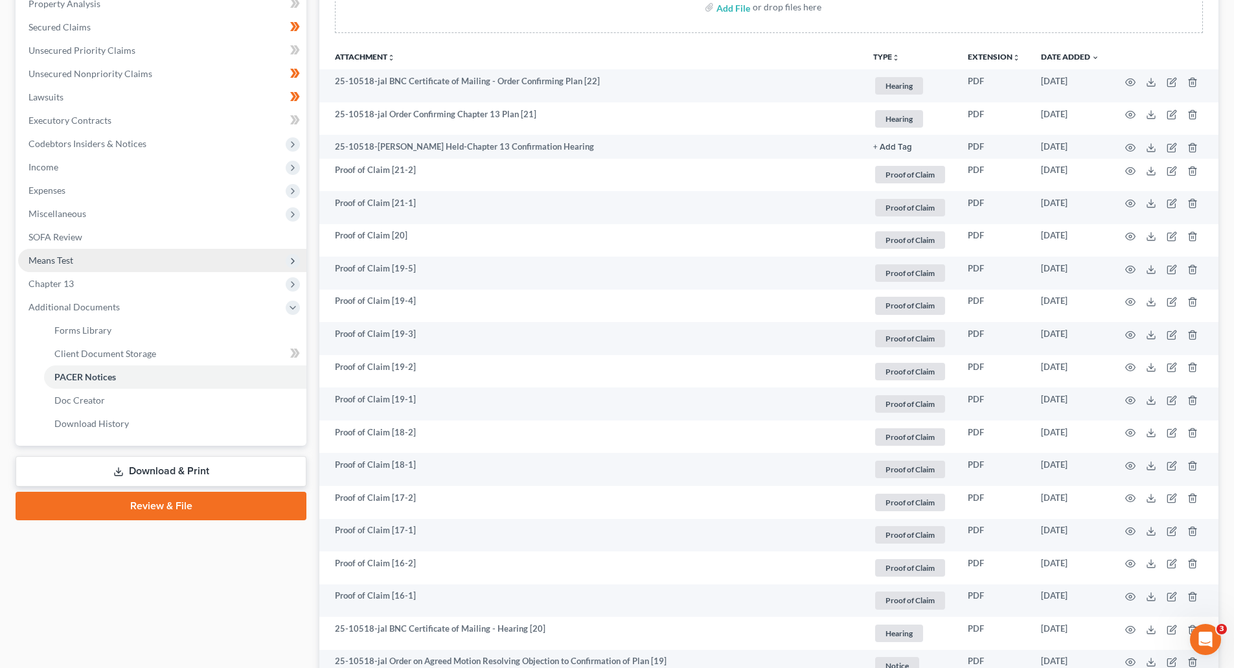
scroll to position [0, 0]
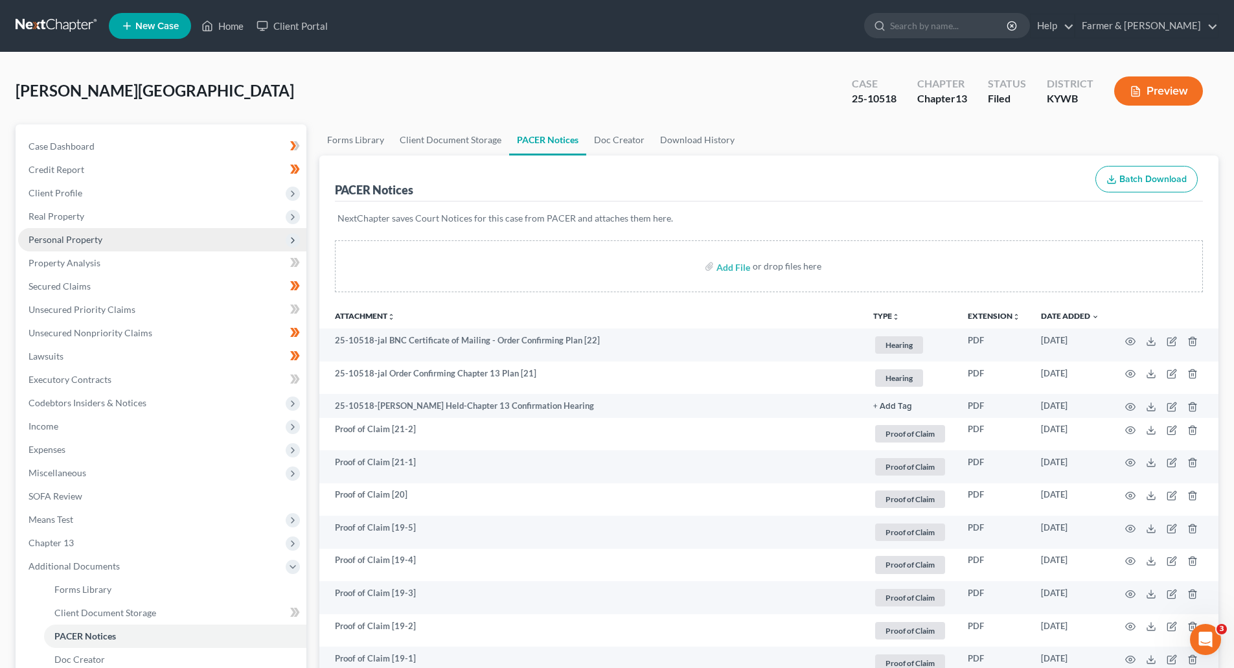
click at [49, 234] on span "Personal Property" at bounding box center [65, 239] width 74 height 11
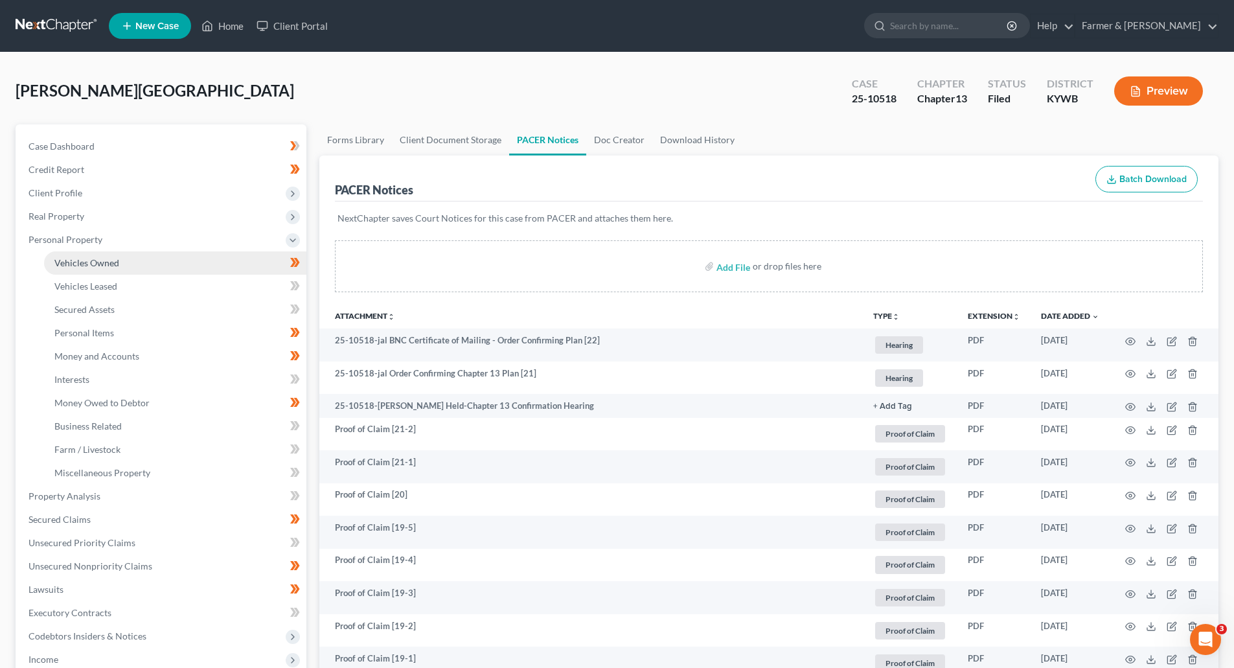
click at [76, 270] on link "Vehicles Owned" at bounding box center [175, 262] width 262 height 23
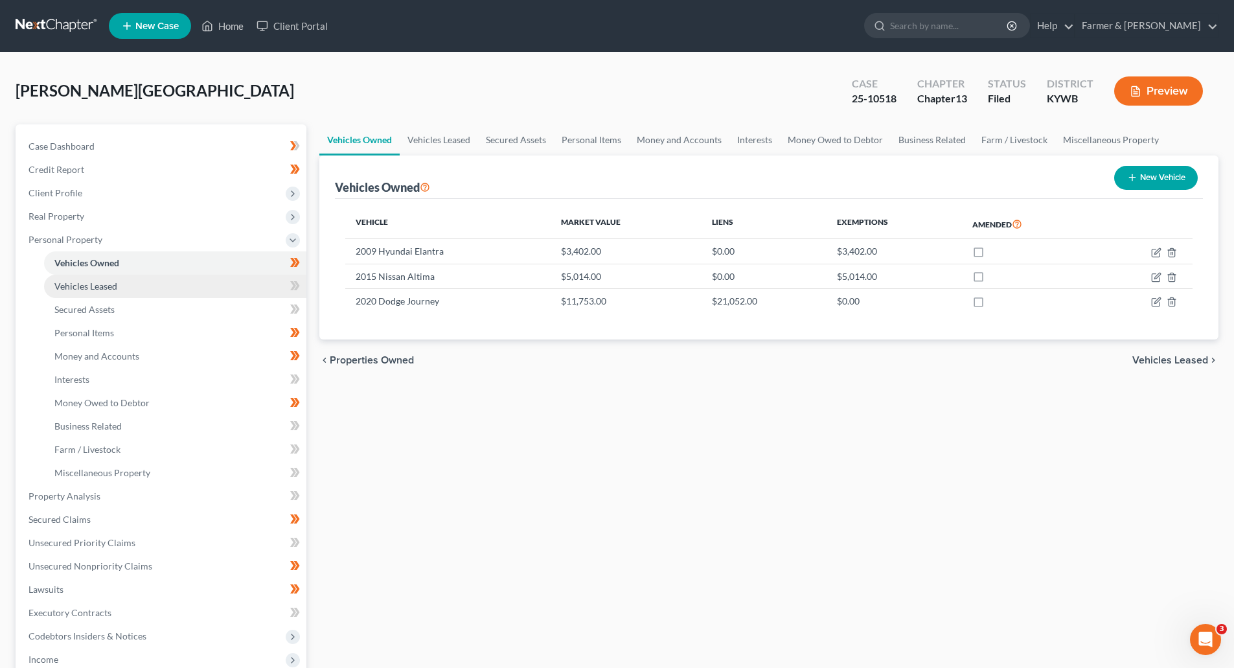
click at [87, 282] on span "Vehicles Leased" at bounding box center [85, 285] width 63 height 11
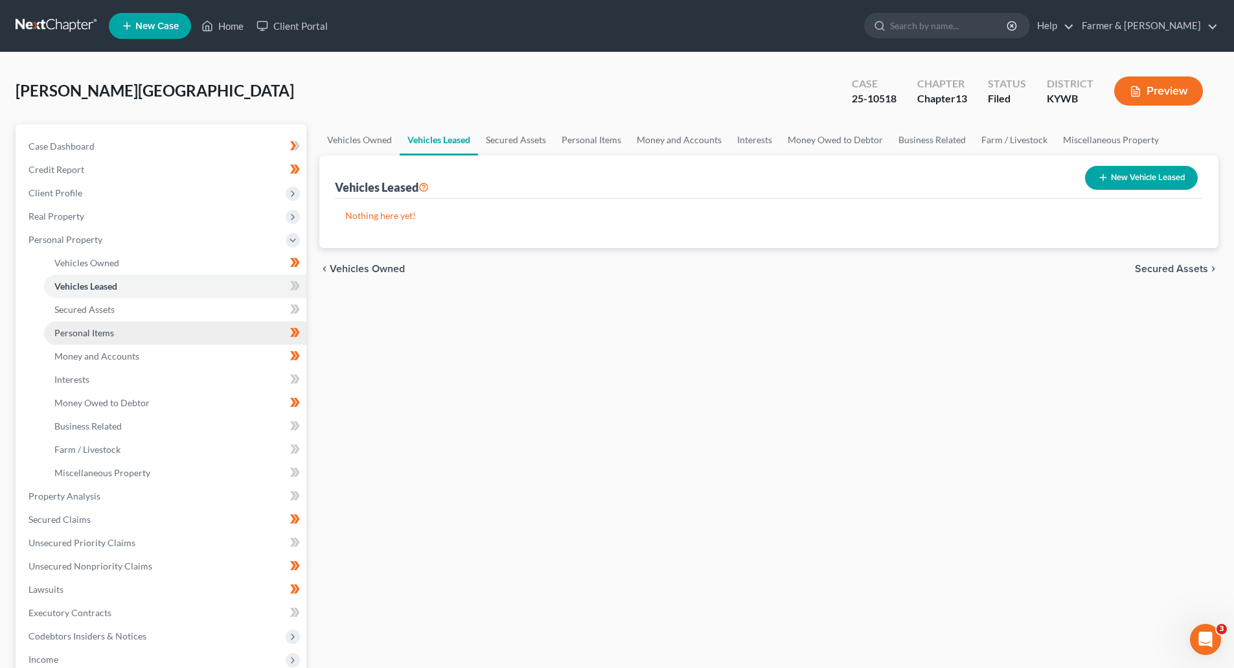
click at [98, 330] on span "Personal Items" at bounding box center [84, 332] width 60 height 11
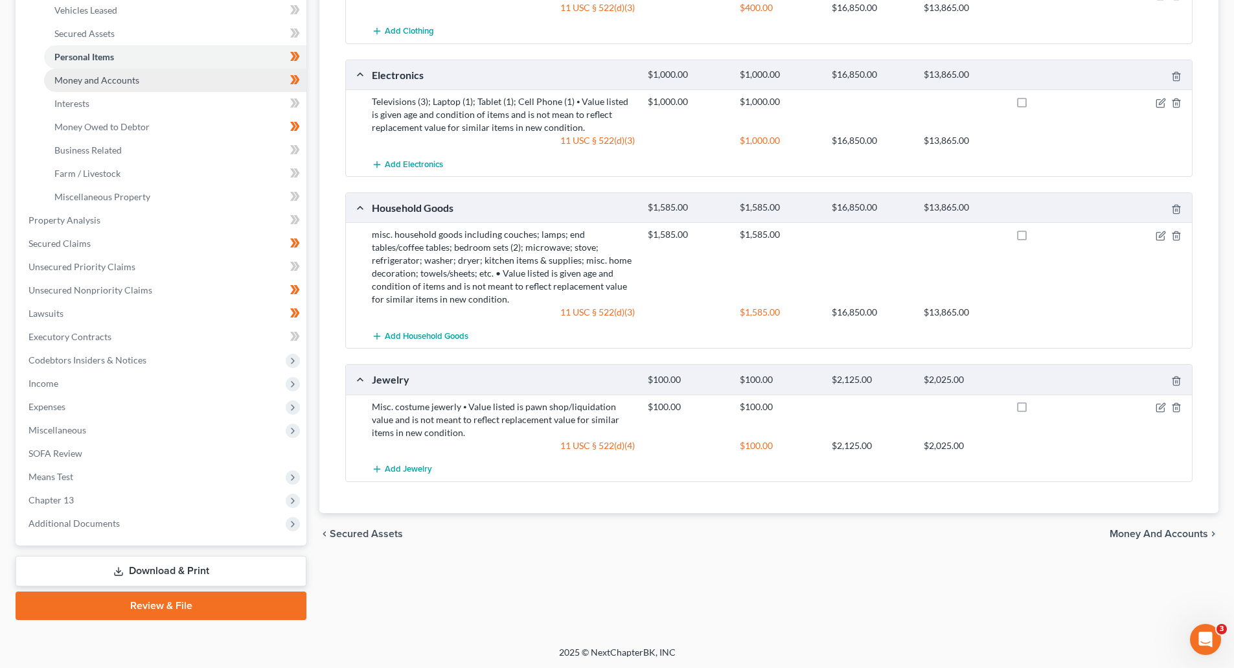
scroll to position [277, 0]
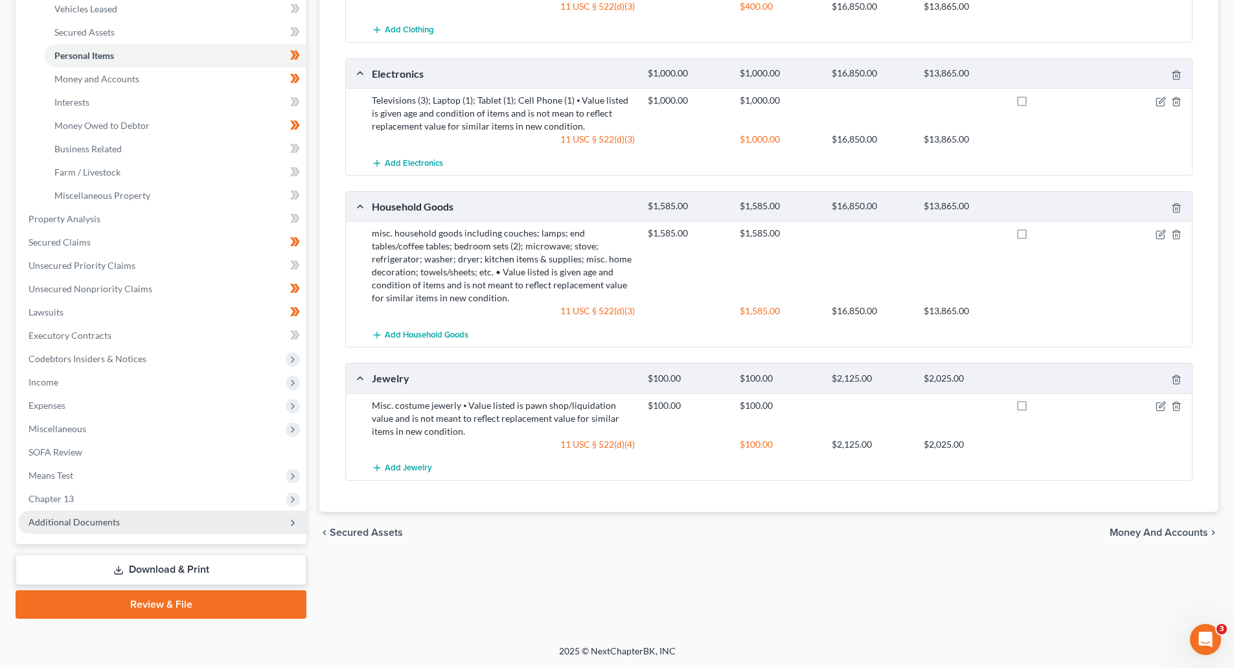
click at [93, 531] on span "Additional Documents" at bounding box center [162, 521] width 288 height 23
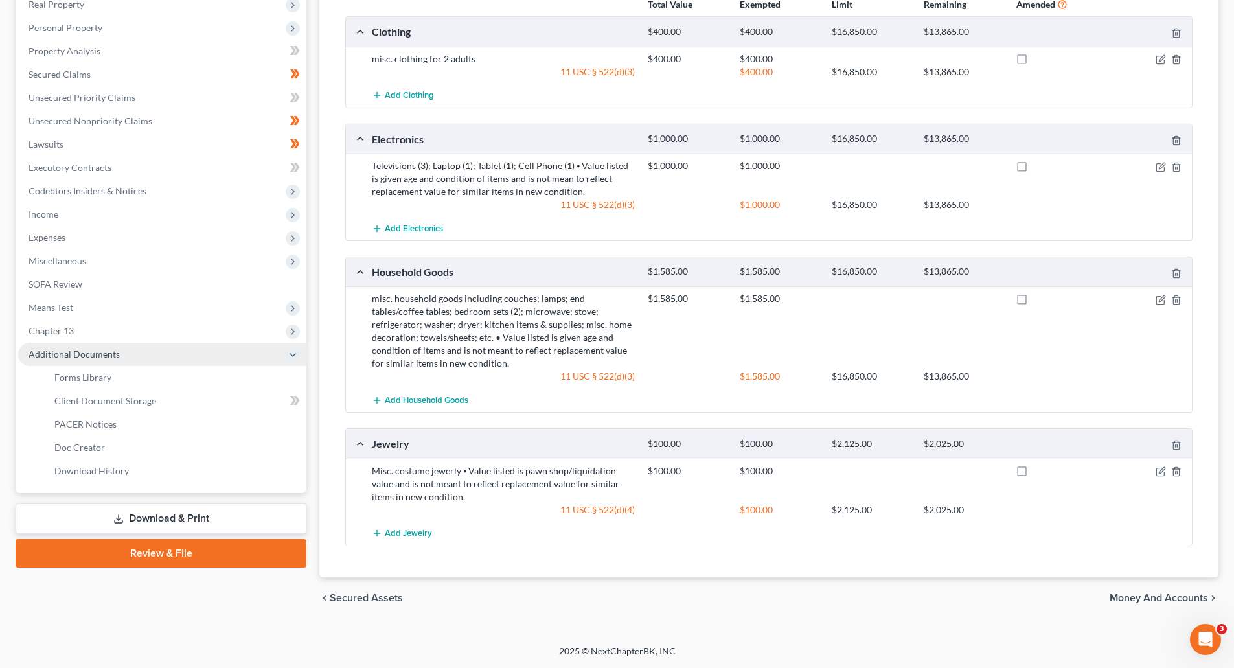
scroll to position [212, 0]
click at [78, 425] on span "PACER Notices" at bounding box center [85, 423] width 62 height 11
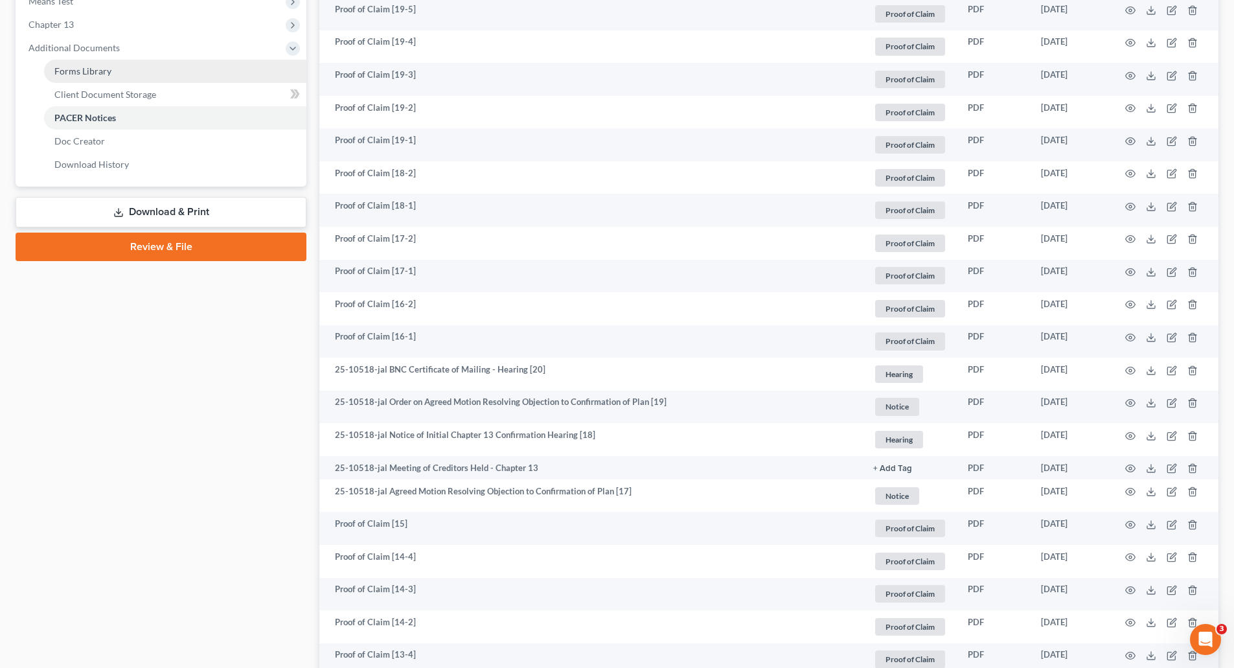
scroll to position [259, 0]
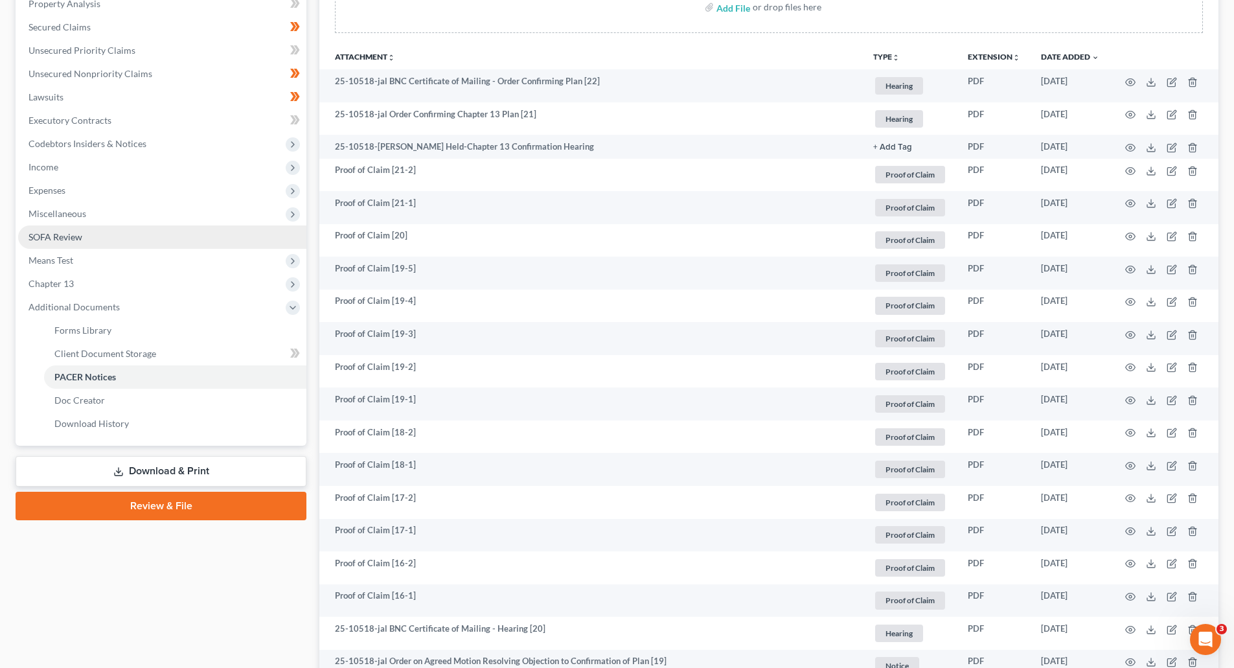
click at [71, 234] on span "SOFA Review" at bounding box center [55, 236] width 54 height 11
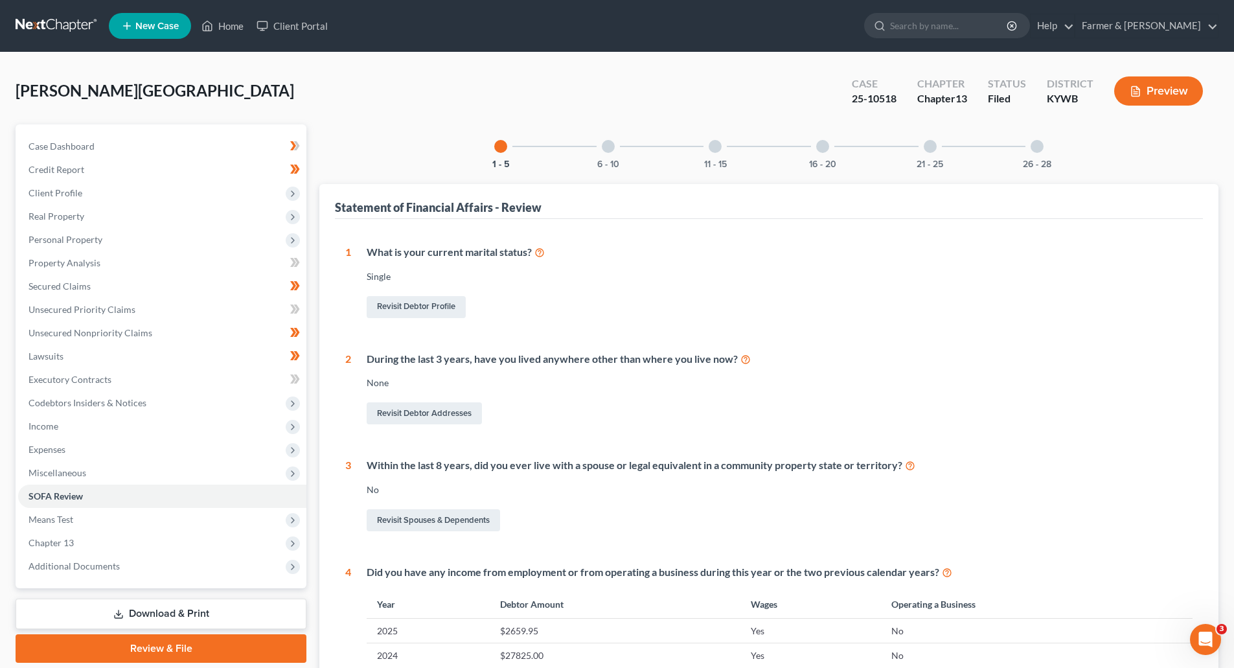
click at [602, 150] on div at bounding box center [608, 146] width 13 height 13
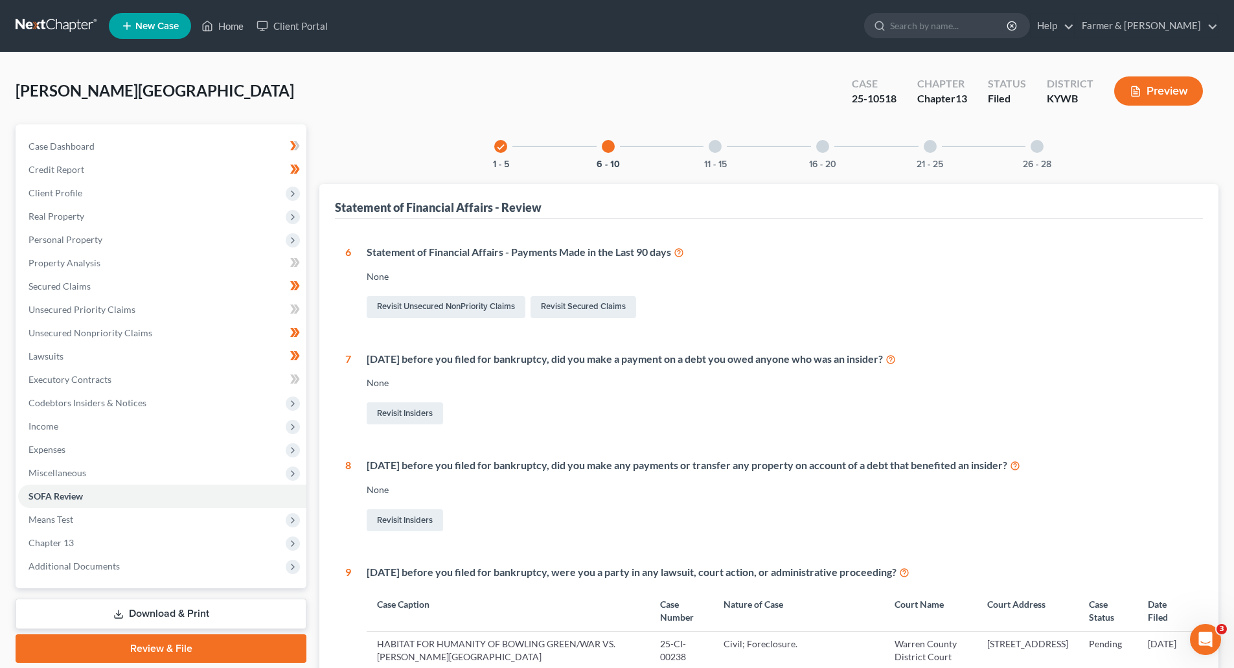
click at [725, 156] on div "11 - 15" at bounding box center [715, 146] width 44 height 44
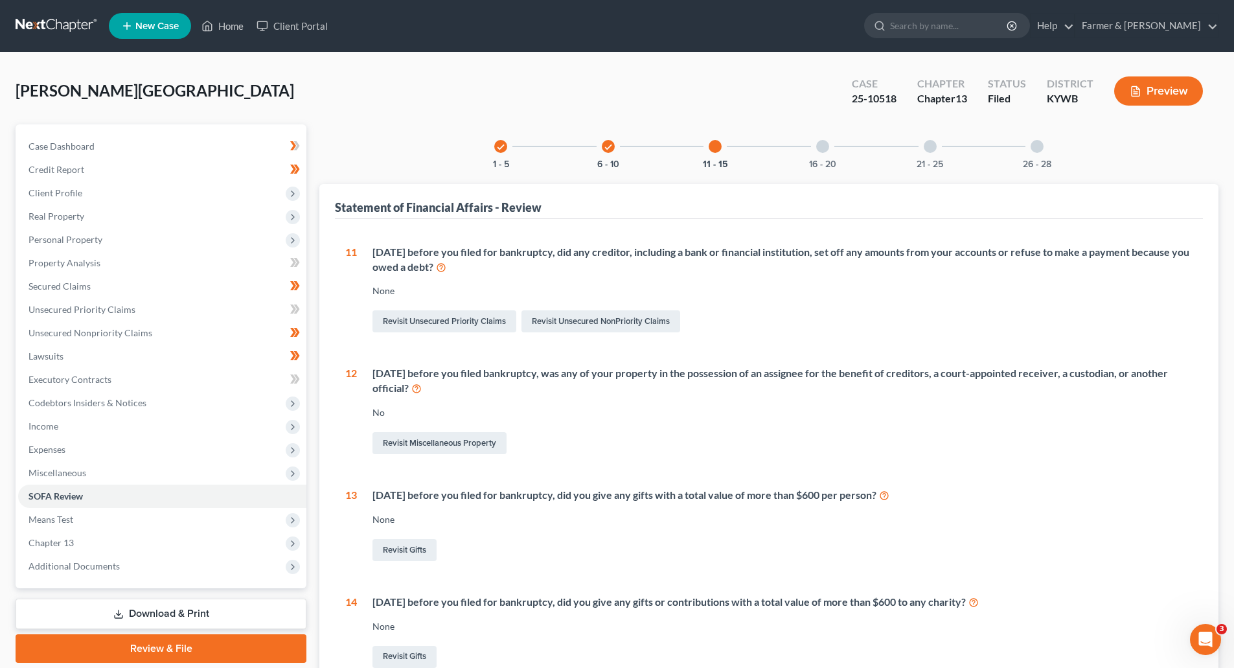
click at [831, 146] on div "16 - 20" at bounding box center [822, 146] width 44 height 44
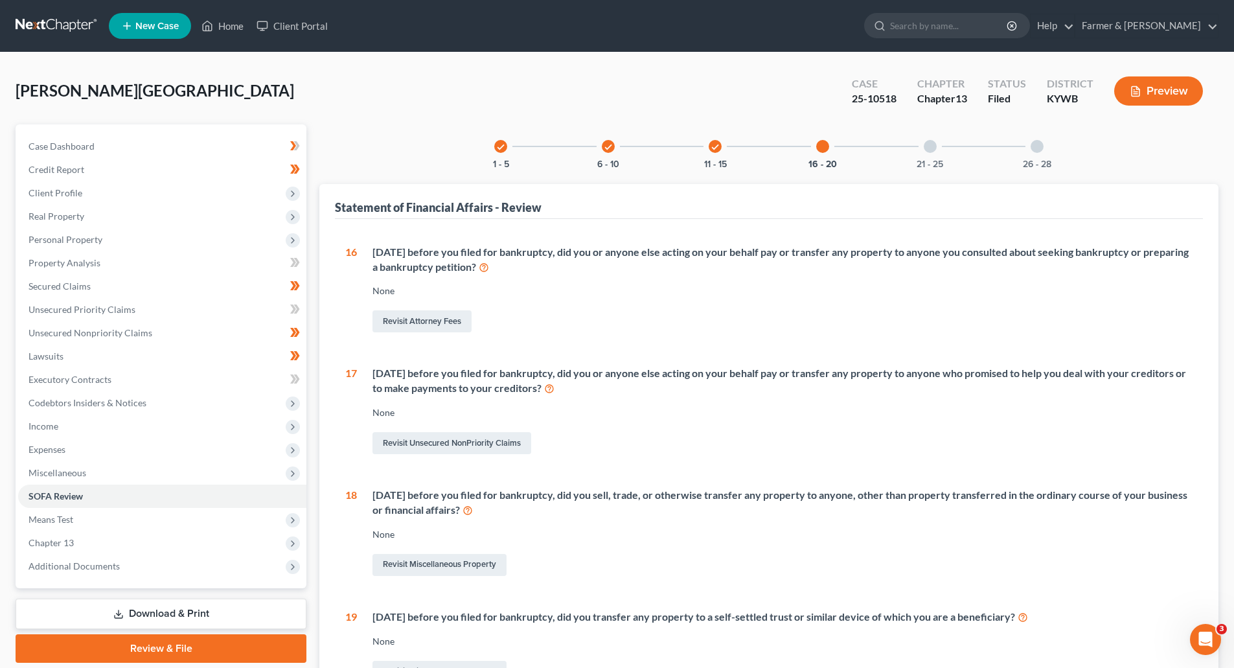
click at [934, 150] on div at bounding box center [929, 146] width 13 height 13
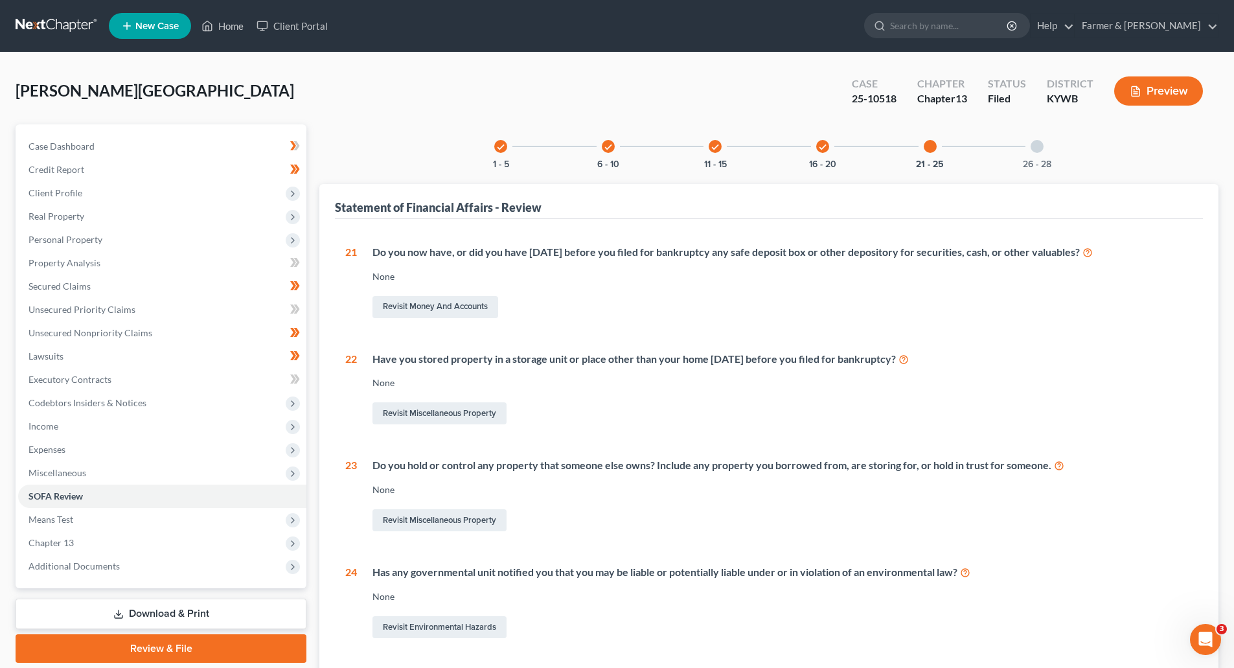
click at [1049, 143] on div "26 - 28" at bounding box center [1037, 146] width 44 height 44
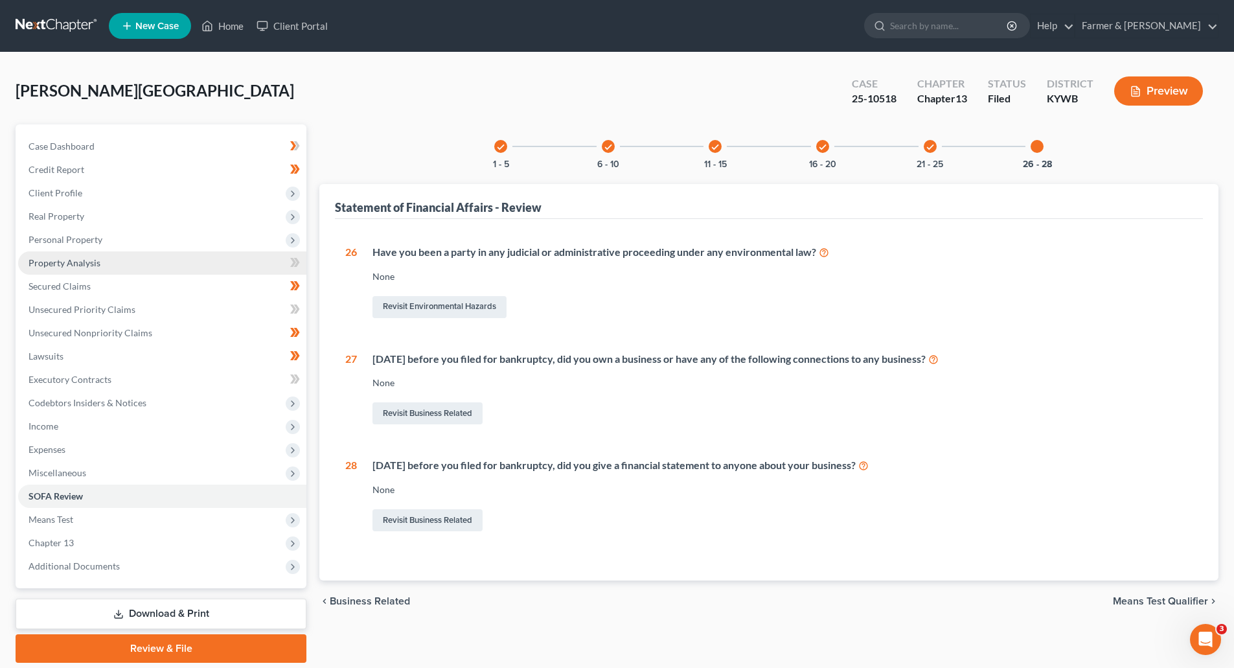
click at [41, 256] on link "Property Analysis" at bounding box center [162, 262] width 288 height 23
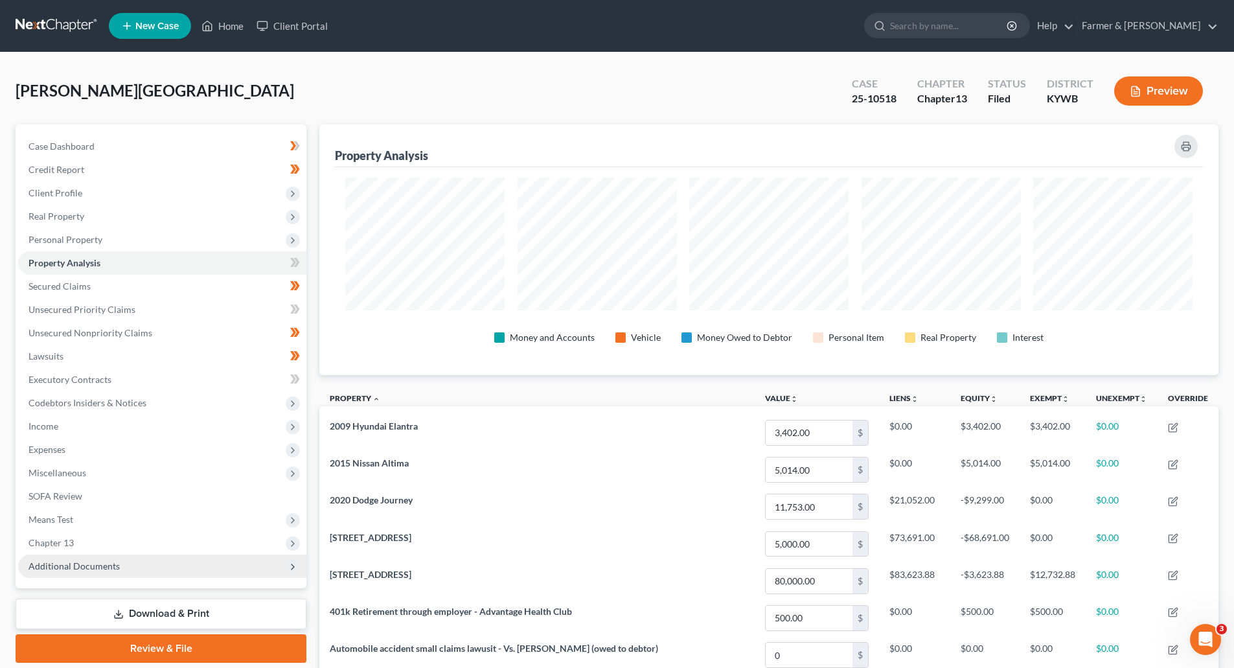
click at [62, 570] on span "Additional Documents" at bounding box center [73, 565] width 91 height 11
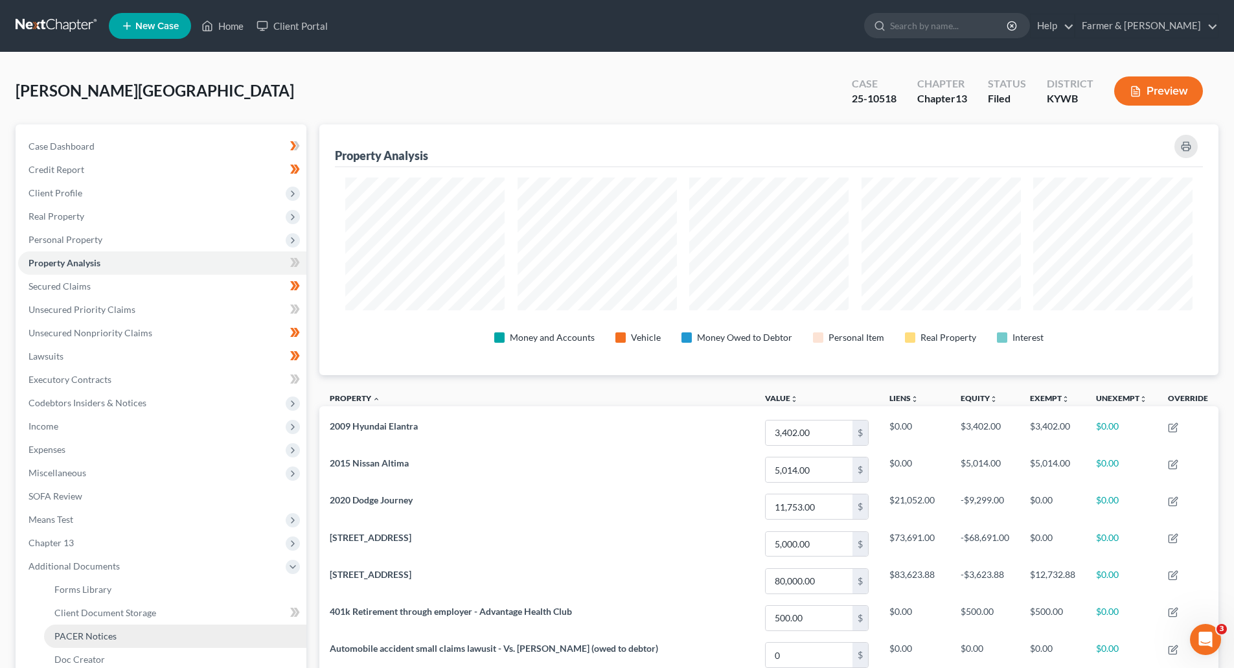
click at [98, 631] on span "PACER Notices" at bounding box center [85, 635] width 62 height 11
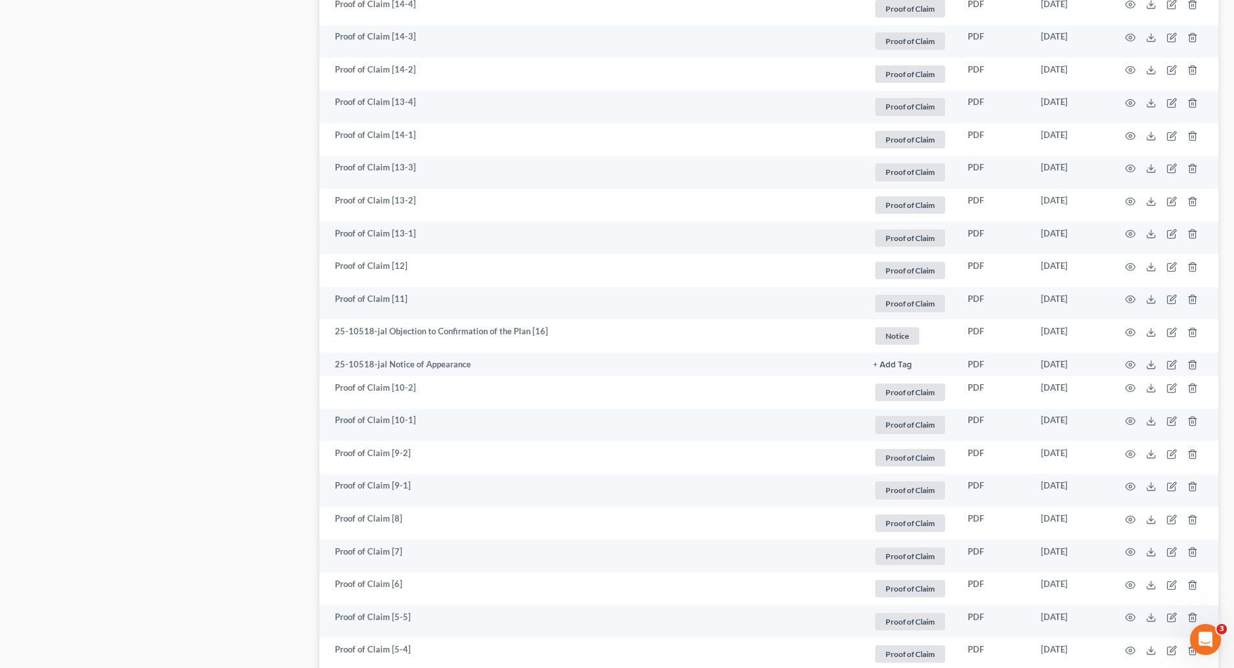
scroll to position [1329, 0]
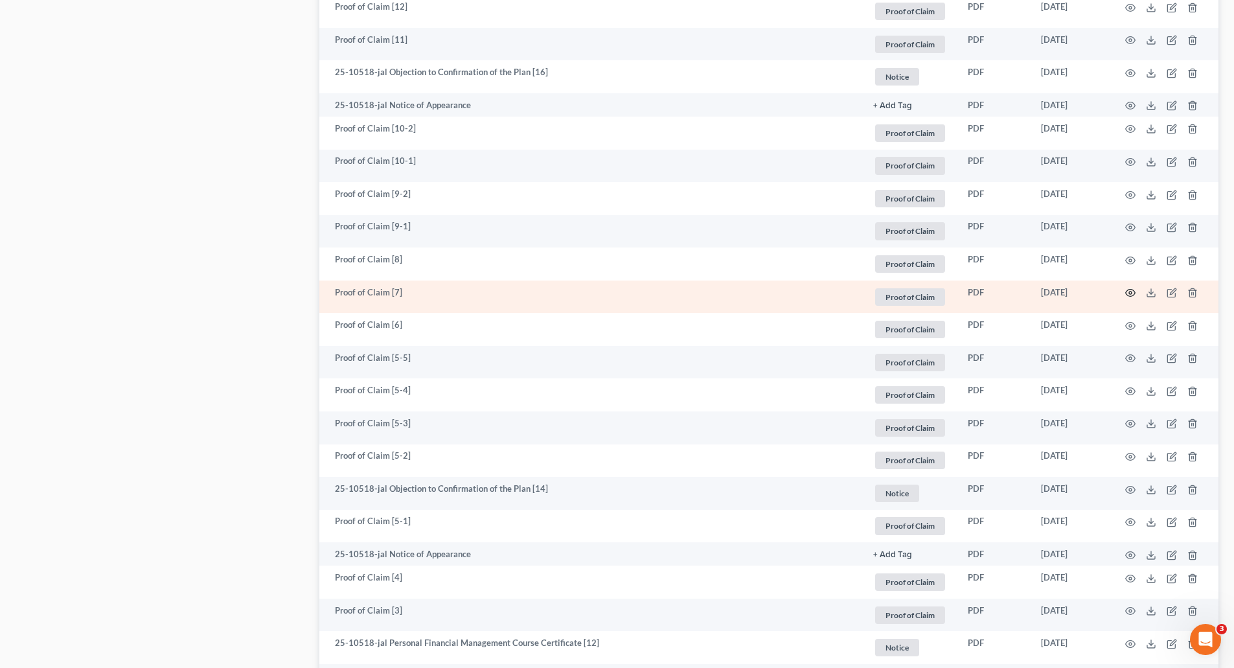
click at [1131, 295] on icon "button" at bounding box center [1130, 293] width 10 height 10
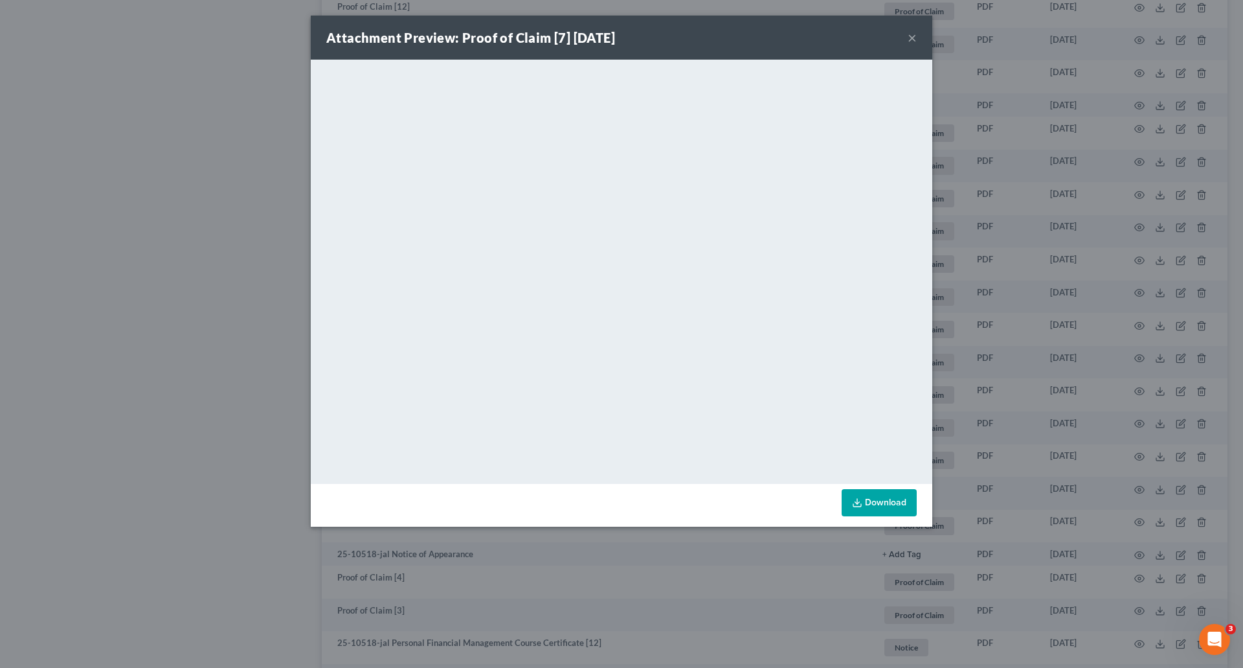
click at [914, 40] on button "×" at bounding box center [912, 38] width 9 height 16
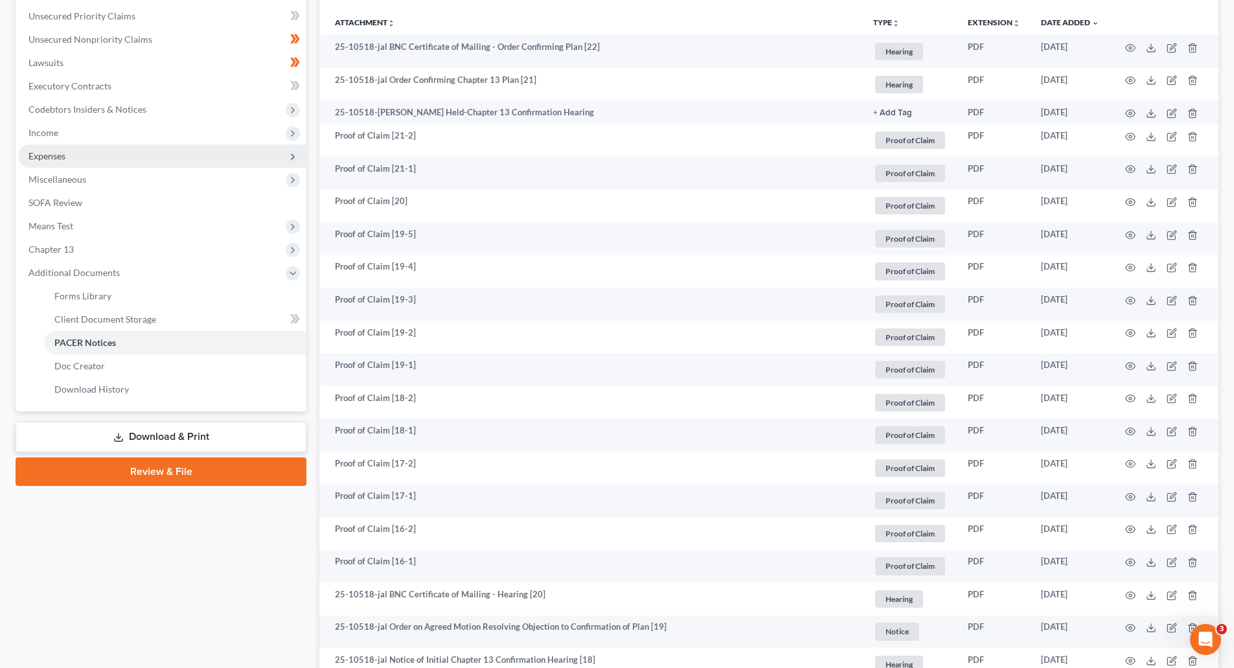
scroll to position [34, 0]
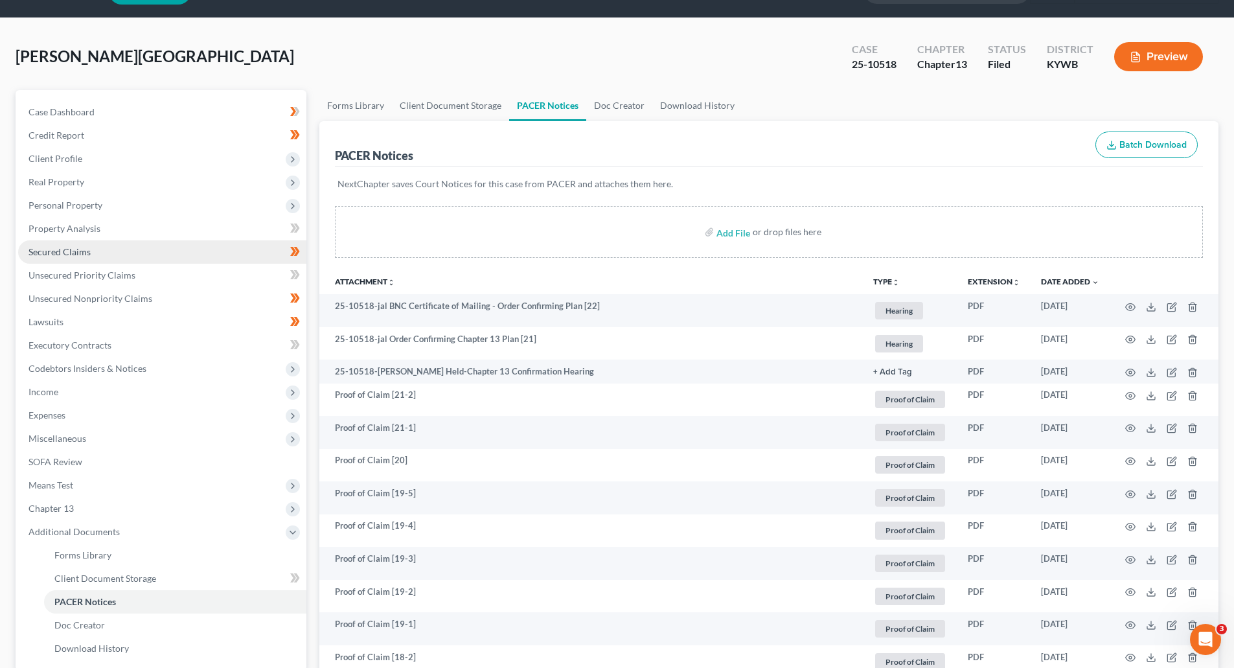
drag, startPoint x: 72, startPoint y: 256, endPoint x: 112, endPoint y: 256, distance: 40.1
click at [72, 256] on span "Secured Claims" at bounding box center [59, 251] width 62 height 11
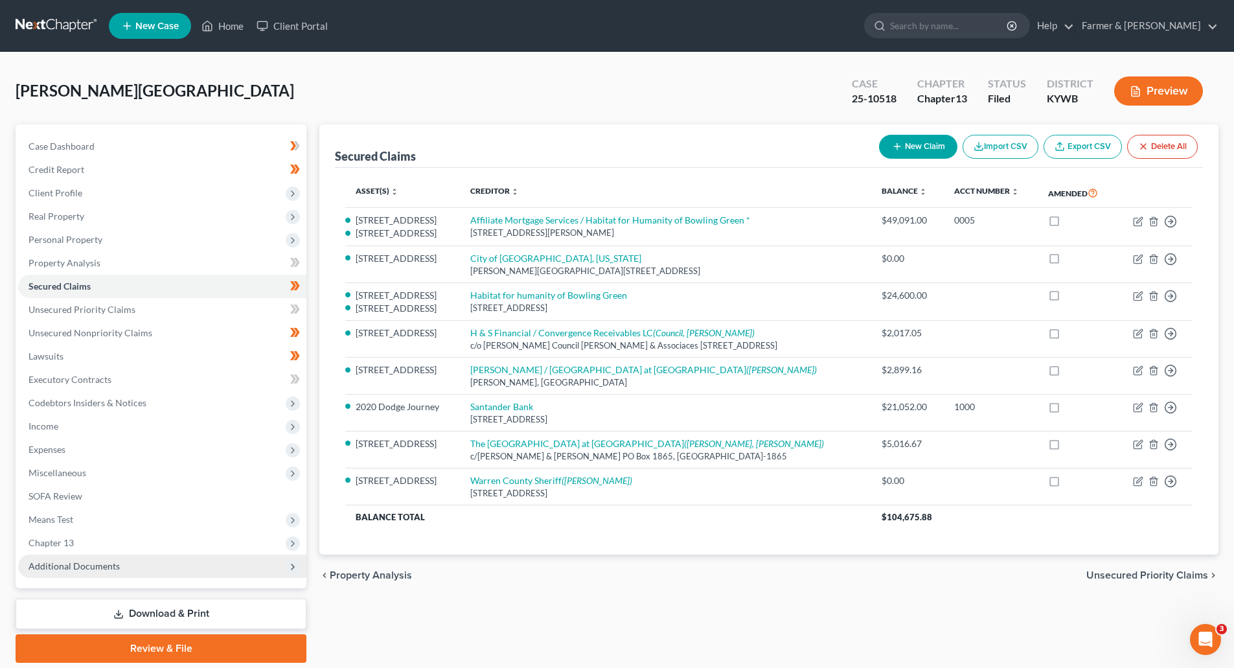
click at [76, 562] on span "Additional Documents" at bounding box center [73, 565] width 91 height 11
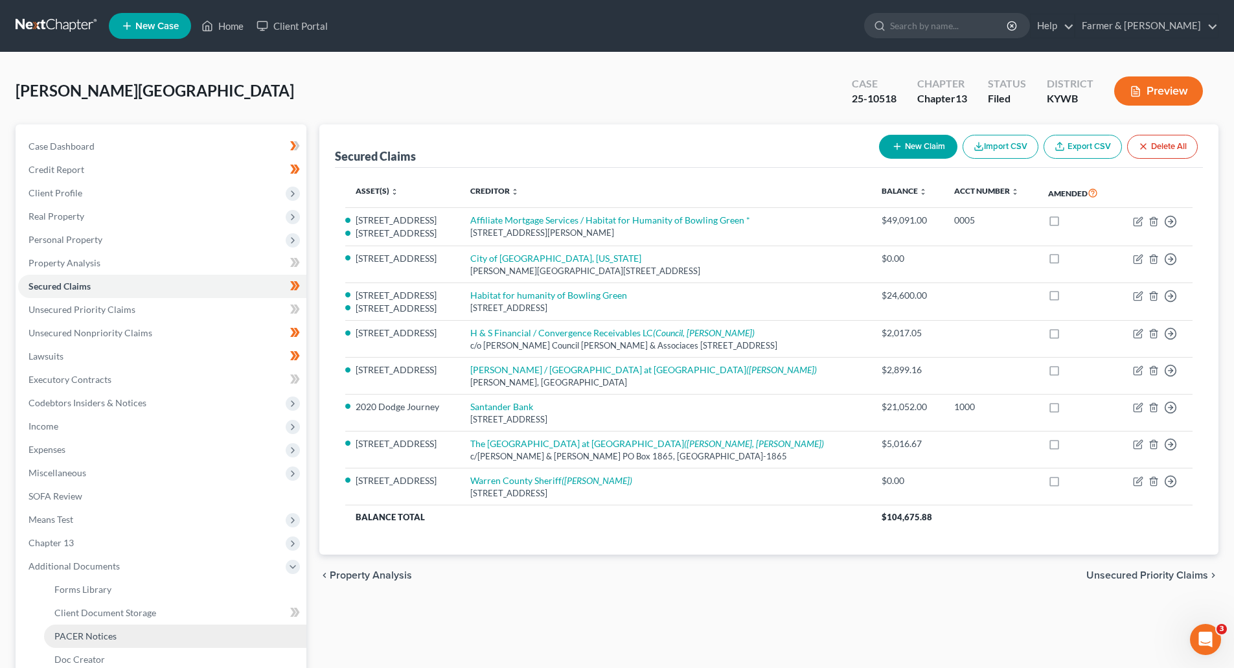
click at [96, 630] on span "PACER Notices" at bounding box center [85, 635] width 62 height 11
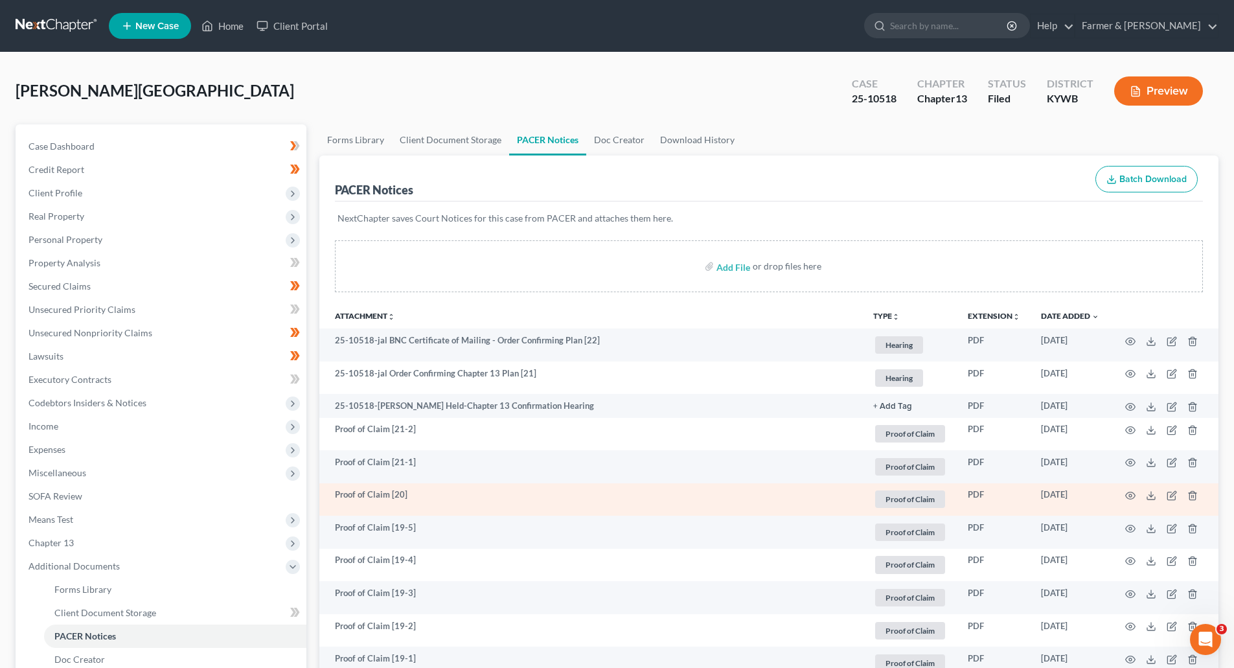
scroll to position [259, 0]
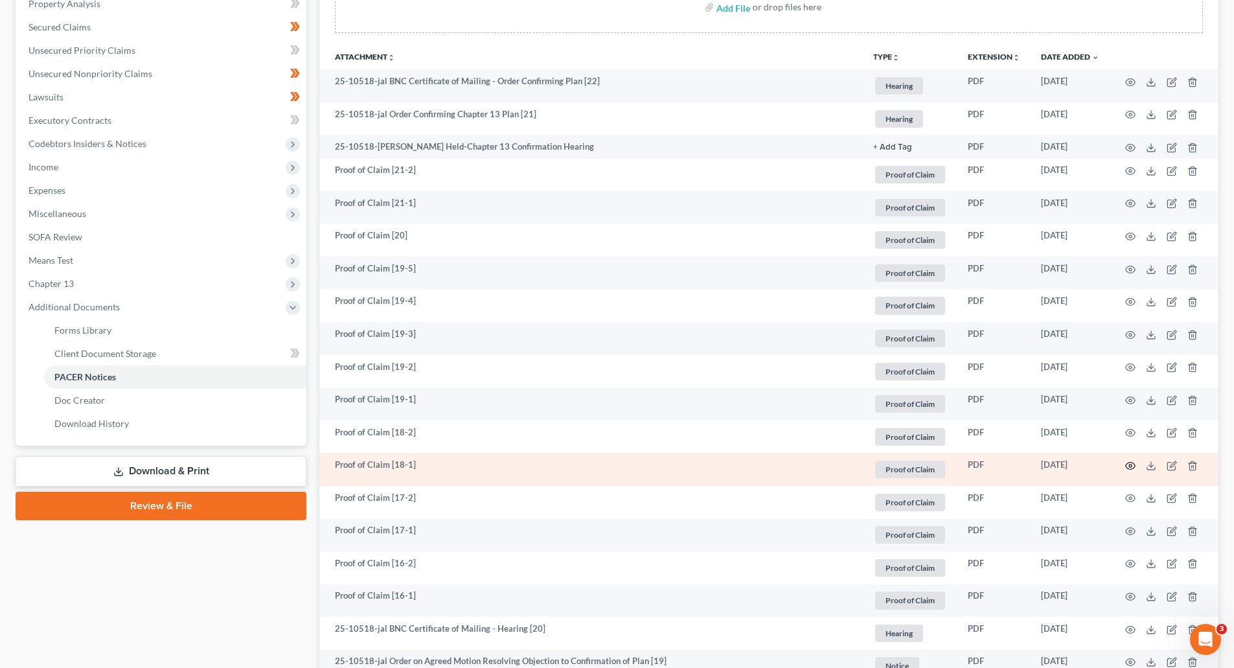
click at [1132, 464] on icon "button" at bounding box center [1130, 465] width 10 height 10
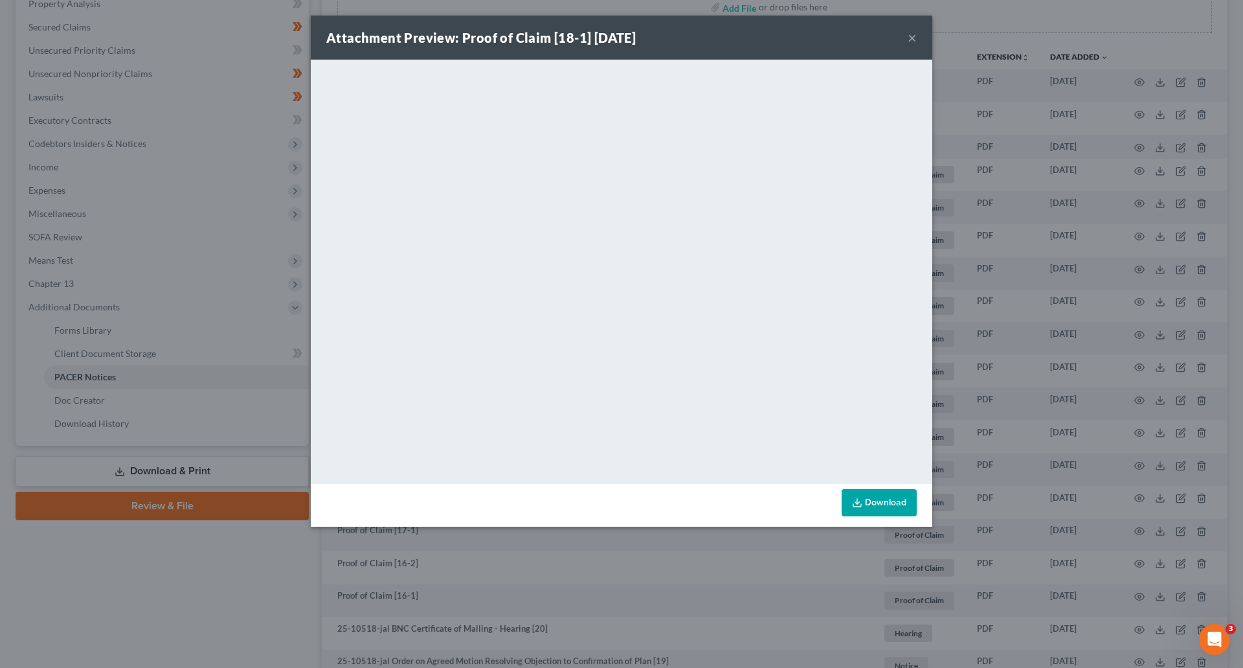
click at [912, 41] on button "×" at bounding box center [912, 38] width 9 height 16
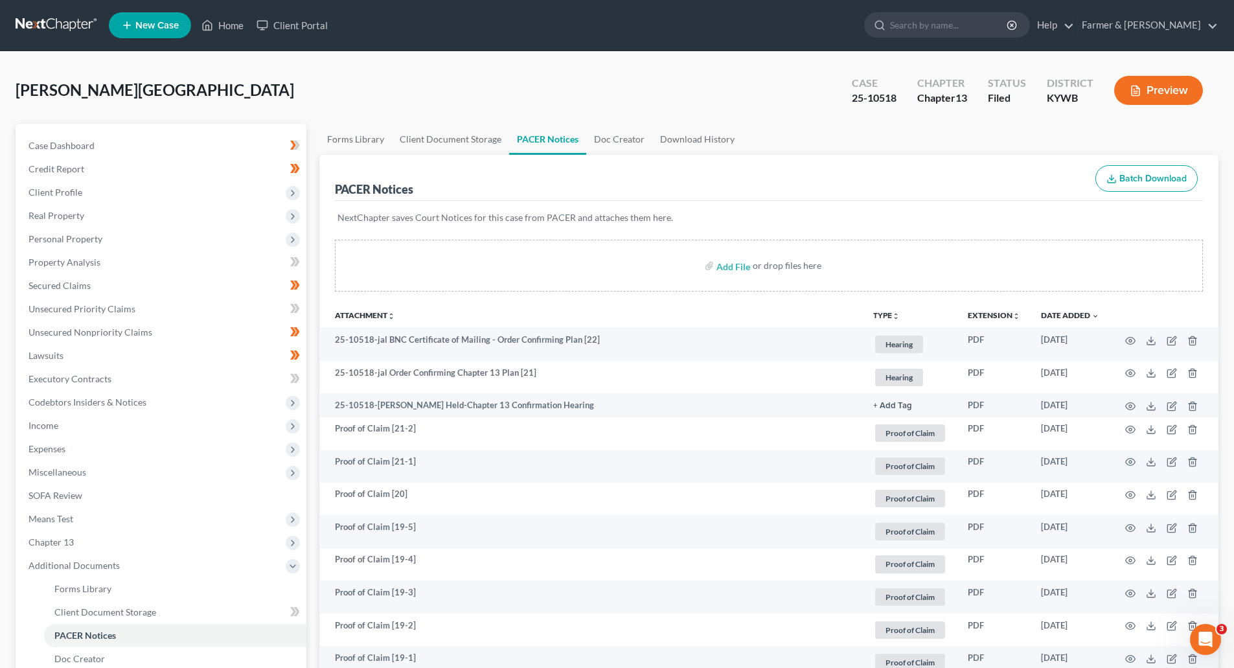
scroll to position [0, 0]
drag, startPoint x: 51, startPoint y: 25, endPoint x: 126, endPoint y: 3, distance: 78.1
click at [51, 25] on link at bounding box center [57, 25] width 83 height 23
